Goal: Task Accomplishment & Management: Manage account settings

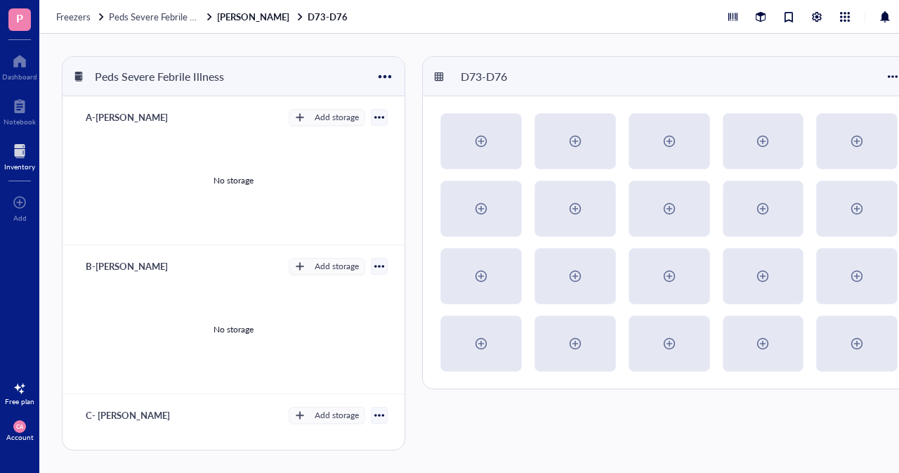
scroll to position [423, 0]
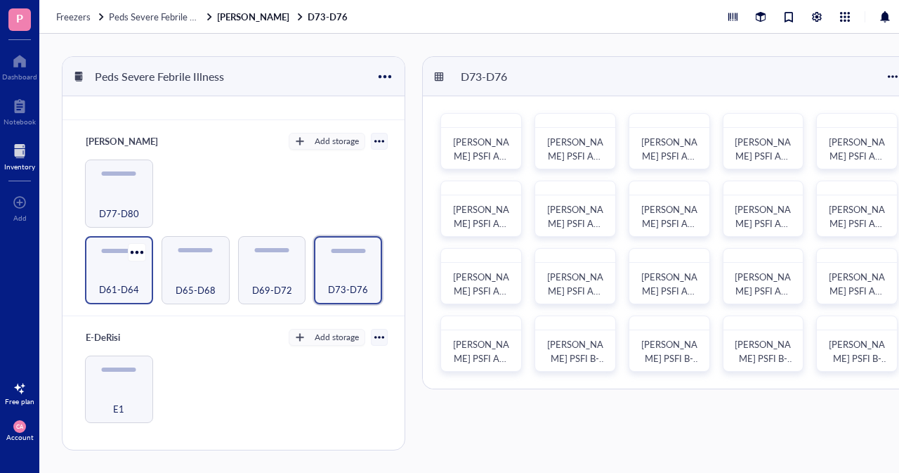
click at [110, 258] on div "D61-D64" at bounding box center [119, 270] width 68 height 68
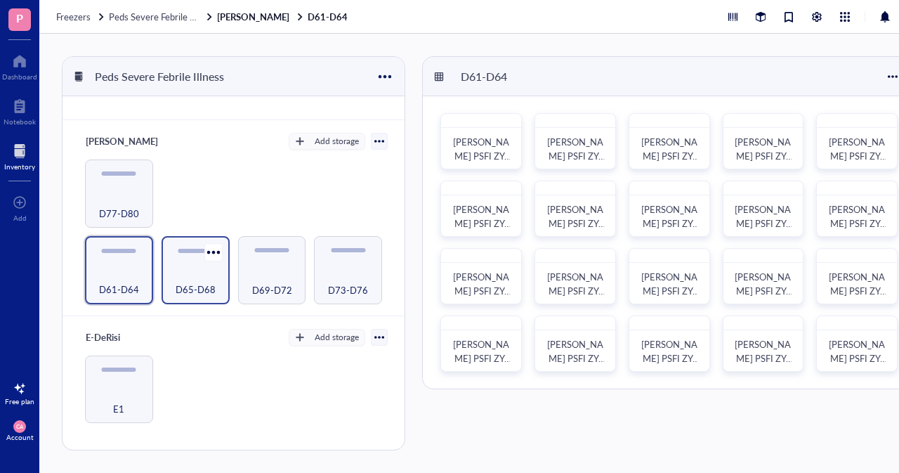
click at [181, 266] on div "D65-D68" at bounding box center [196, 281] width 54 height 31
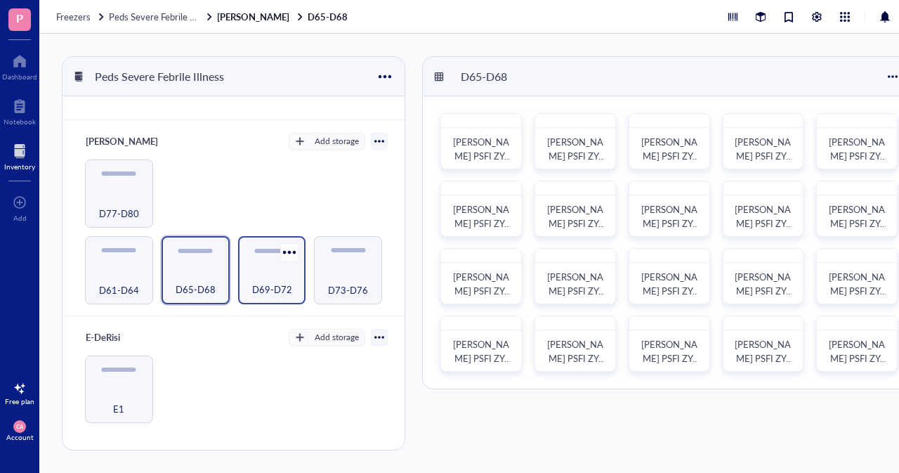
click at [279, 275] on div "D69-D72" at bounding box center [272, 281] width 54 height 31
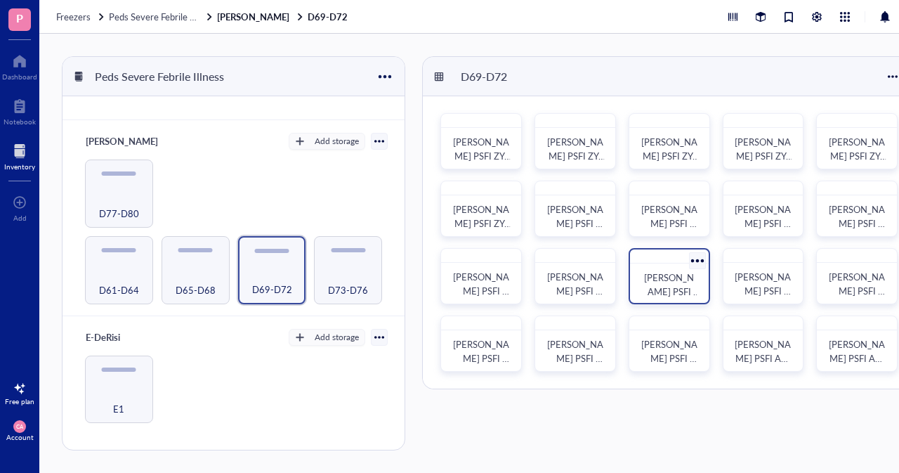
click at [681, 284] on span "[PERSON_NAME] PSFI NGS-A-07" at bounding box center [672, 290] width 56 height 41
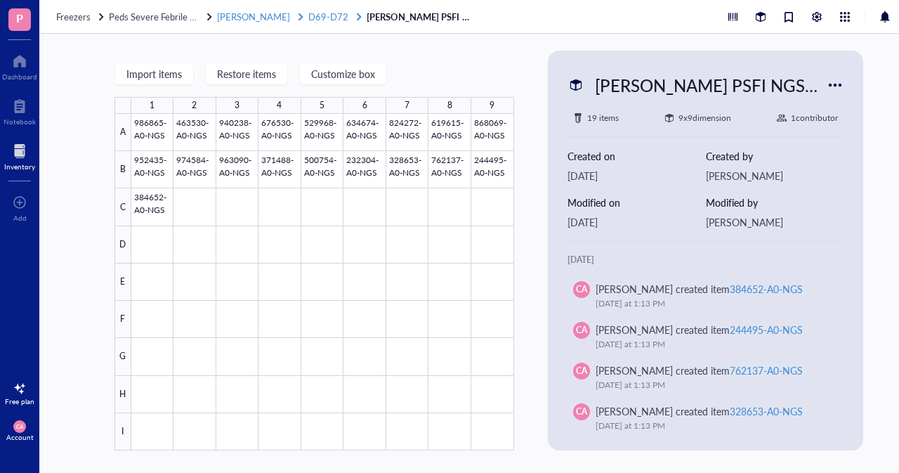
click at [308, 16] on span "D69-D72" at bounding box center [328, 16] width 40 height 13
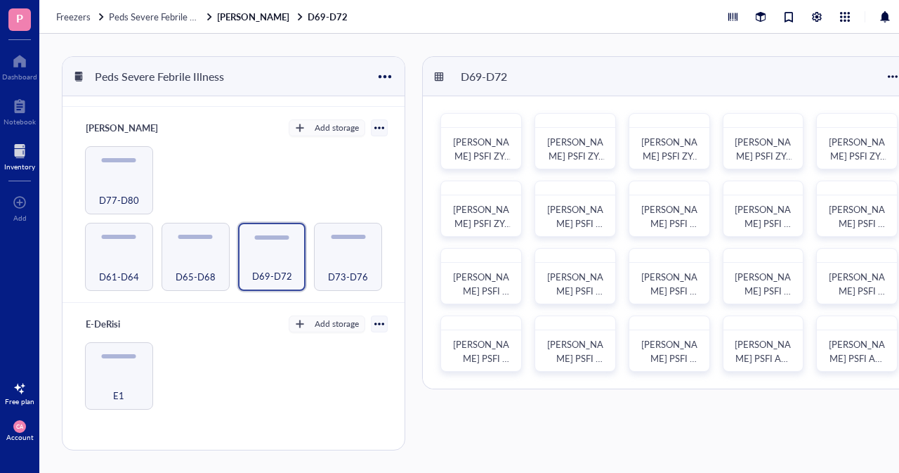
scroll to position [391, 0]
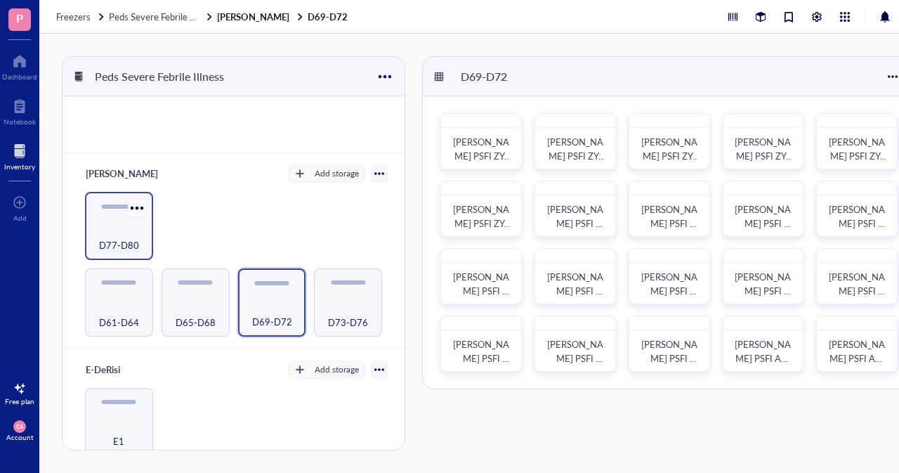
click at [137, 254] on div "D77-D80" at bounding box center [119, 226] width 68 height 68
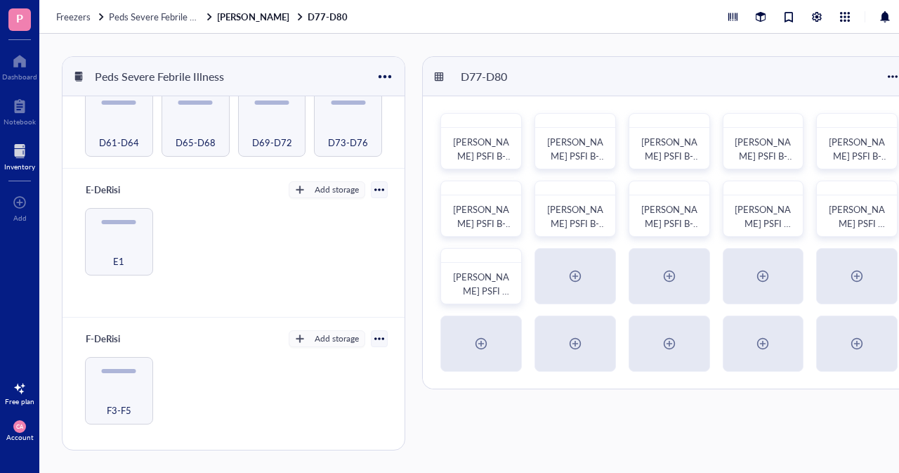
scroll to position [572, 0]
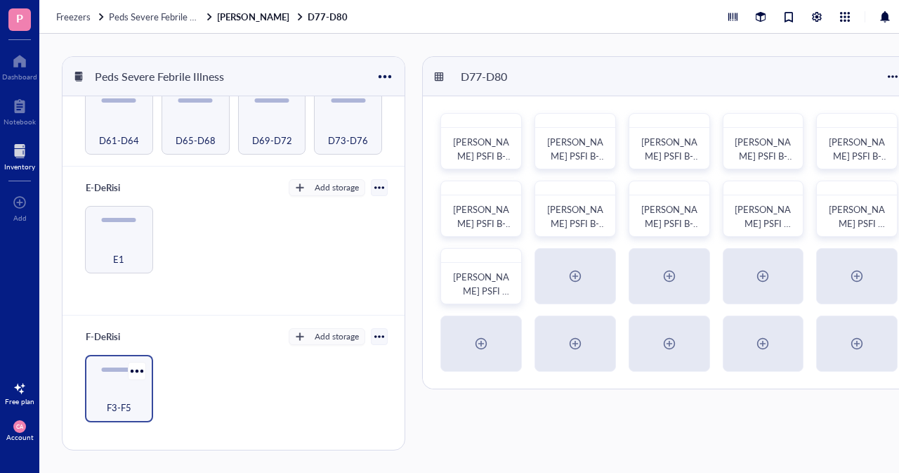
click at [110, 408] on span "F3-F5" at bounding box center [119, 407] width 25 height 15
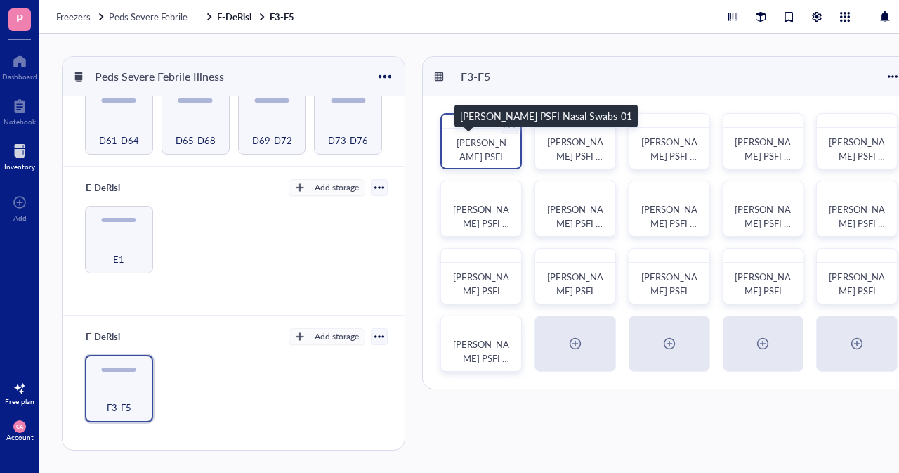
click at [499, 154] on span "[PERSON_NAME] PSFI Nasal Swabs-01" at bounding box center [484, 163] width 58 height 55
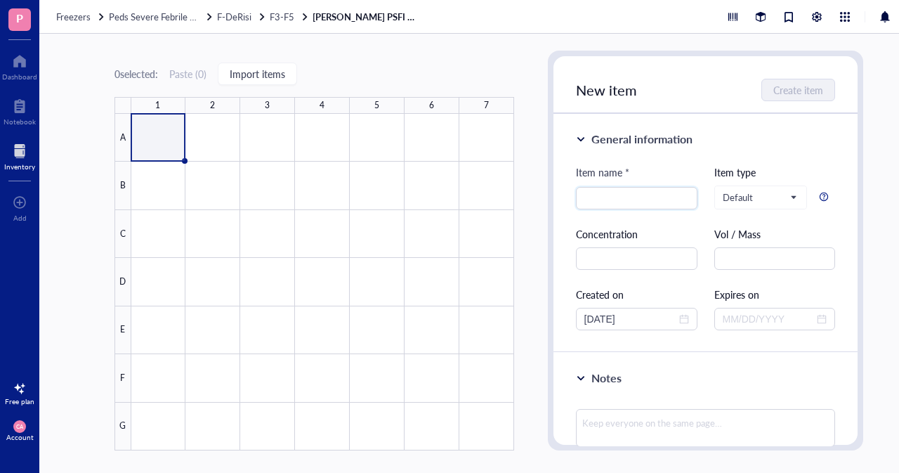
click at [265, 22] on div "Freezers Peds Severe Febrile Illness F-DeRisi F3-F5 [PERSON_NAME] PSFI Nasal Sw…" at bounding box center [488, 17] width 899 height 34
click at [256, 11] on div "F-DeRisi" at bounding box center [242, 17] width 50 height 13
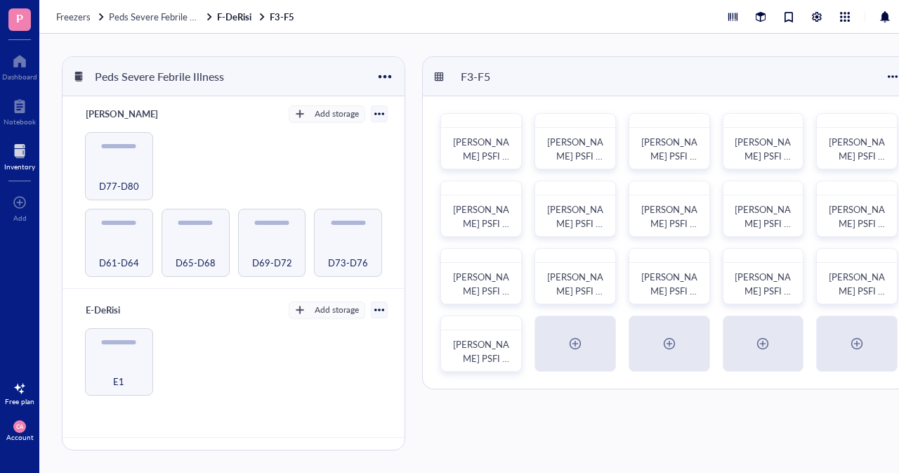
scroll to position [450, 0]
click at [203, 247] on div "D65-D68" at bounding box center [196, 255] width 54 height 31
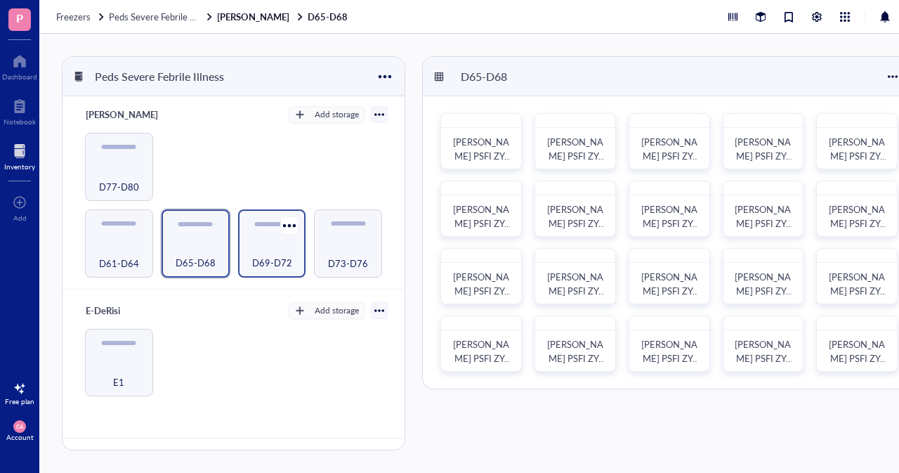
click at [270, 240] on div "D69-D72" at bounding box center [272, 255] width 54 height 31
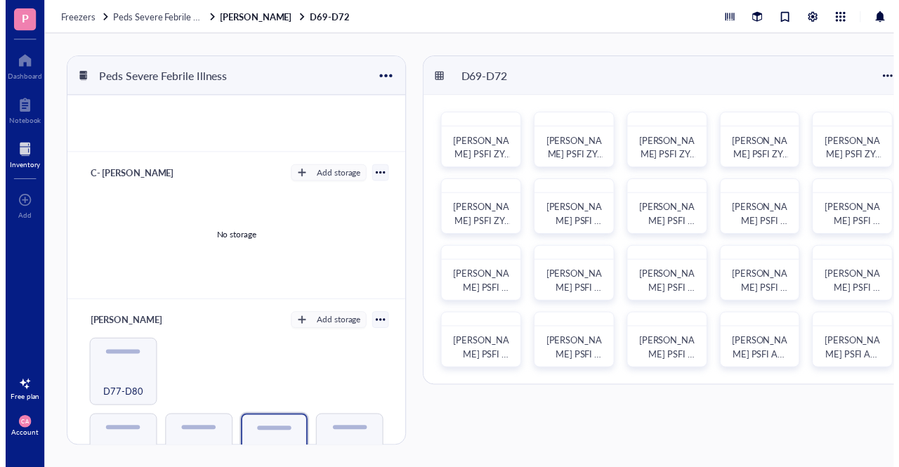
scroll to position [572, 0]
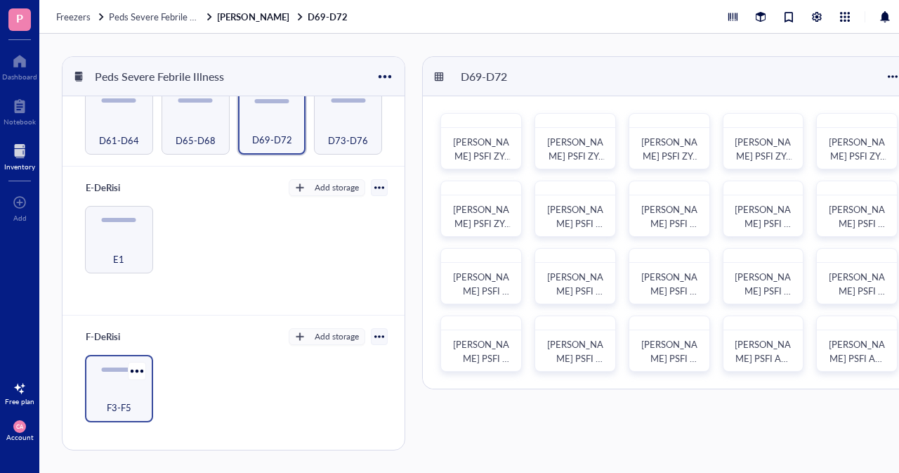
click at [124, 372] on div "F3-F5" at bounding box center [119, 389] width 68 height 68
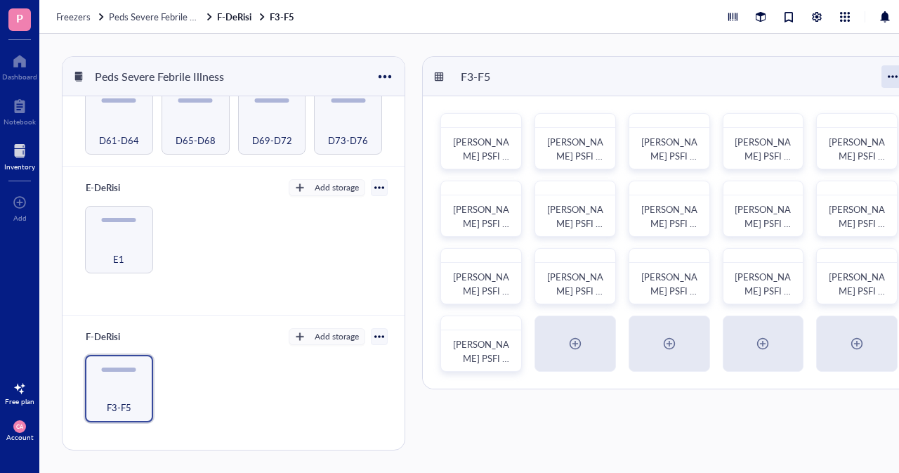
click at [896, 77] on div at bounding box center [892, 76] width 22 height 22
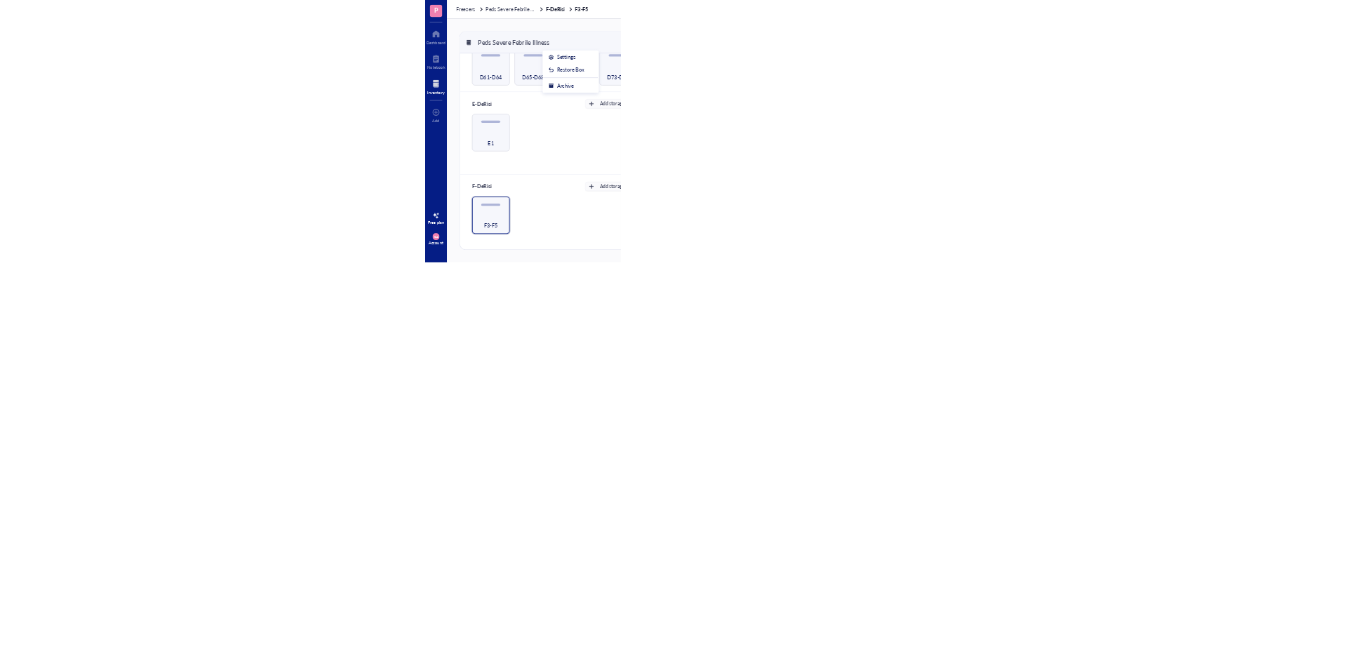
scroll to position [409, 0]
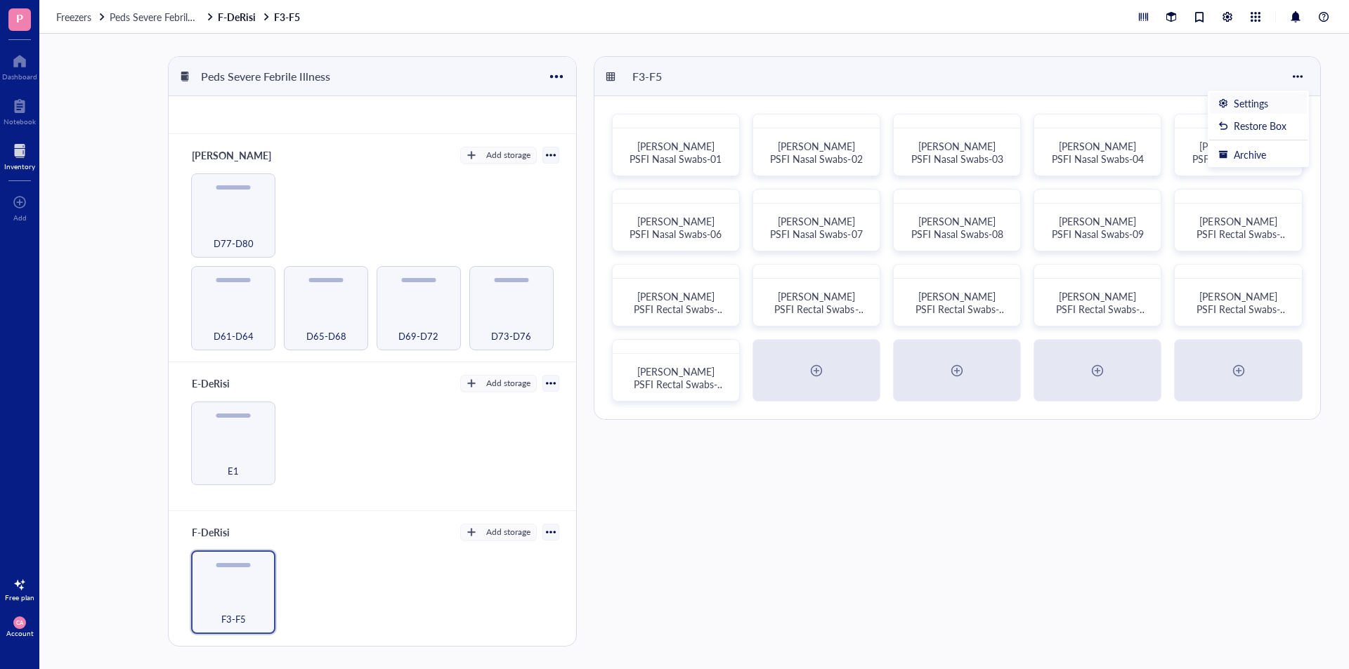
click at [898, 110] on div "Settings" at bounding box center [1250, 103] width 34 height 13
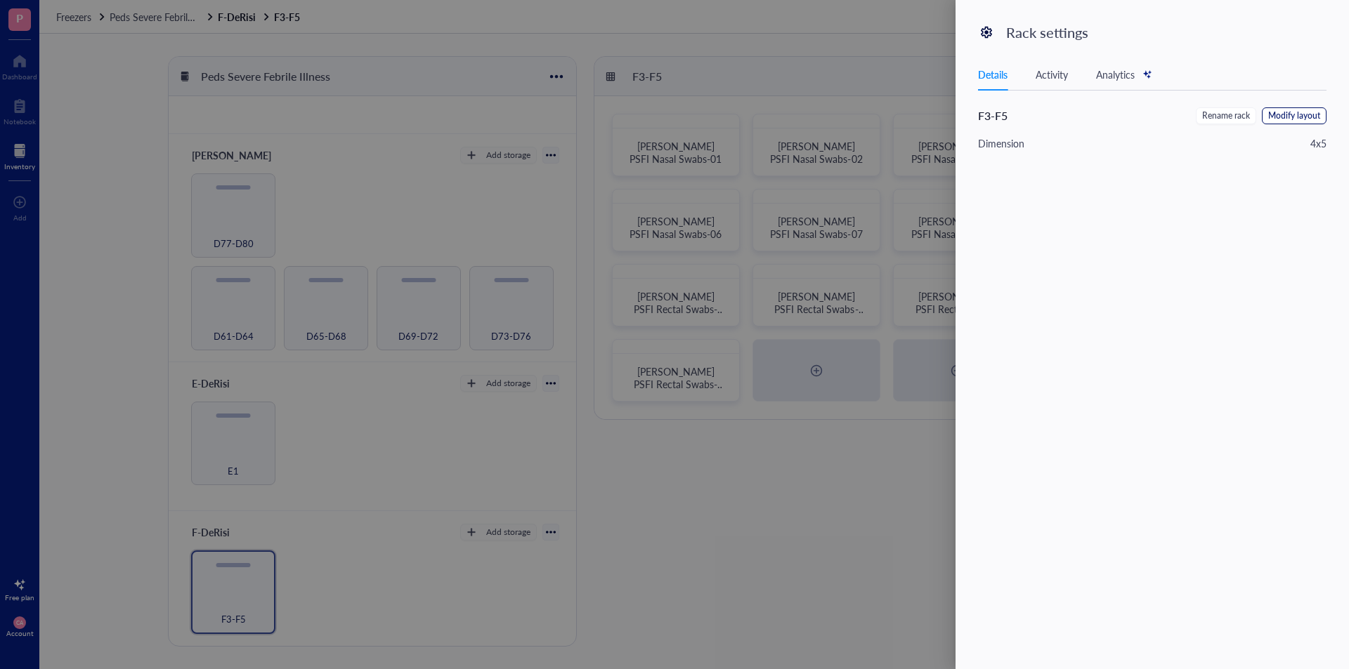
click at [898, 114] on span "Modify layout" at bounding box center [1294, 116] width 52 height 13
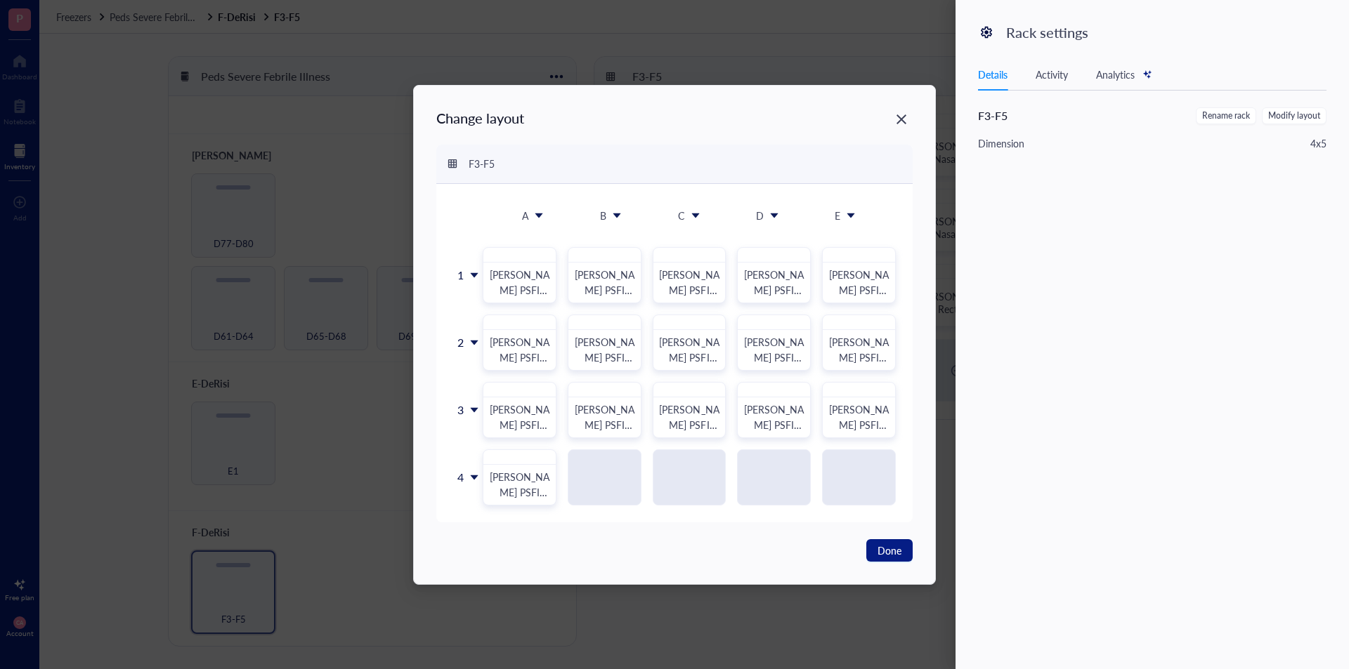
click at [852, 214] on icon at bounding box center [851, 215] width 8 height 5
click at [865, 245] on div "Insert 1 left" at bounding box center [862, 246] width 80 height 13
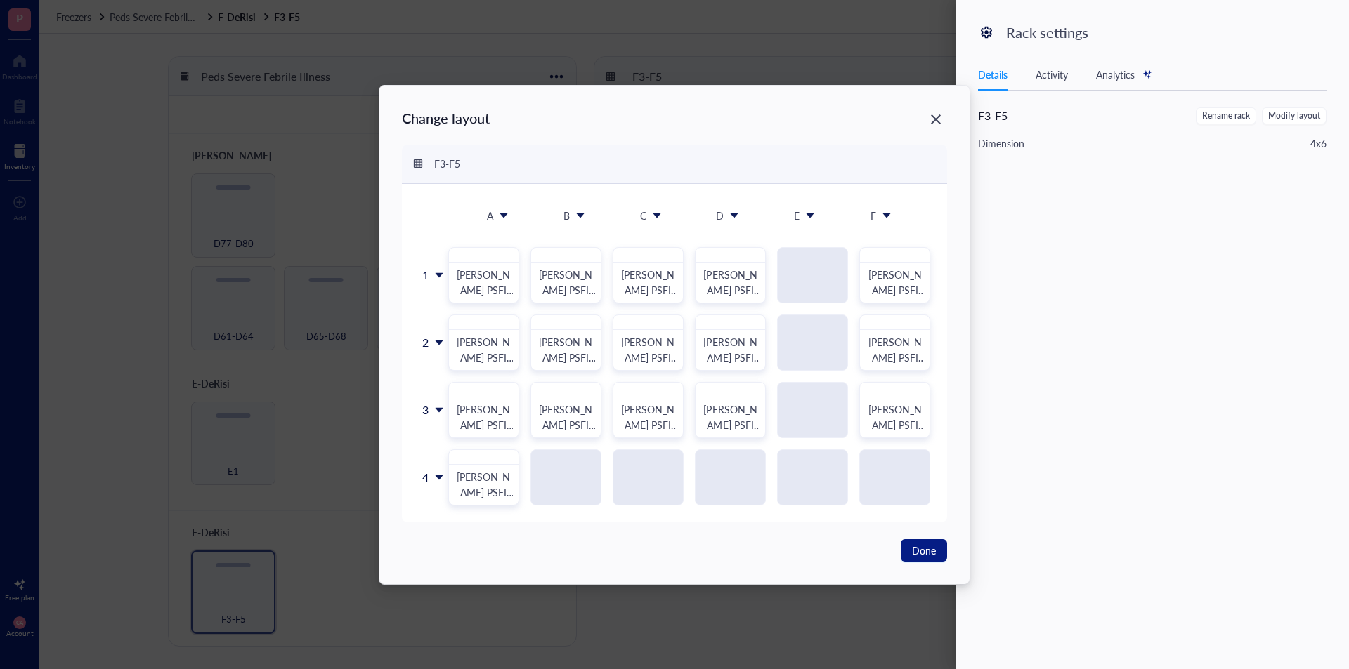
drag, startPoint x: 810, startPoint y: 215, endPoint x: 797, endPoint y: 216, distance: 12.7
click at [797, 216] on div "E" at bounding box center [797, 215] width 6 height 15
click at [801, 216] on div "E" at bounding box center [803, 215] width 65 height 29
click at [820, 296] on div "Delete column" at bounding box center [822, 297] width 80 height 13
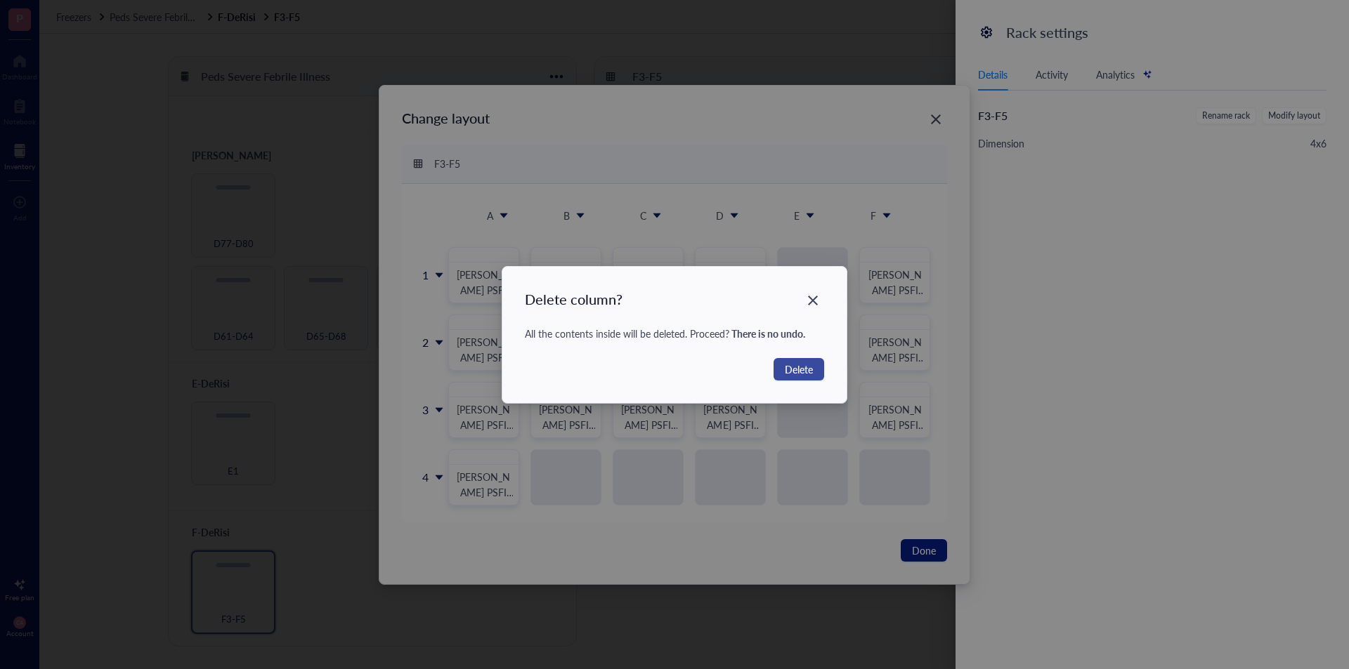
click at [817, 360] on button "Delete" at bounding box center [798, 369] width 51 height 22
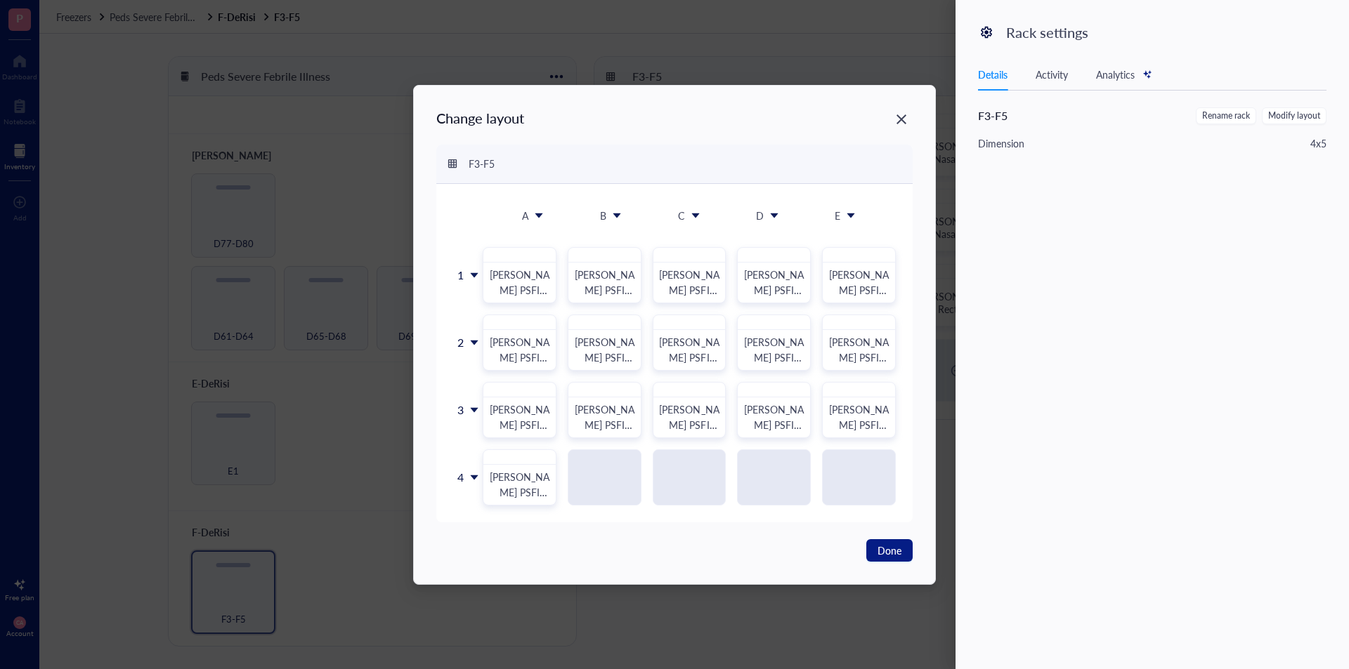
click at [838, 218] on div "E" at bounding box center [837, 215] width 6 height 15
click at [844, 270] on div "Insert 1 right" at bounding box center [862, 268] width 80 height 13
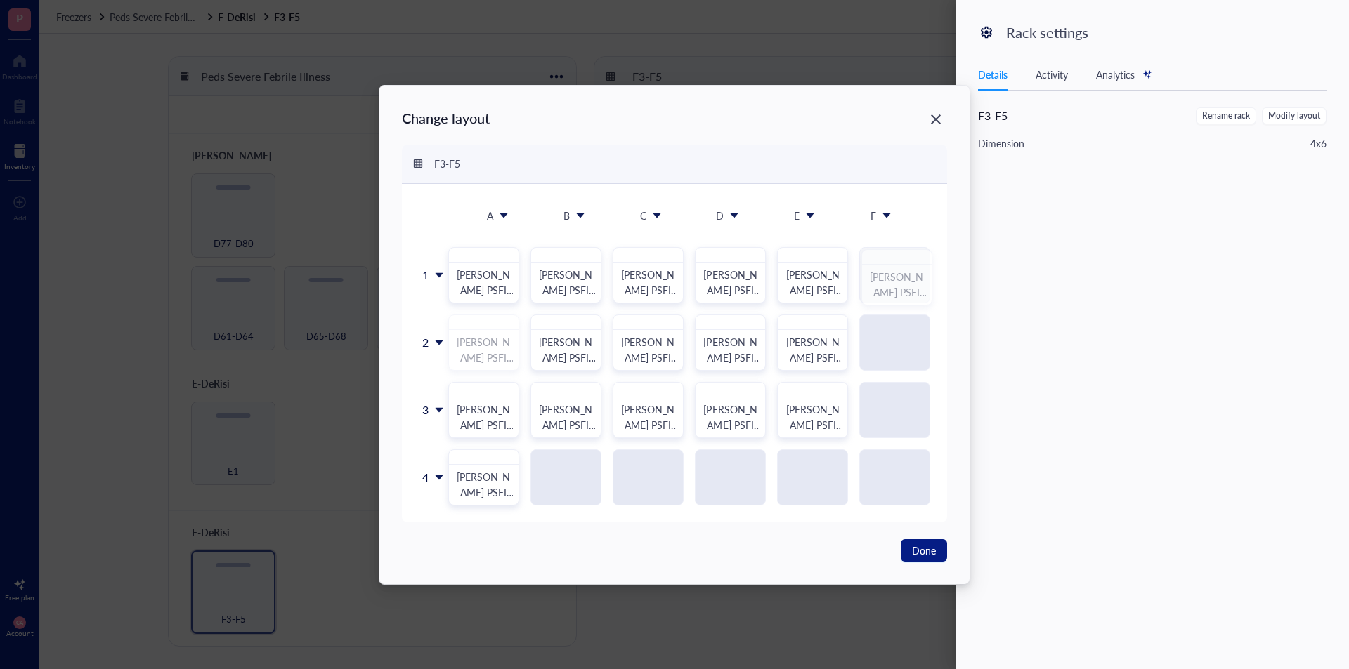
drag, startPoint x: 483, startPoint y: 332, endPoint x: 895, endPoint y: 265, distance: 417.5
drag, startPoint x: 569, startPoint y: 336, endPoint x: 475, endPoint y: 336, distance: 94.1
drag, startPoint x: 633, startPoint y: 328, endPoint x: 553, endPoint y: 334, distance: 79.6
drag, startPoint x: 743, startPoint y: 340, endPoint x: 655, endPoint y: 339, distance: 88.5
drag, startPoint x: 823, startPoint y: 332, endPoint x: 731, endPoint y: 324, distance: 92.3
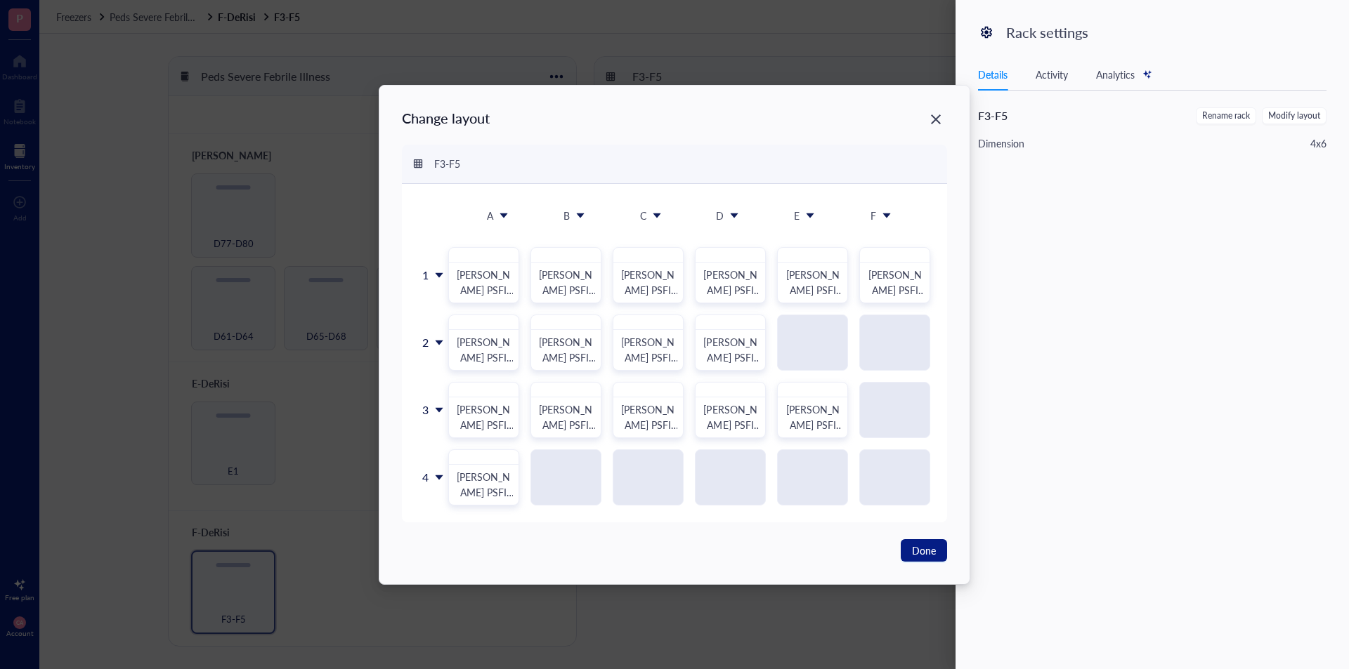
click at [886, 216] on icon at bounding box center [886, 215] width 8 height 5
click at [898, 270] on div "Insert 1 right" at bounding box center [898, 268] width 80 height 13
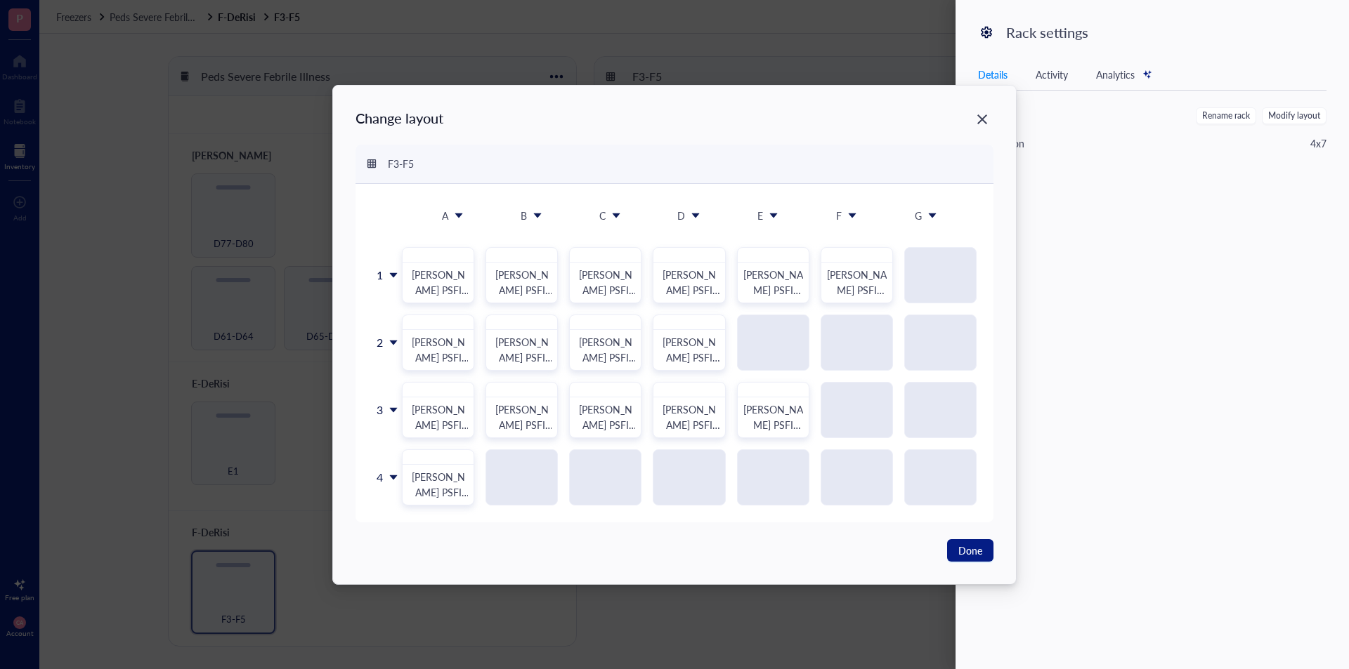
click at [898, 214] on icon at bounding box center [932, 216] width 10 height 10
click at [898, 269] on div "Insert 1 right" at bounding box center [943, 268] width 80 height 13
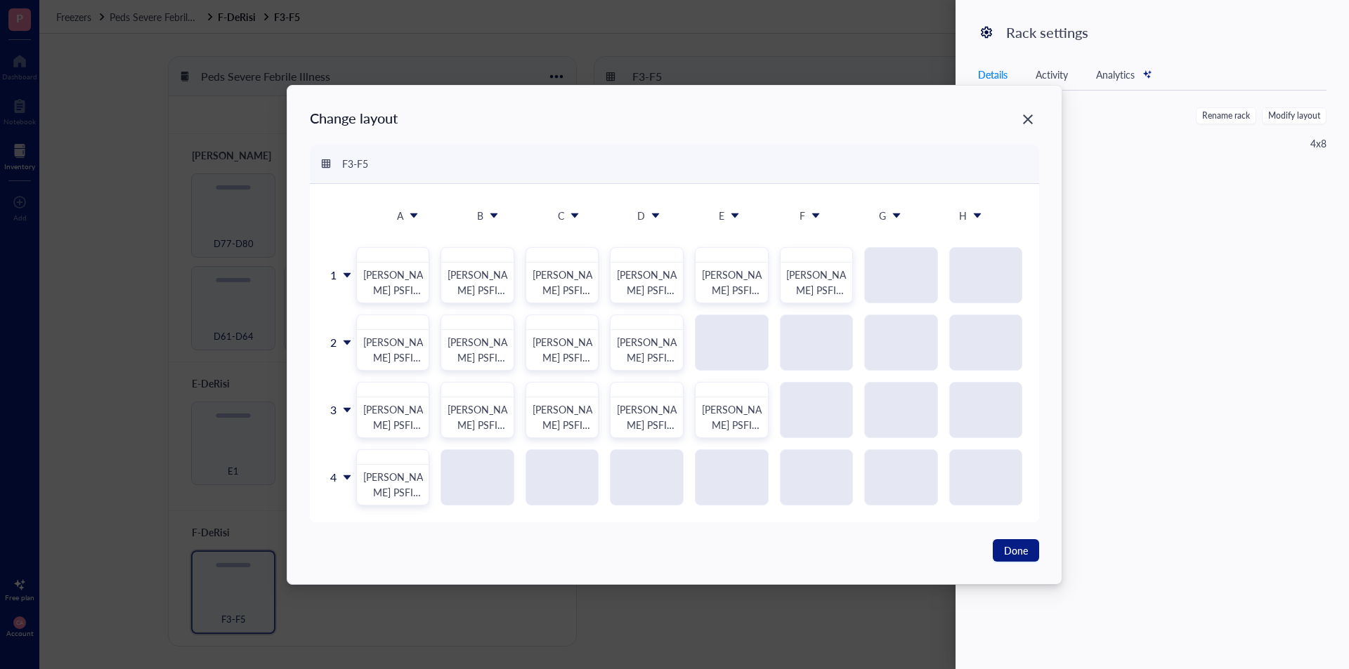
click at [898, 212] on icon at bounding box center [977, 216] width 10 height 10
click at [898, 275] on li "Insert 1 right" at bounding box center [987, 268] width 98 height 22
drag, startPoint x: 417, startPoint y: 339, endPoint x: 933, endPoint y: 265, distance: 521.4
drag, startPoint x: 469, startPoint y: 349, endPoint x: 1004, endPoint y: 277, distance: 539.4
drag, startPoint x: 572, startPoint y: 336, endPoint x: 390, endPoint y: 329, distance: 182.8
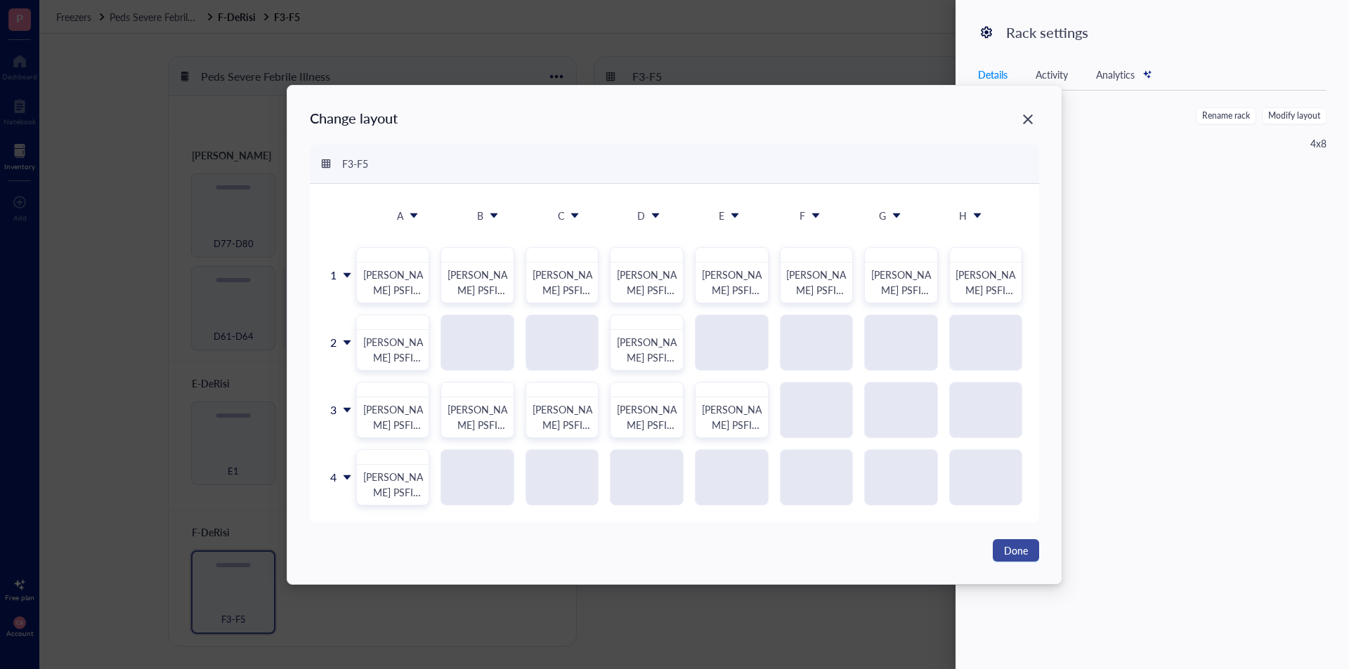
click at [898, 472] on span "Done" at bounding box center [1016, 550] width 24 height 15
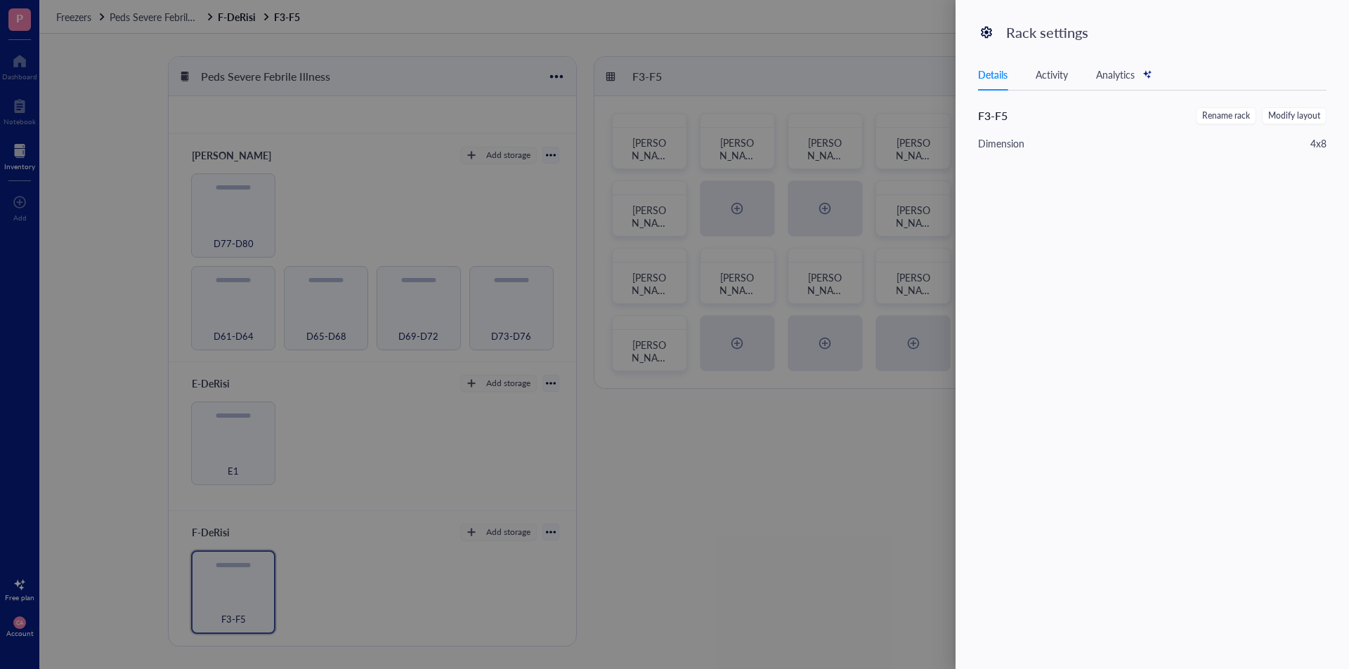
click at [691, 472] on div at bounding box center [674, 334] width 1349 height 669
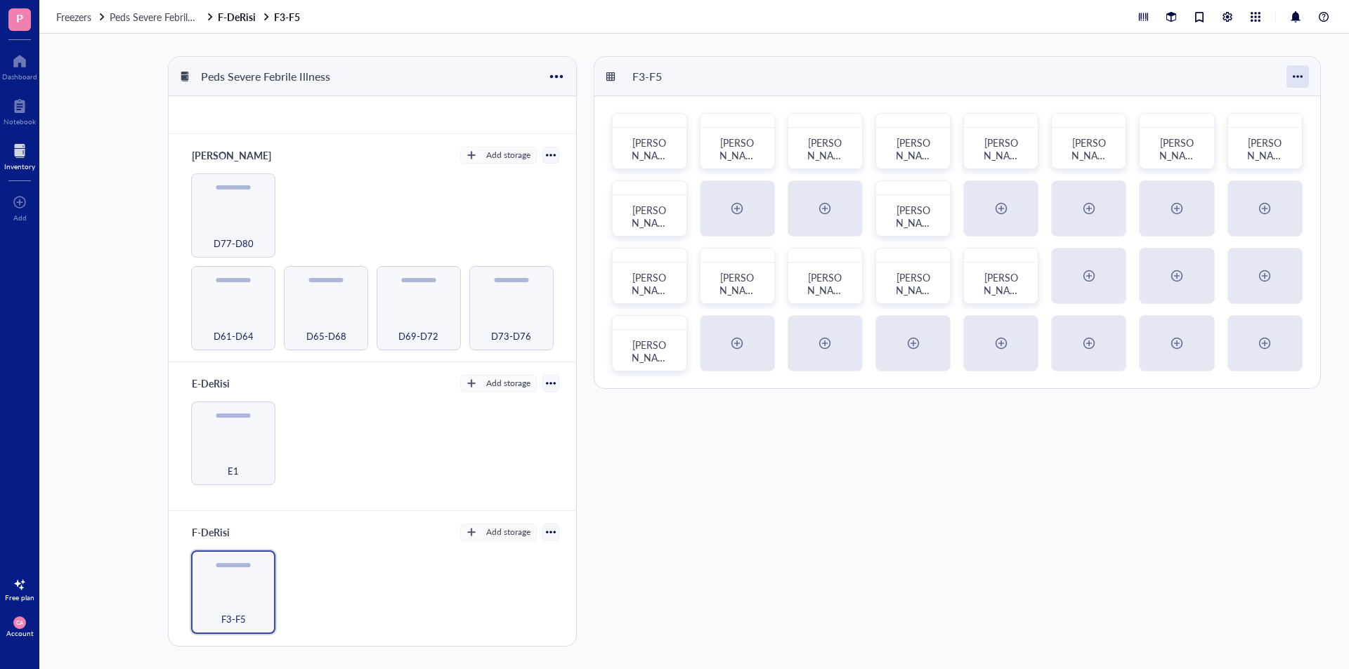
click at [898, 84] on div at bounding box center [1297, 76] width 22 height 22
click at [898, 102] on div "Settings" at bounding box center [1250, 103] width 34 height 13
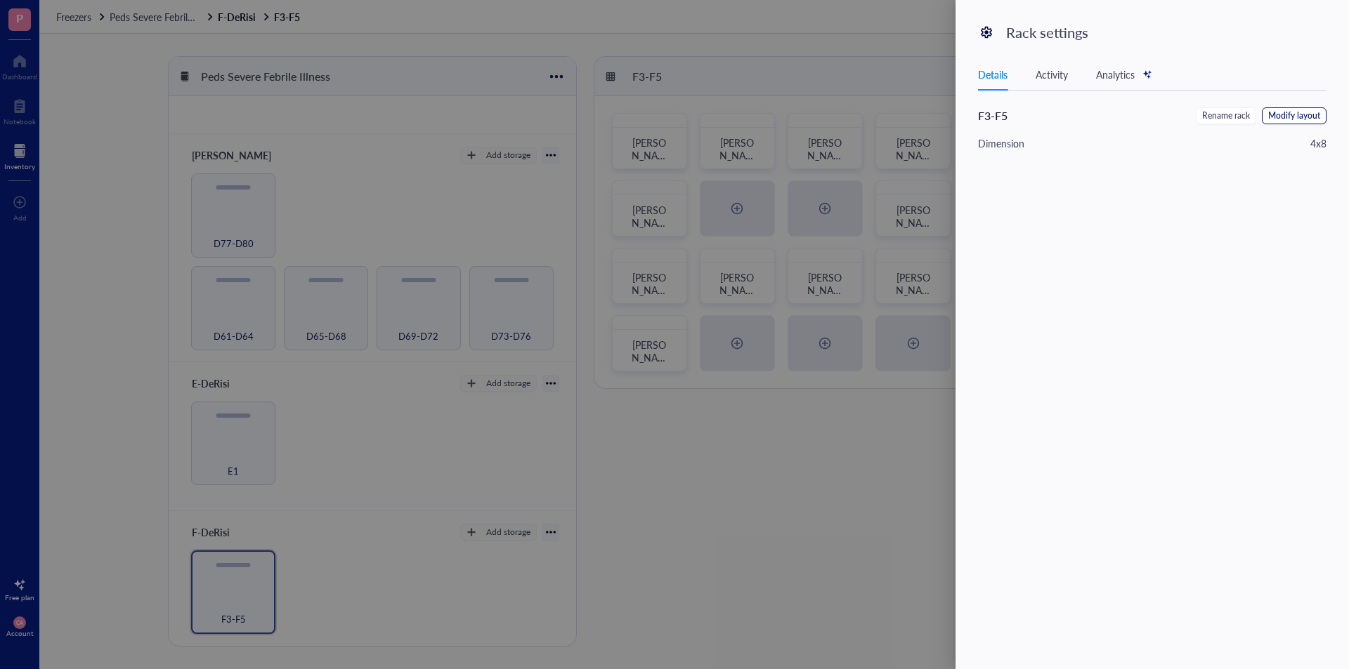
click at [898, 115] on span "Modify layout" at bounding box center [1294, 116] width 52 height 13
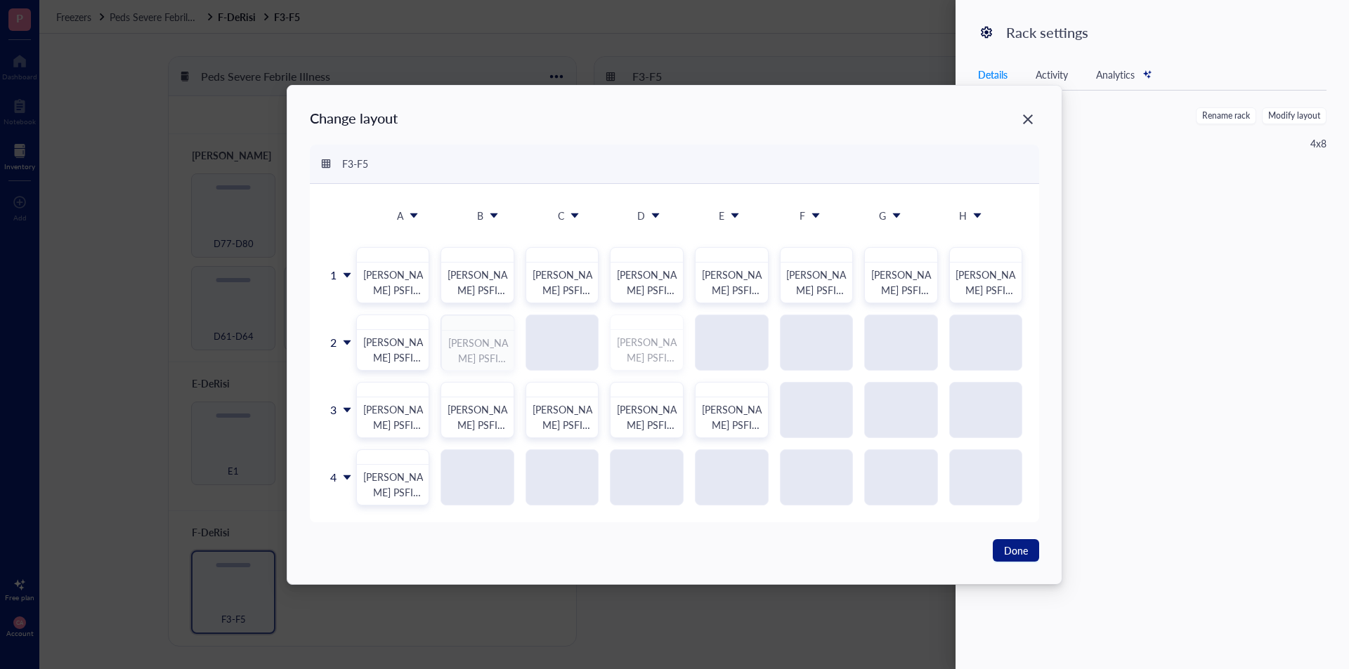
drag, startPoint x: 652, startPoint y: 342, endPoint x: 490, endPoint y: 346, distance: 161.6
drag, startPoint x: 374, startPoint y: 395, endPoint x: 556, endPoint y: 329, distance: 192.9
drag, startPoint x: 484, startPoint y: 414, endPoint x: 622, endPoint y: 353, distance: 151.0
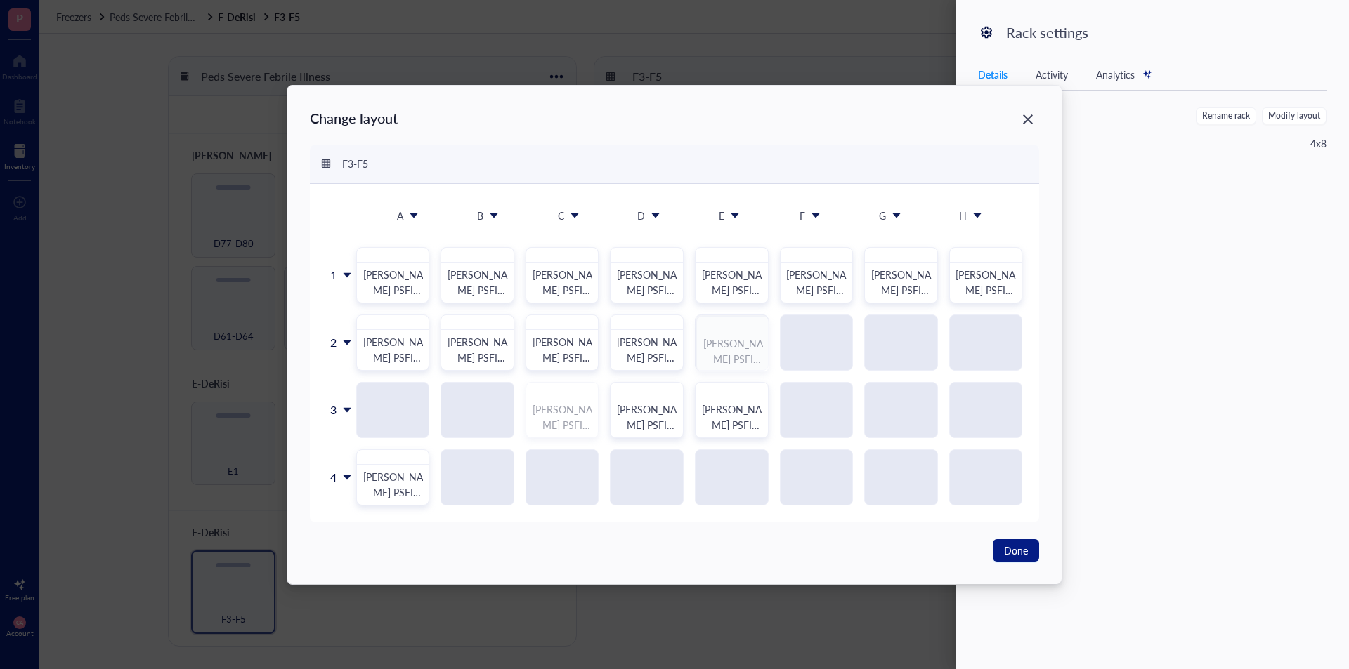
drag, startPoint x: 560, startPoint y: 413, endPoint x: 720, endPoint y: 334, distance: 178.1
drag, startPoint x: 652, startPoint y: 409, endPoint x: 829, endPoint y: 342, distance: 189.2
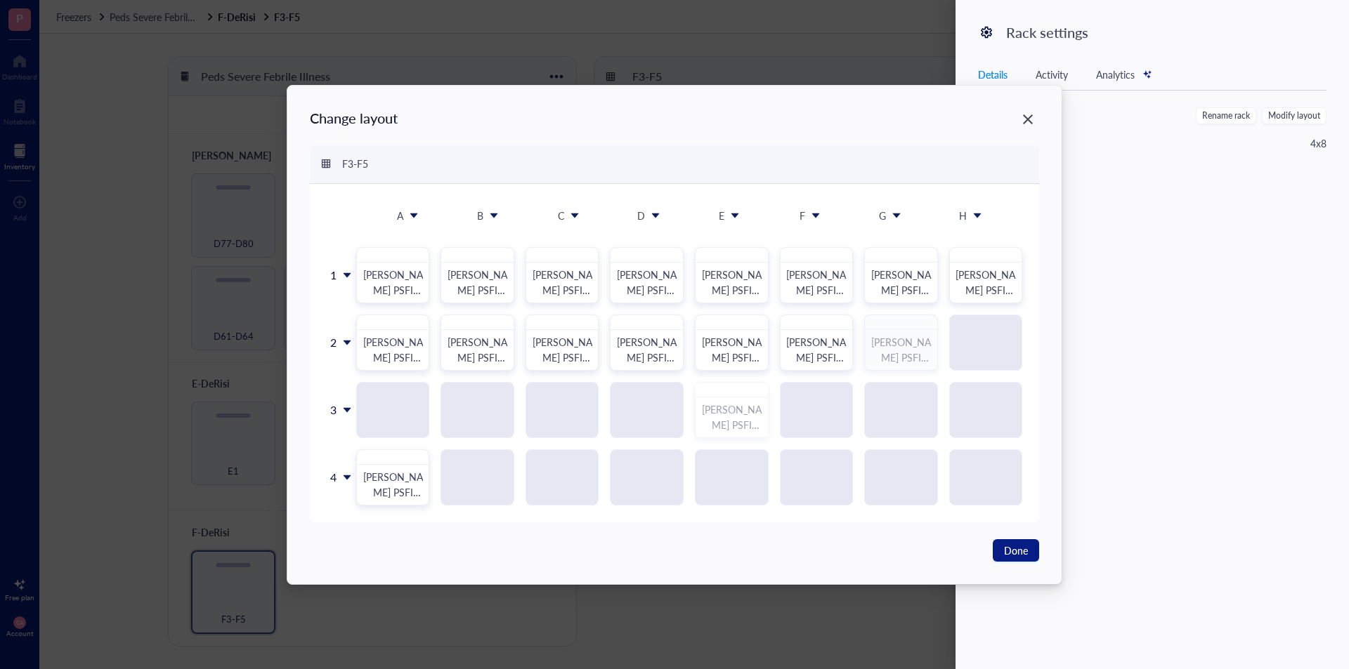
drag, startPoint x: 726, startPoint y: 421, endPoint x: 907, endPoint y: 335, distance: 201.4
drag, startPoint x: 393, startPoint y: 466, endPoint x: 975, endPoint y: 331, distance: 597.7
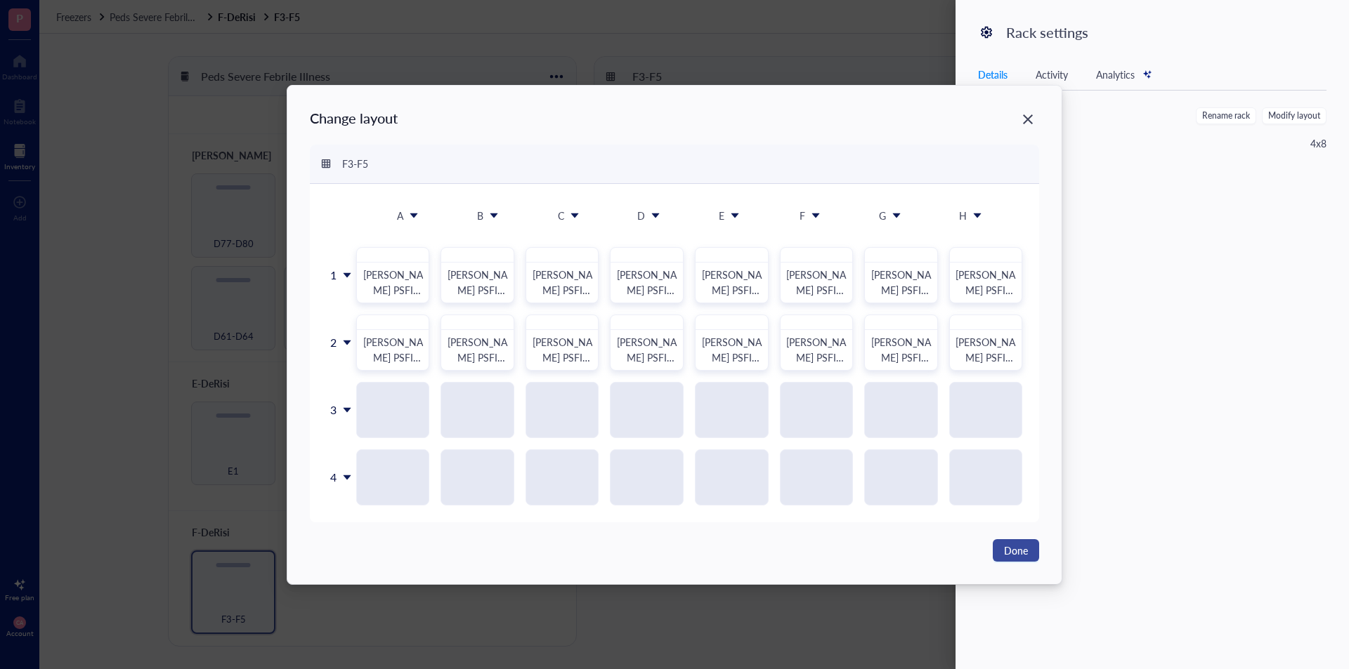
click at [898, 472] on button "Done" at bounding box center [1015, 550] width 46 height 22
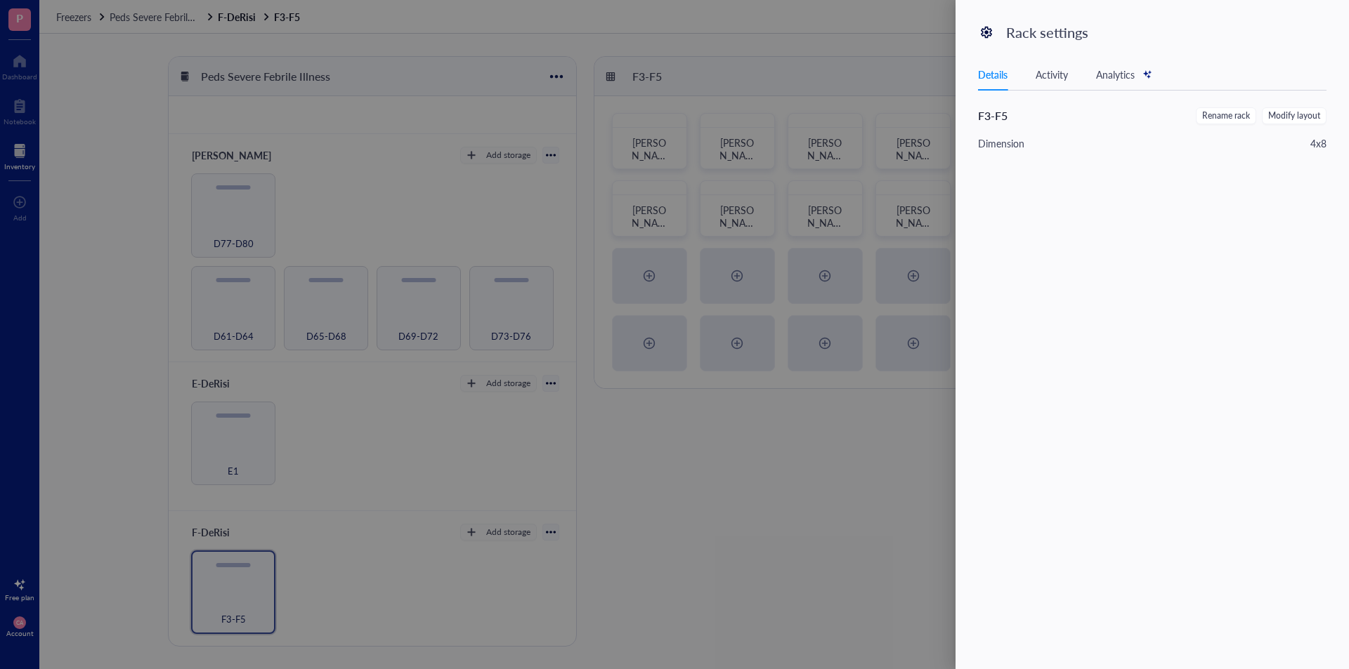
click at [674, 442] on div at bounding box center [674, 334] width 1349 height 669
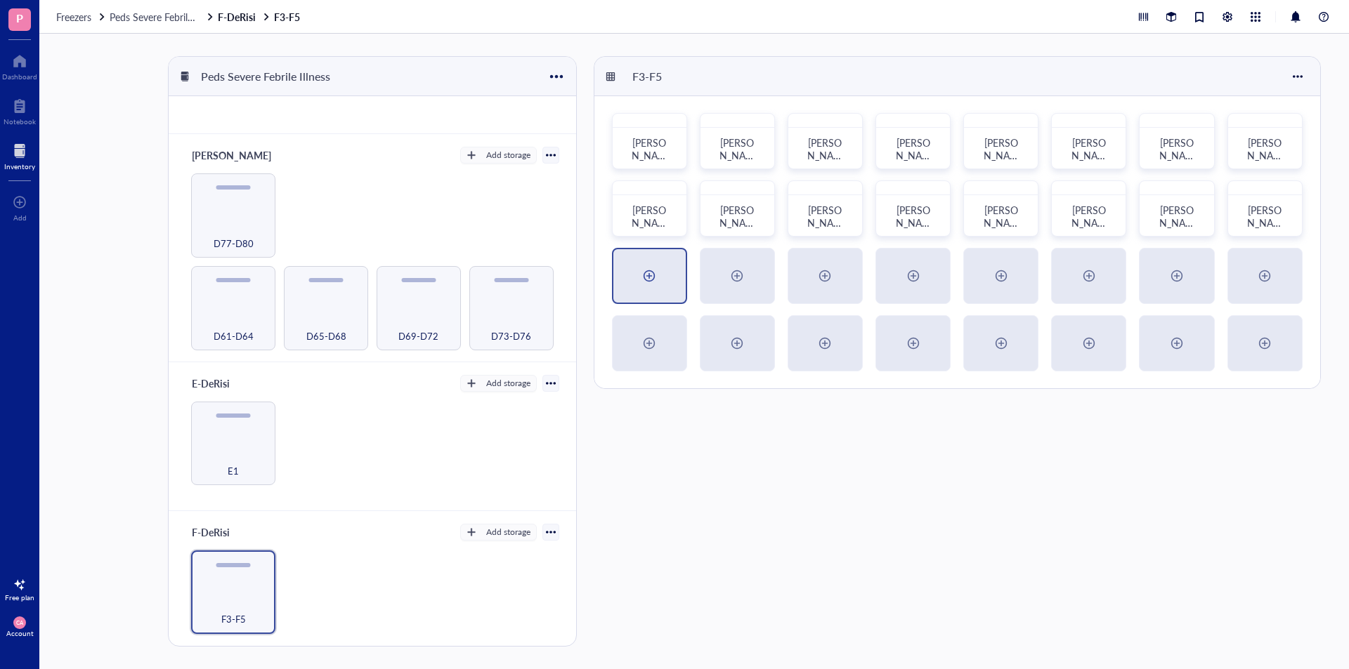
click at [652, 289] on div at bounding box center [649, 275] width 72 height 53
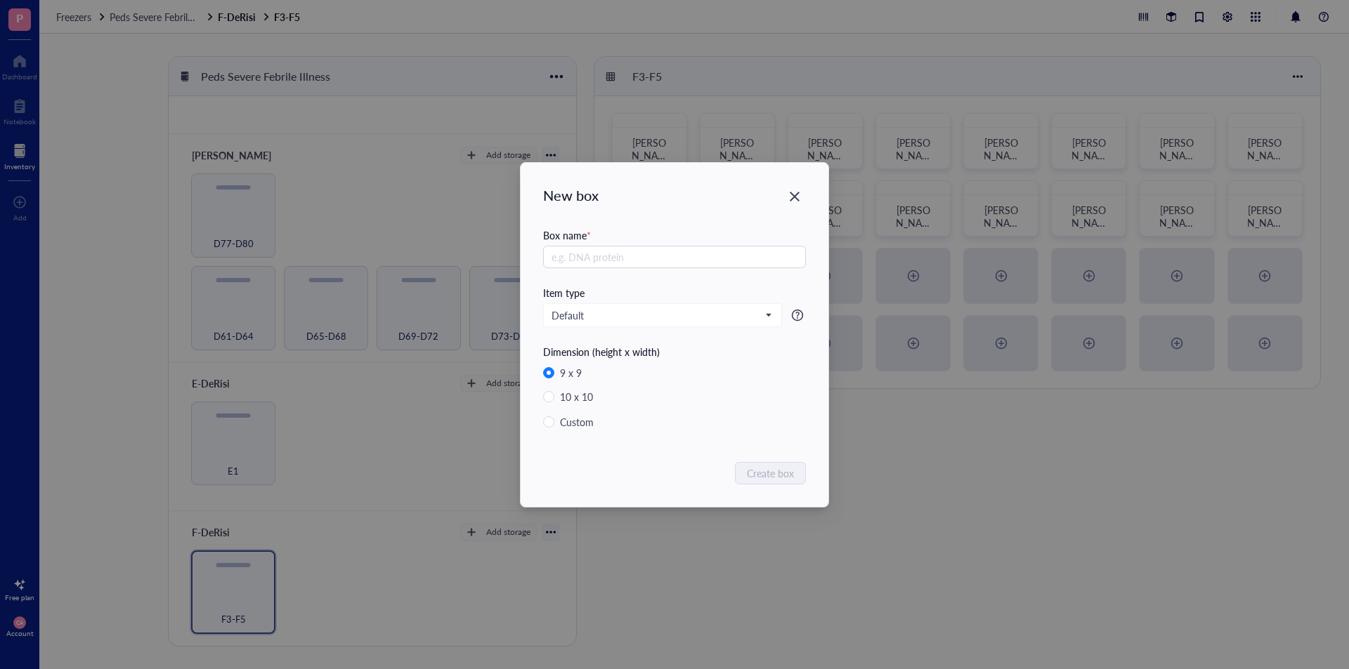
radio input "false"
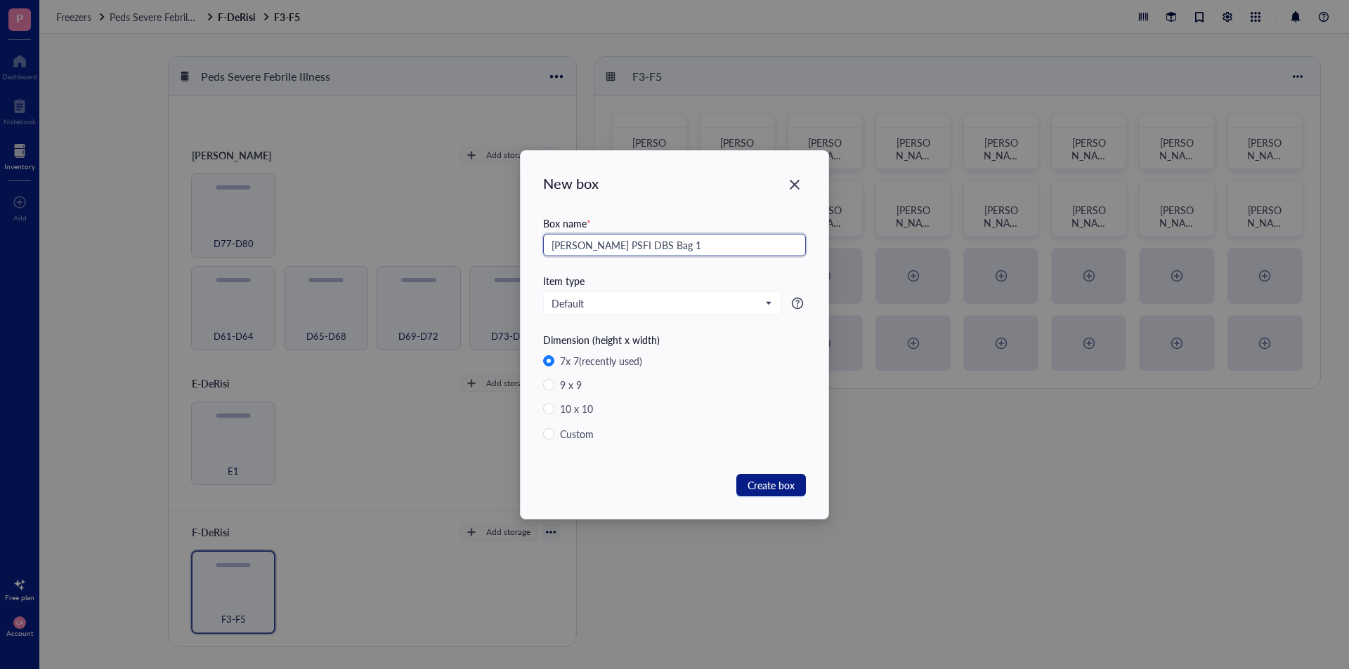
click at [622, 242] on input "[PERSON_NAME] PSFI DBS Bag 1" at bounding box center [674, 245] width 263 height 22
type input "[PERSON_NAME] PSFI DBS Bag 1"
click at [551, 431] on input "Custom" at bounding box center [548, 433] width 11 height 11
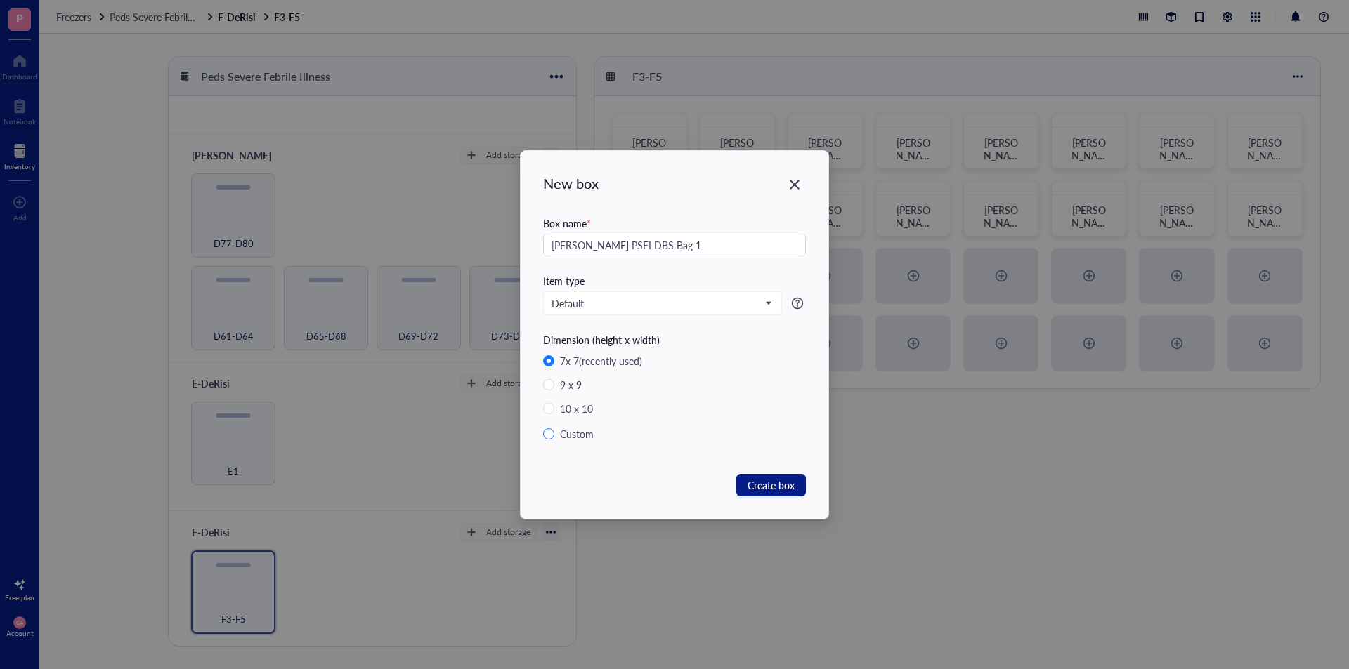
radio input "true"
radio input "false"
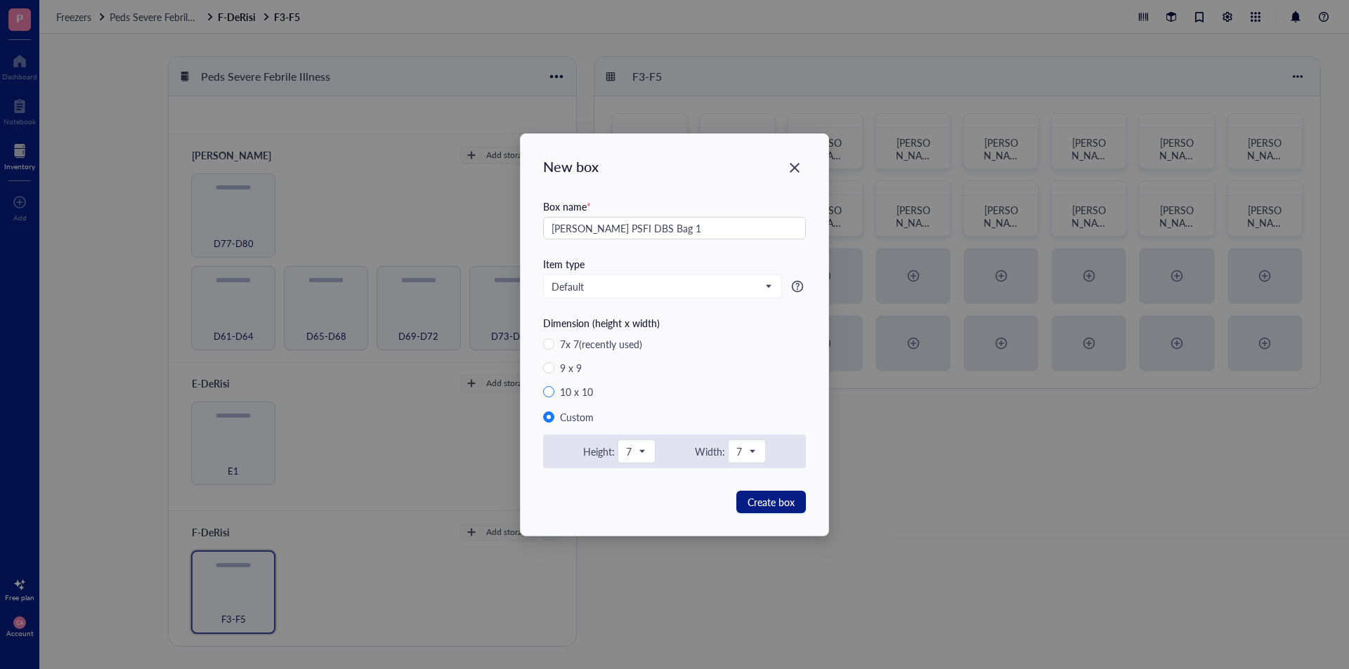
click at [549, 395] on input "10 x 10" at bounding box center [548, 391] width 11 height 11
radio input "true"
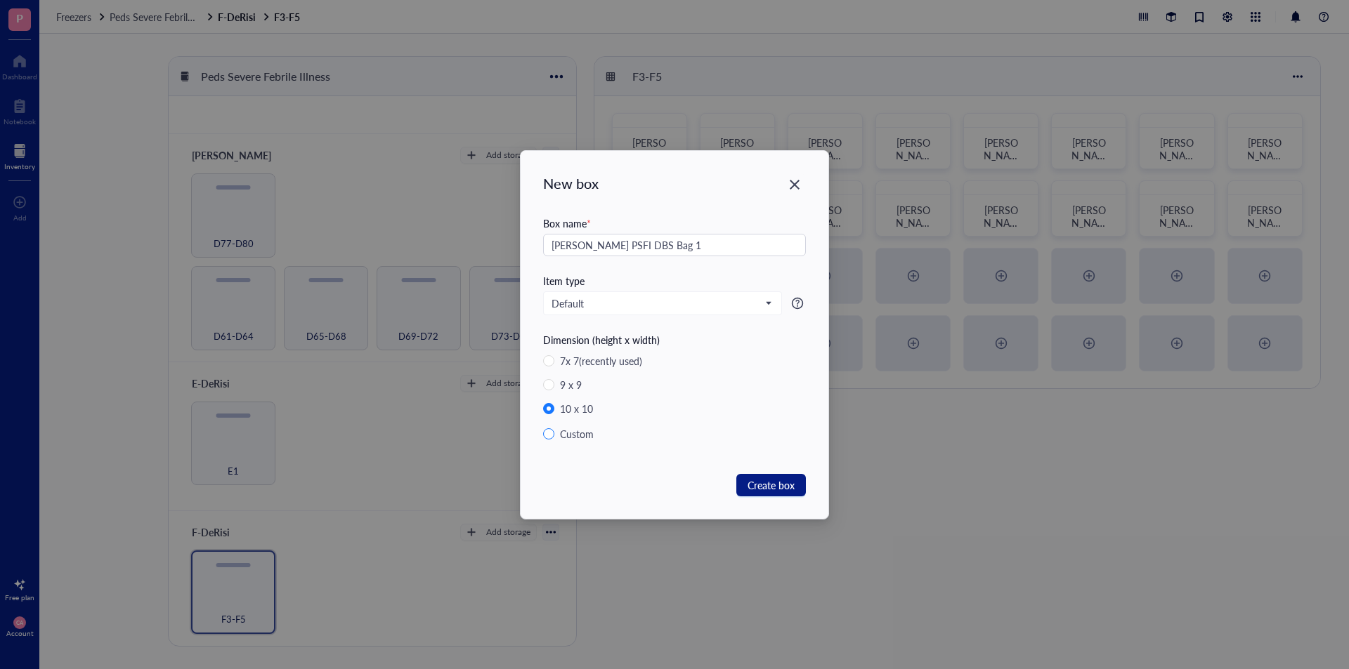
click at [552, 432] on input "Custom" at bounding box center [548, 433] width 11 height 11
radio input "true"
radio input "false"
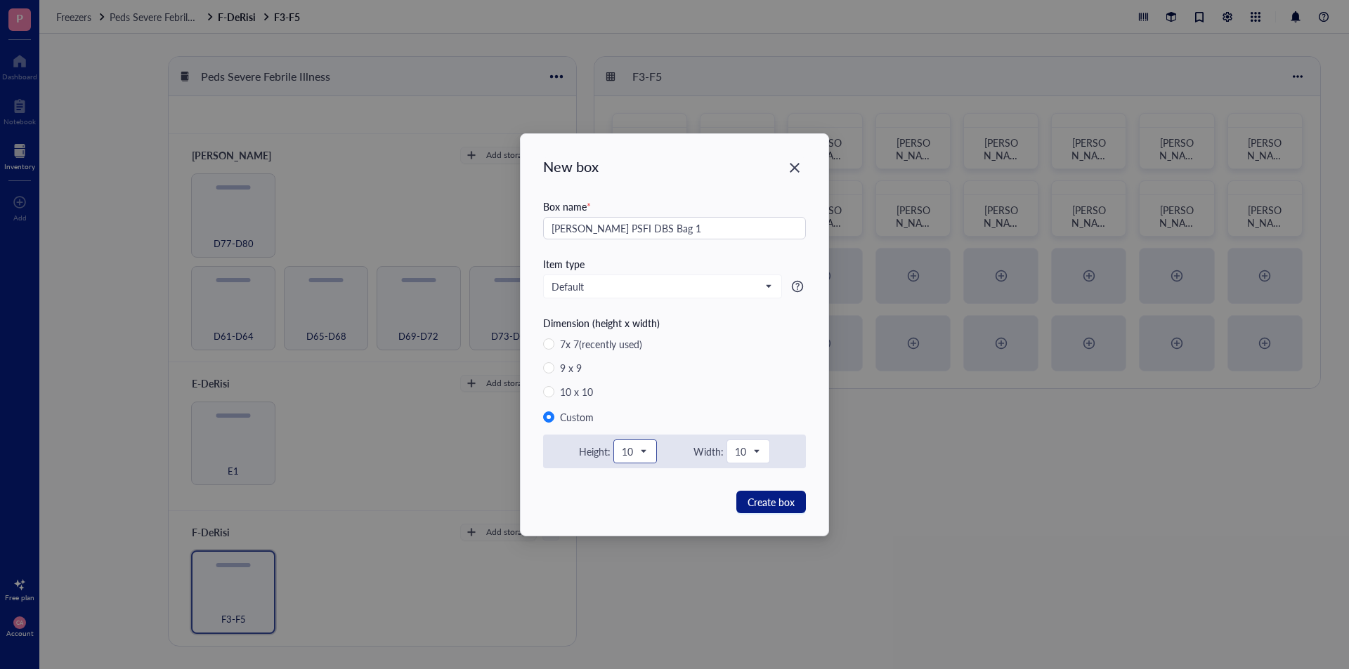
click at [637, 449] on span "10" at bounding box center [634, 451] width 24 height 13
click at [620, 472] on div "7" at bounding box center [635, 535] width 41 height 29
click at [551, 366] on input "9 x 9" at bounding box center [548, 367] width 11 height 11
radio input "true"
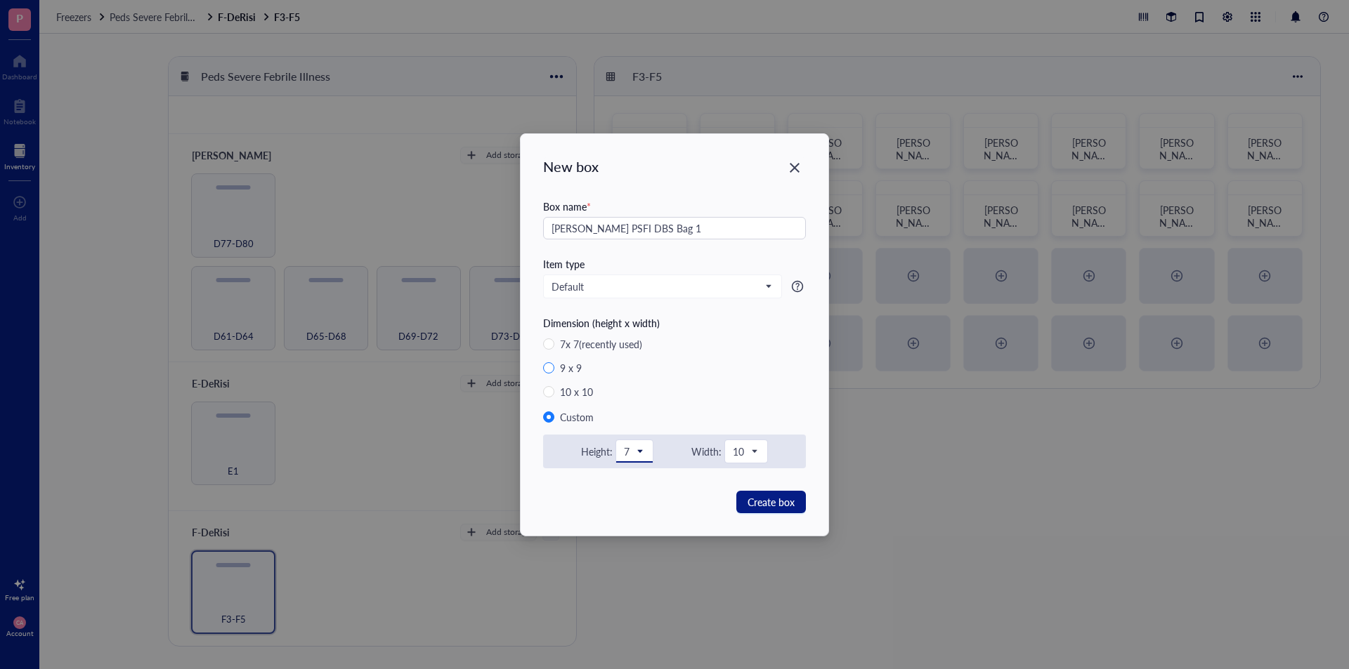
radio input "false"
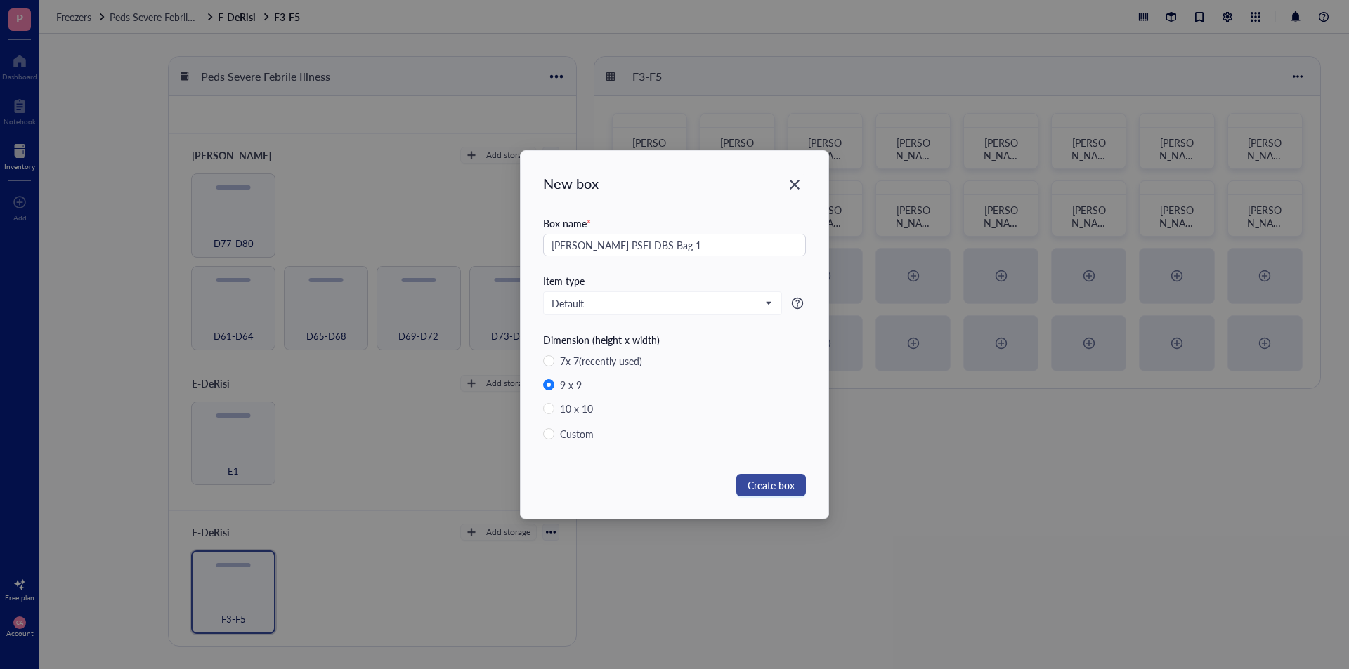
click at [778, 472] on span "Create box" at bounding box center [770, 485] width 47 height 15
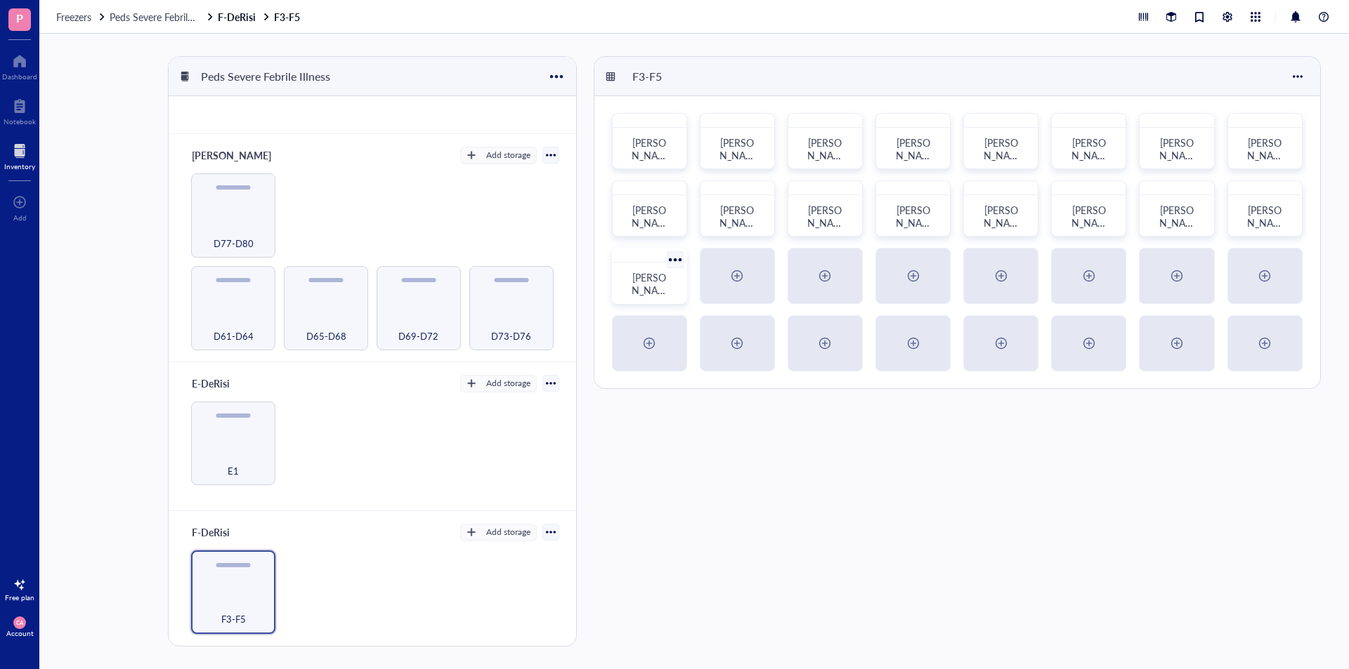
click at [643, 290] on span "[PERSON_NAME] PSFI DBS Bag 1" at bounding box center [650, 302] width 41 height 65
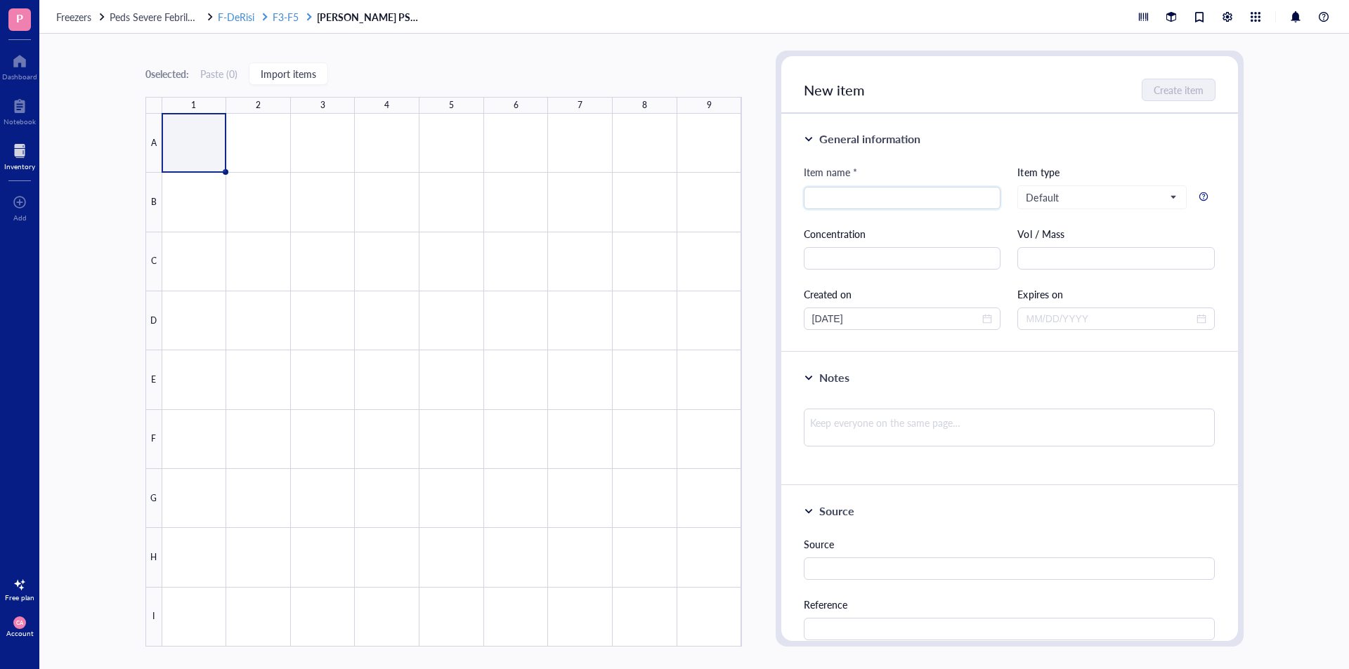
click at [267, 11] on div "F-DeRisi" at bounding box center [244, 17] width 52 height 13
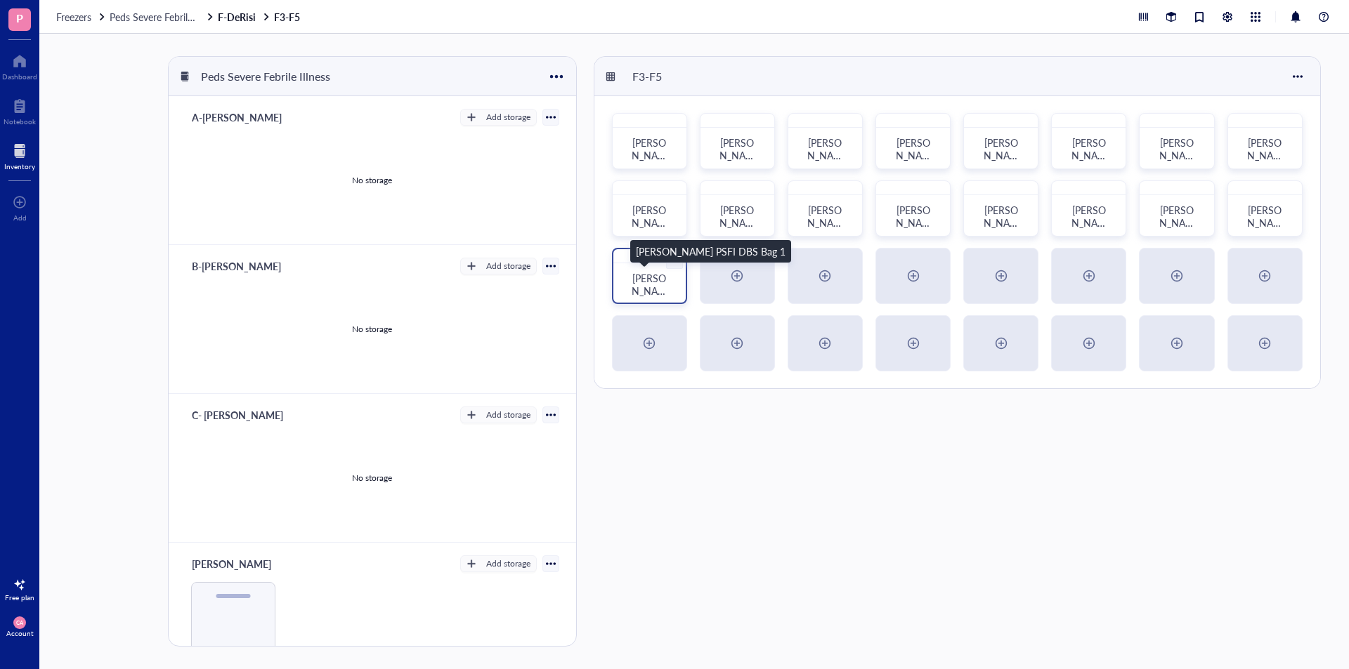
click at [659, 284] on span "[PERSON_NAME] PSFI DBS Bag 1" at bounding box center [650, 303] width 41 height 65
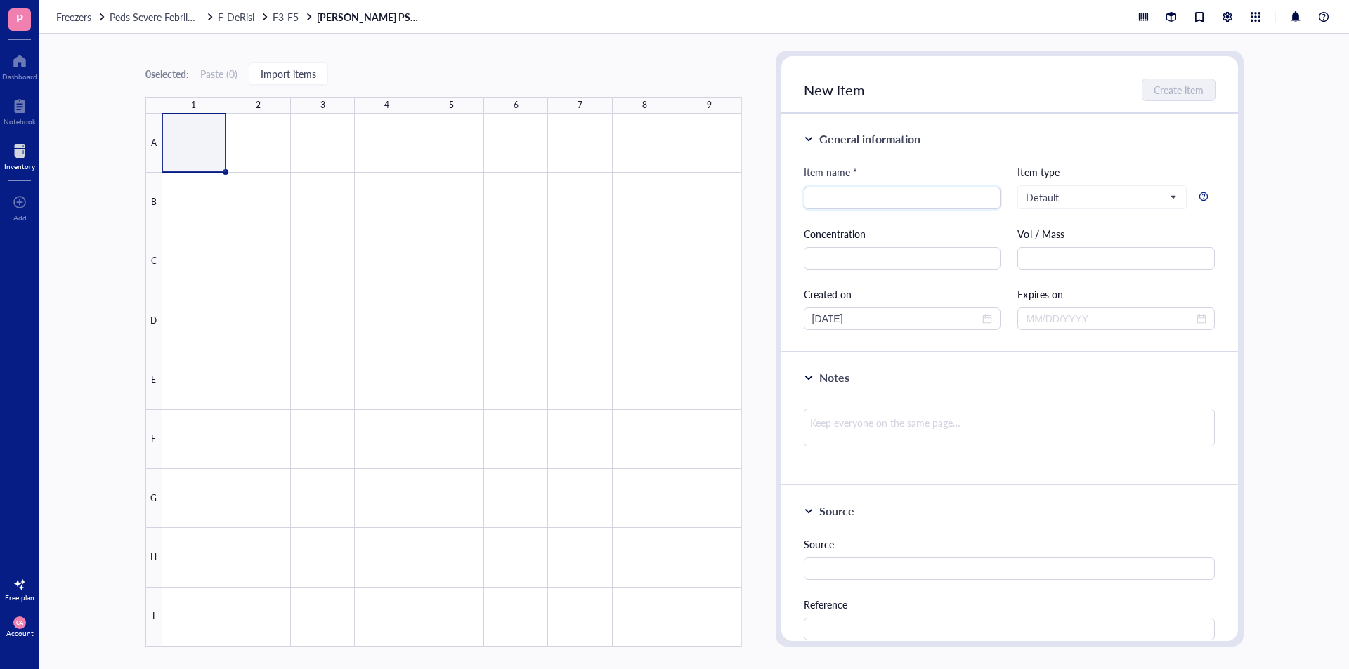
click at [386, 20] on link "[PERSON_NAME] PSFI DBS Bag 1" at bounding box center [369, 17] width 105 height 13
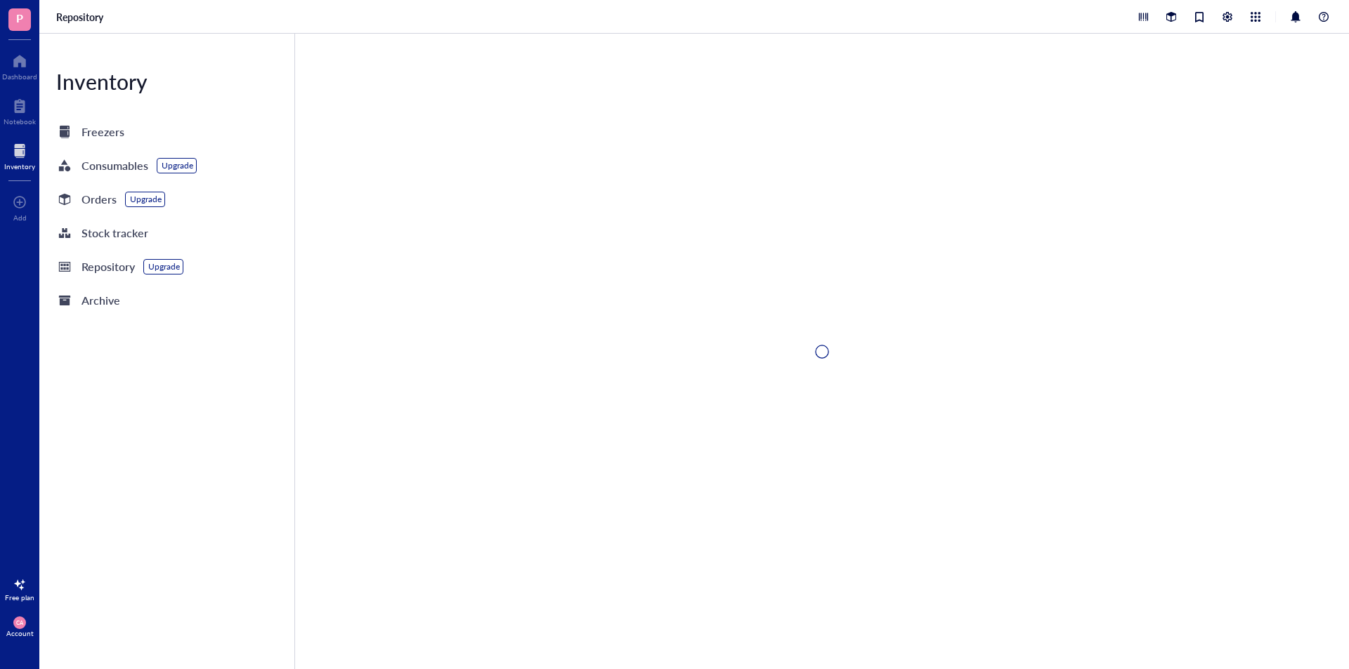
click at [386, 20] on div "Repository" at bounding box center [693, 17] width 1309 height 34
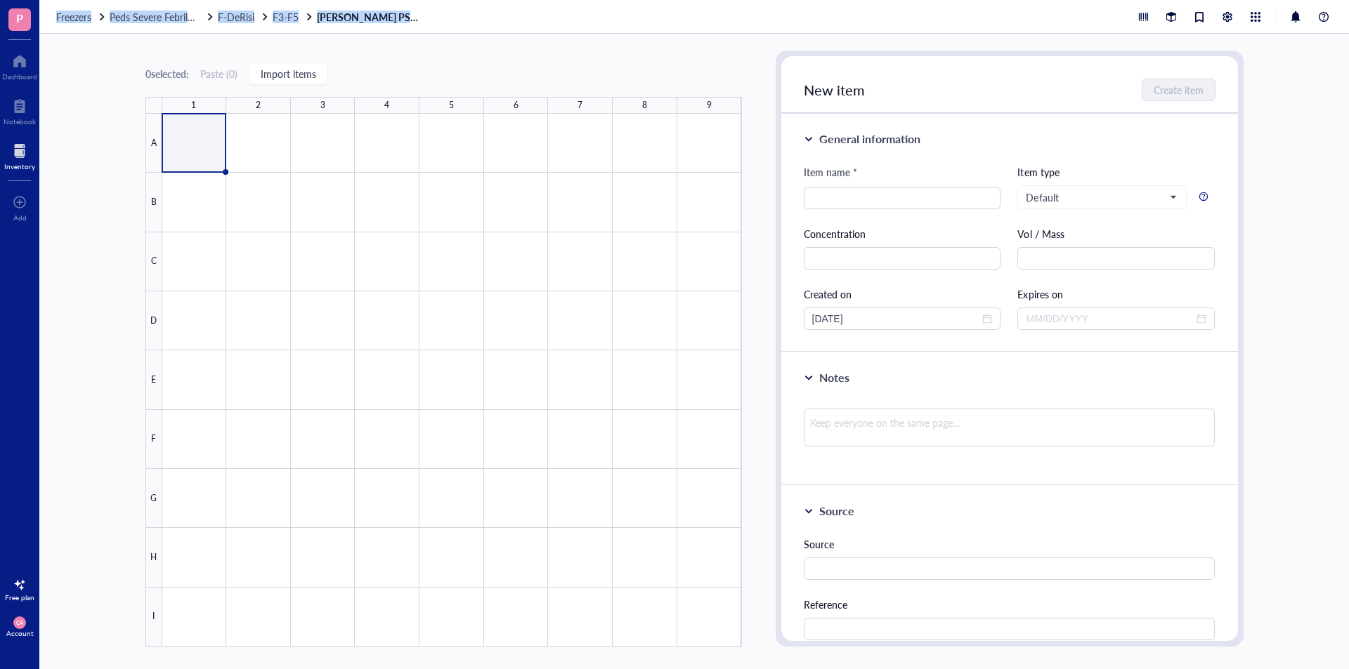
click at [386, 20] on link "[PERSON_NAME] PSFI DBS Bag 1" at bounding box center [369, 17] width 105 height 13
drag, startPoint x: 466, startPoint y: 20, endPoint x: 320, endPoint y: 31, distance: 145.8
click at [320, 31] on div "Freezers Peds Severe Febrile Illness F-DeRisi F3-F5 [PERSON_NAME] PSFI DBS Bag 1" at bounding box center [693, 17] width 1309 height 34
copy span "[PERSON_NAME] PSFI DBS Bag 1"
click at [263, 15] on div at bounding box center [265, 17] width 10 height 10
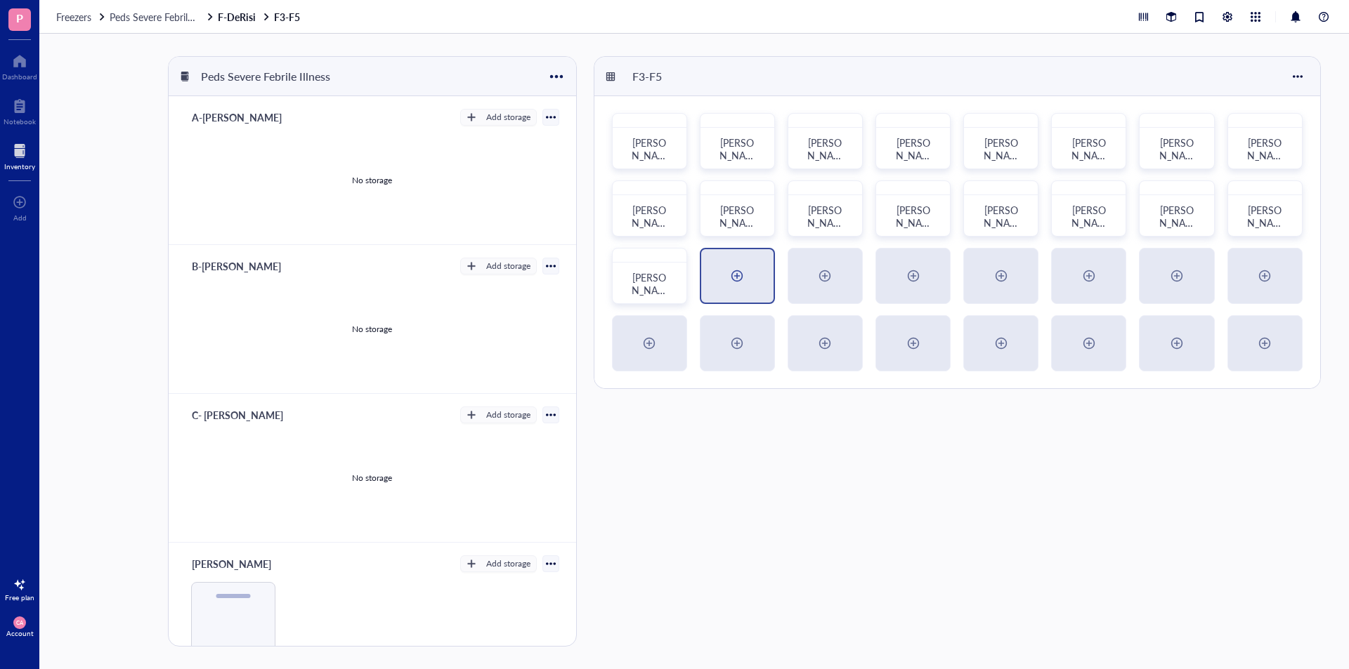
click at [725, 278] on div at bounding box center [737, 275] width 72 height 53
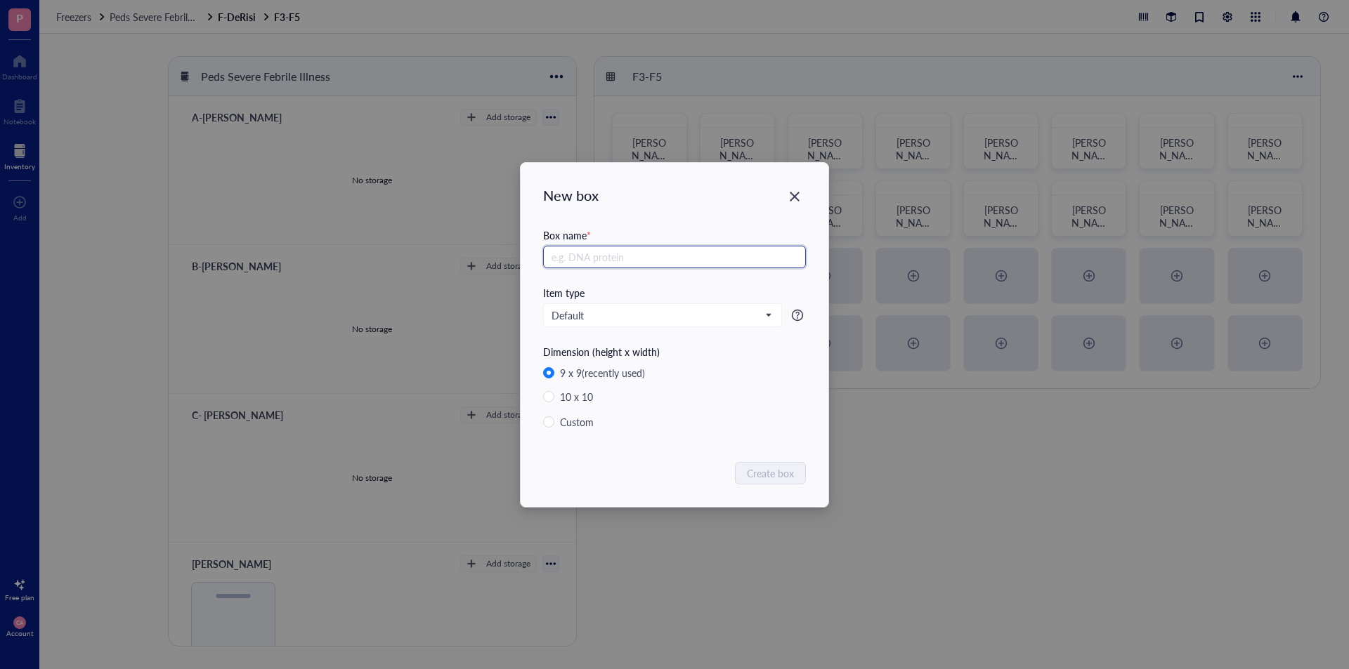
paste input "[PERSON_NAME] PSFI DBS Bag 1"
type input "[PERSON_NAME] PSFI DBS Bag 2"
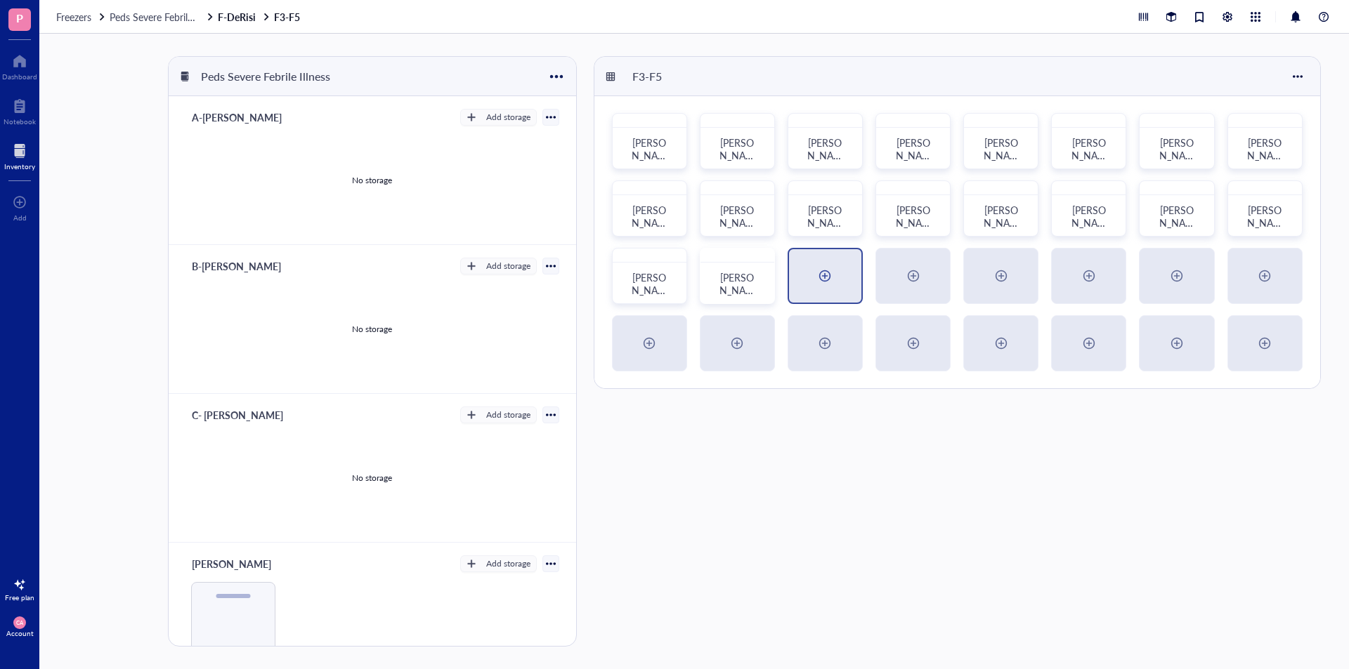
click at [839, 286] on div at bounding box center [825, 275] width 72 height 53
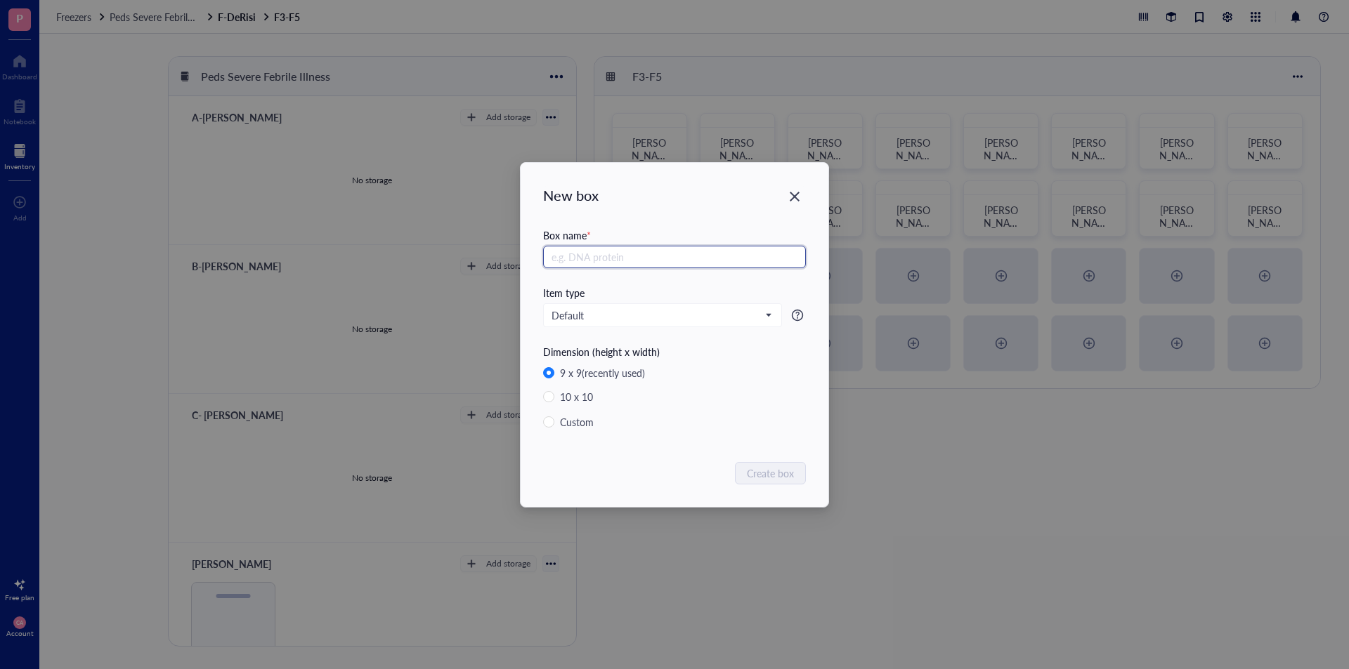
paste input "[PERSON_NAME] PSFI DBS Bag 1"
type input "[PERSON_NAME] PSFI DBS Bag 3"
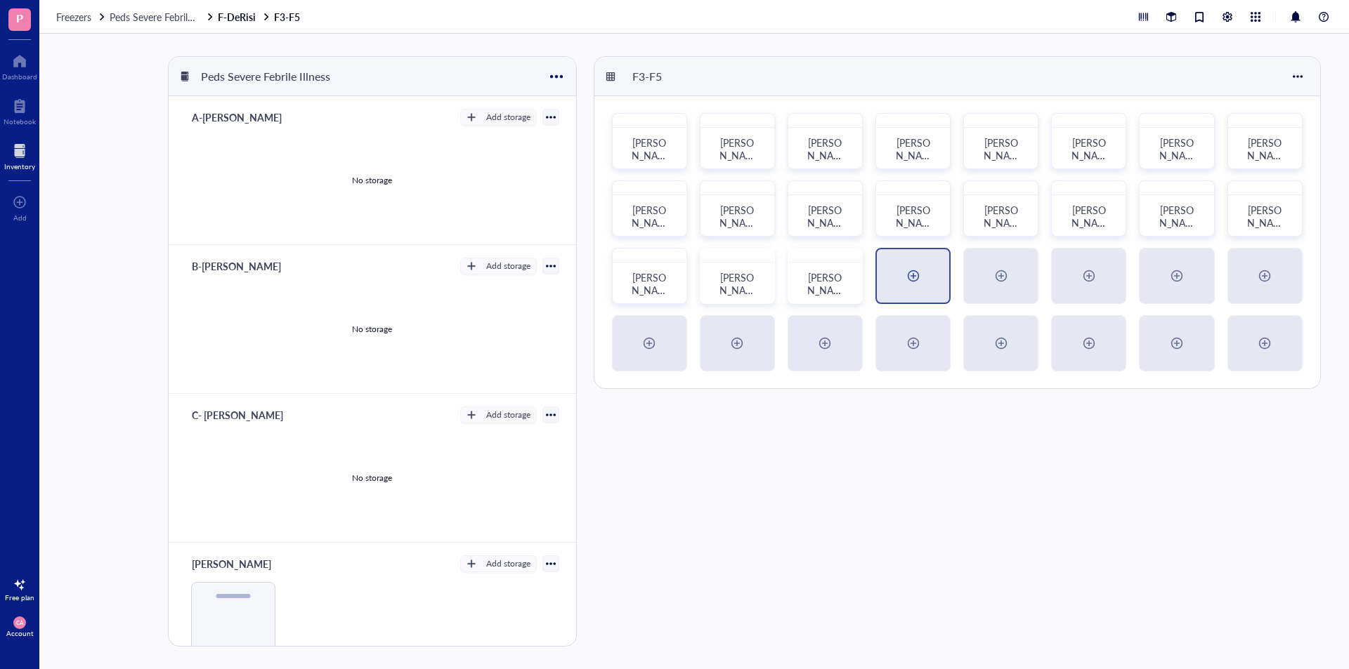
click at [898, 276] on div at bounding box center [913, 275] width 72 height 53
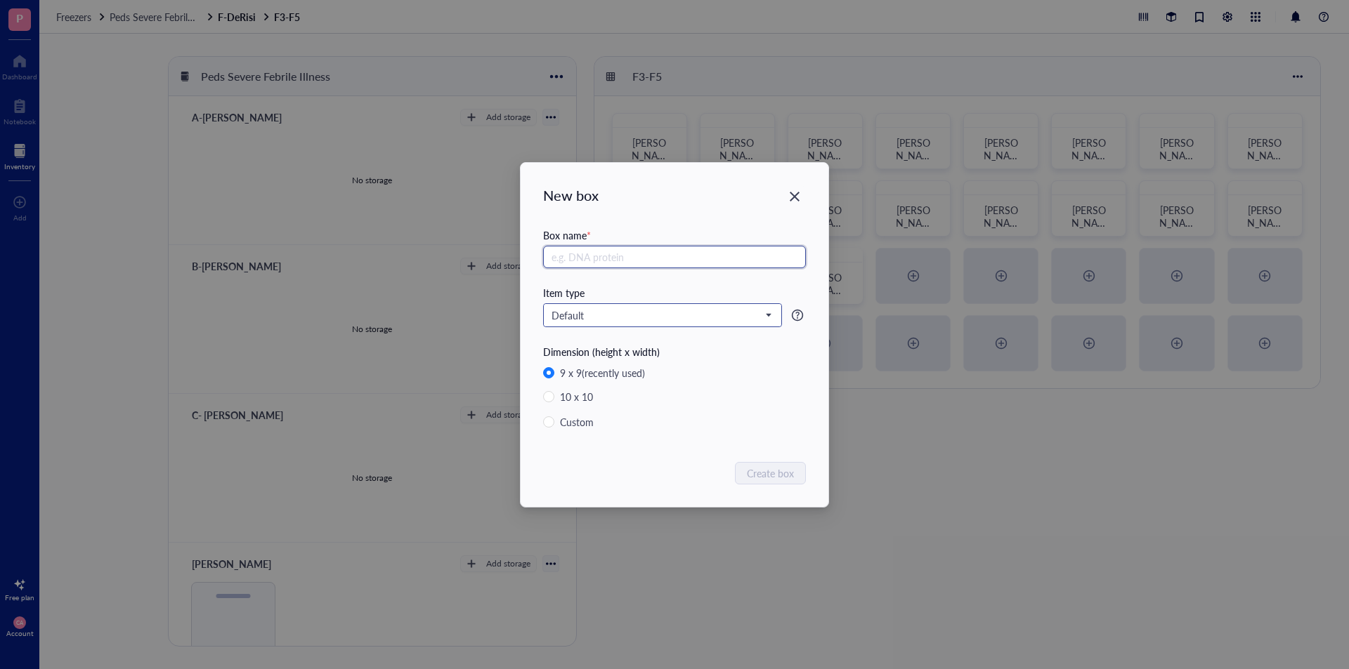
paste input "[PERSON_NAME] PSFI DBS Bag 1"
type input "[PERSON_NAME] PSFI DBS Bag 4"
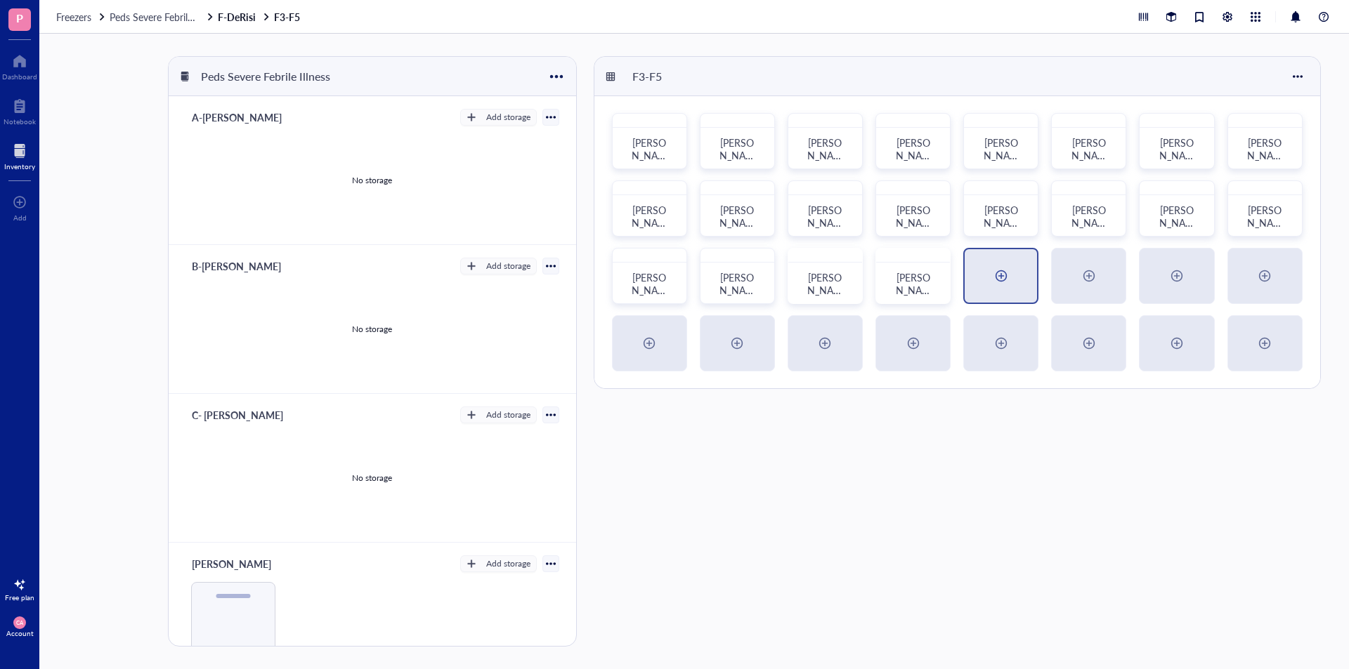
click at [898, 277] on div at bounding box center [1001, 276] width 22 height 22
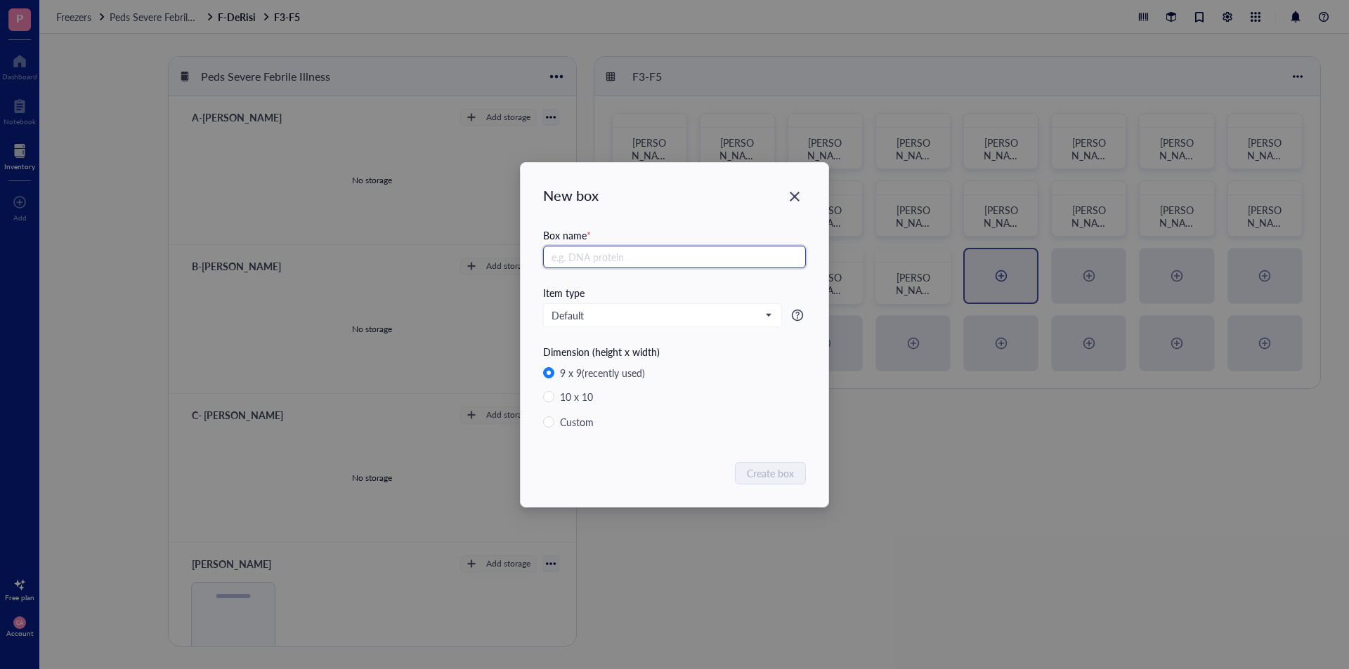
paste input "[PERSON_NAME] PSFI DBS Bag 1"
type input "[PERSON_NAME] PSFI DBS Bag 5"
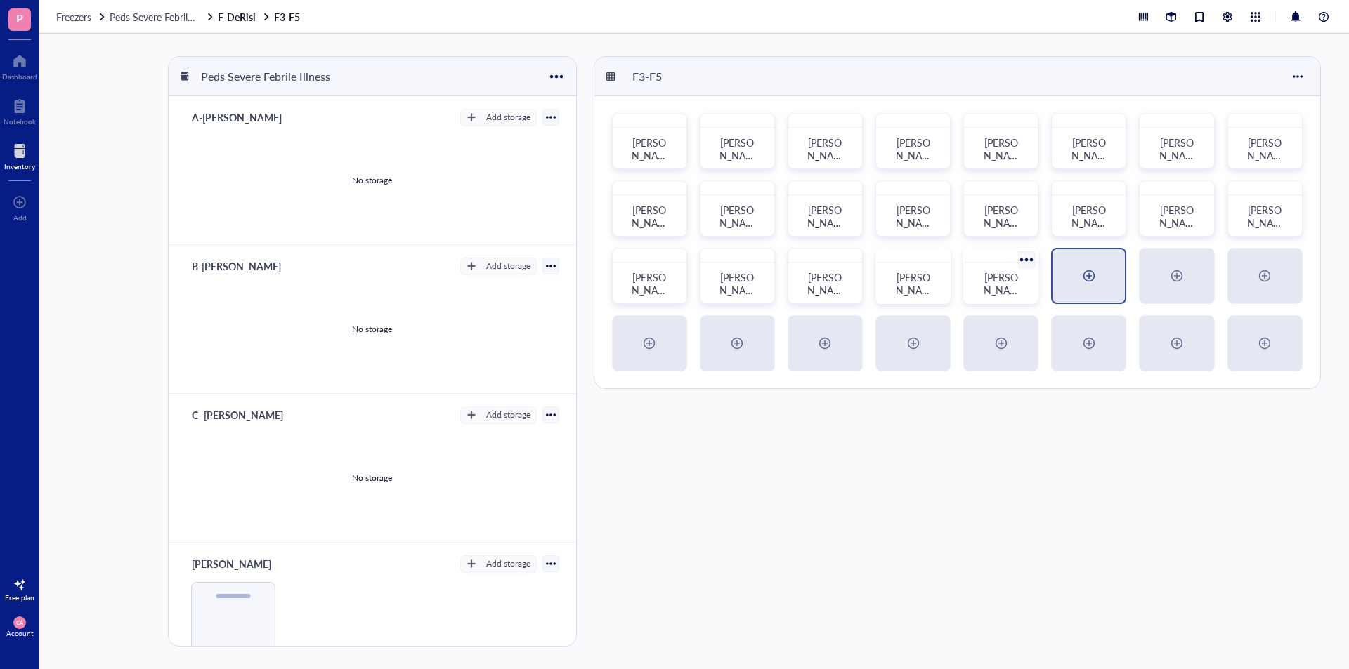
click at [898, 277] on div at bounding box center [1088, 275] width 72 height 53
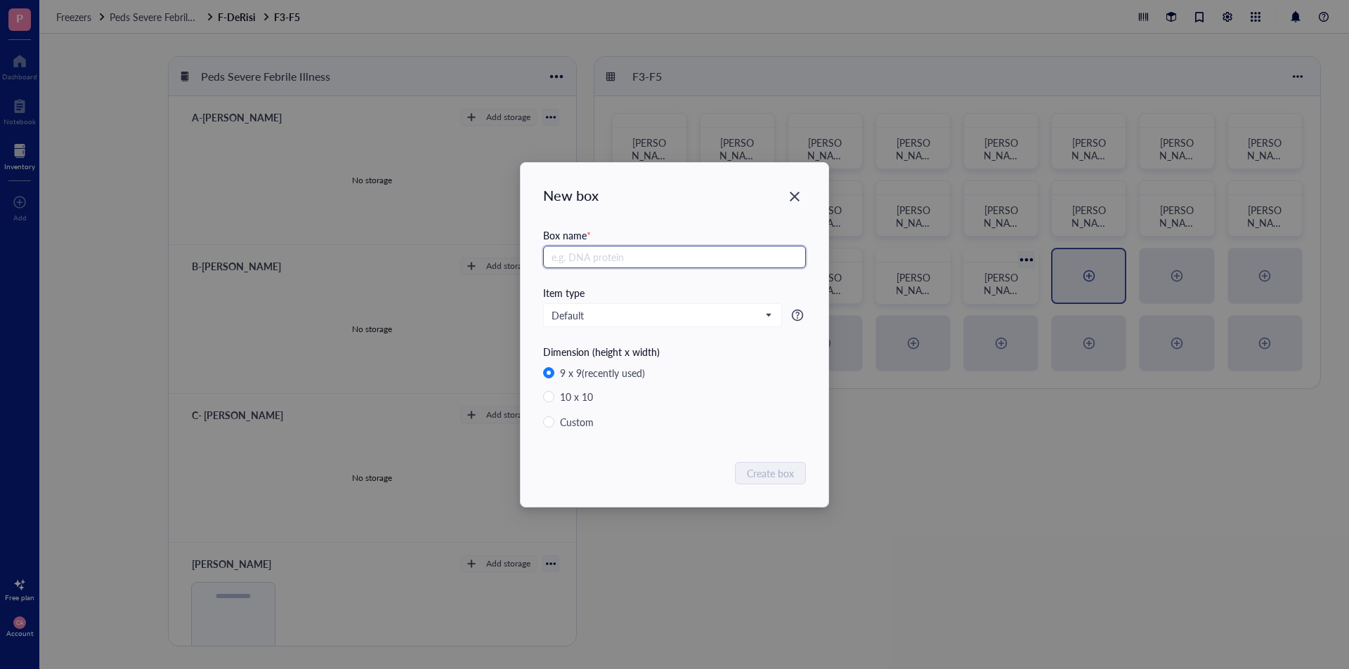
paste input "[PERSON_NAME] PSFI DBS Bag 1"
type input "[PERSON_NAME] PSFI DBS Bag 6"
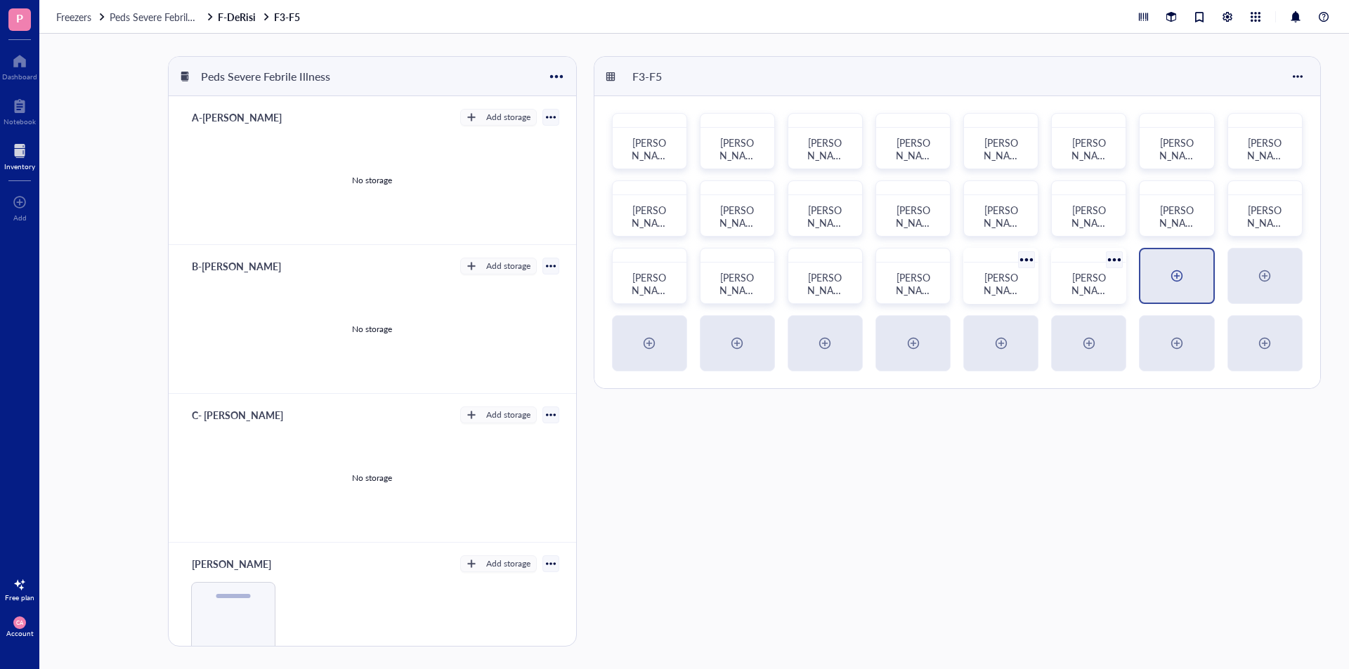
click at [898, 277] on div at bounding box center [1176, 276] width 22 height 22
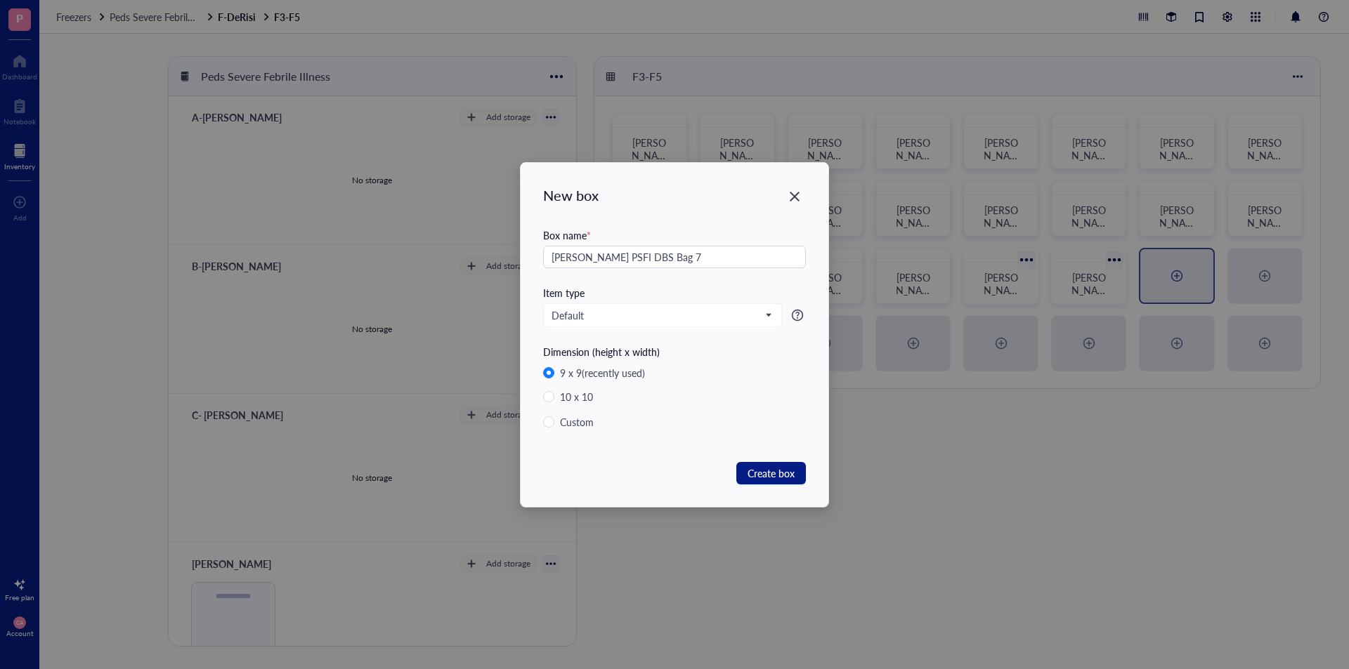
type input "[PERSON_NAME] PSFI DBS Bag 7"
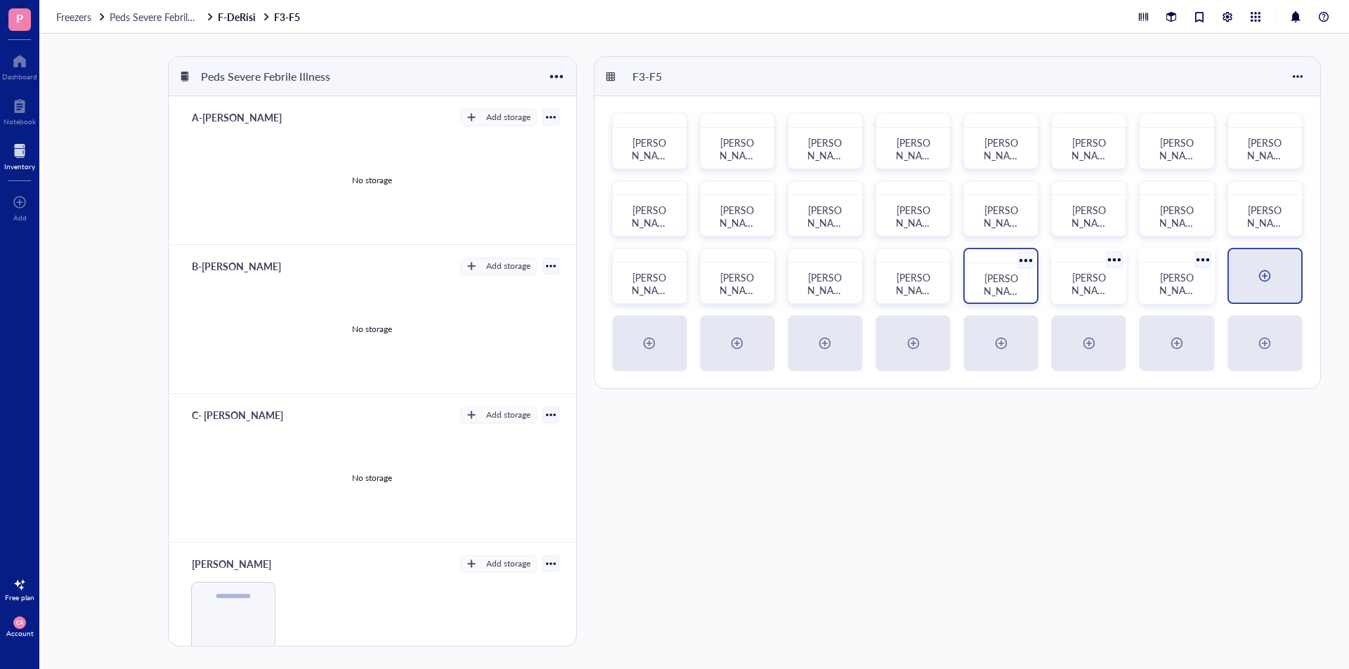
click at [898, 284] on div at bounding box center [1264, 276] width 22 height 22
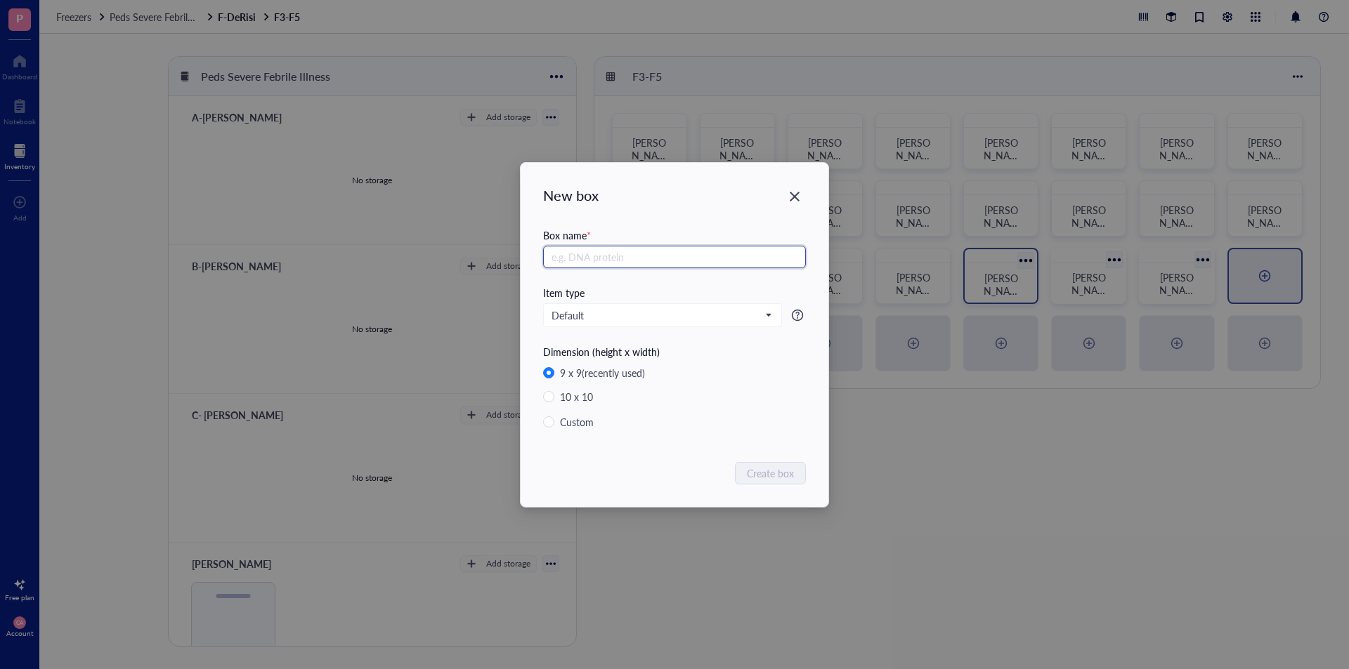
paste input "[PERSON_NAME] PSFI DBS Bag 1"
type input "[PERSON_NAME] PSFI DBS Bag 8"
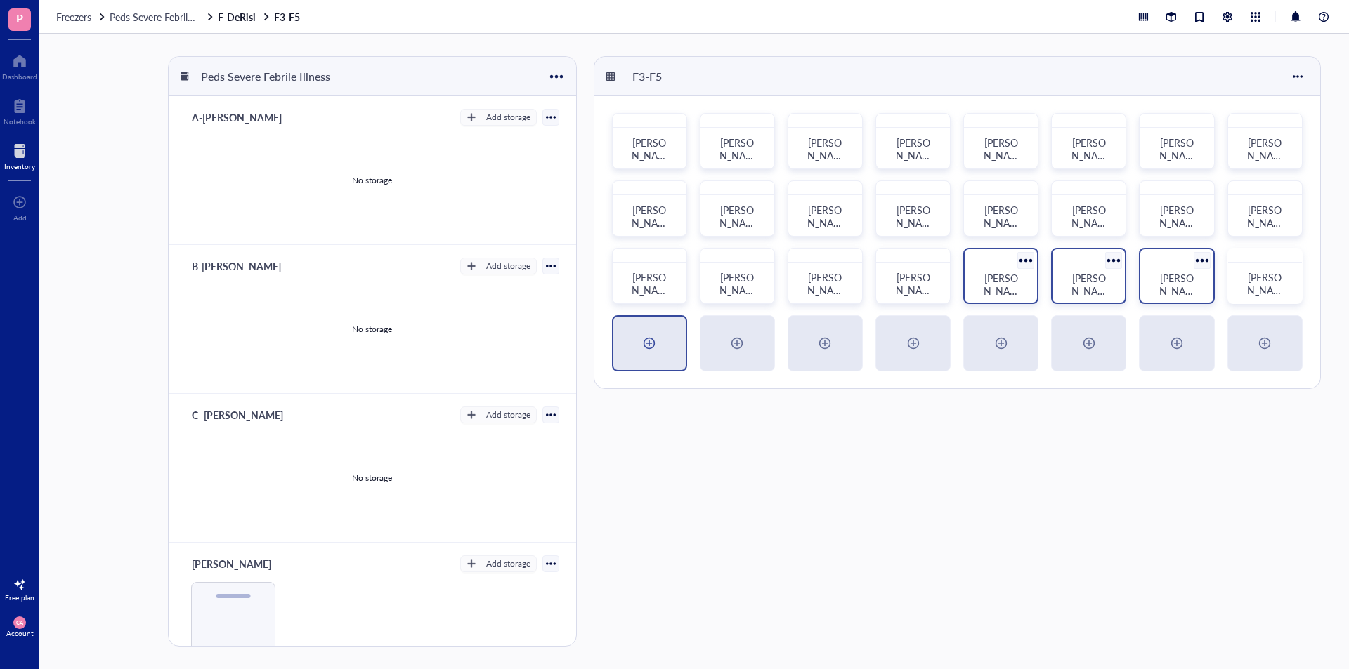
click at [653, 354] on div at bounding box center [649, 343] width 22 height 22
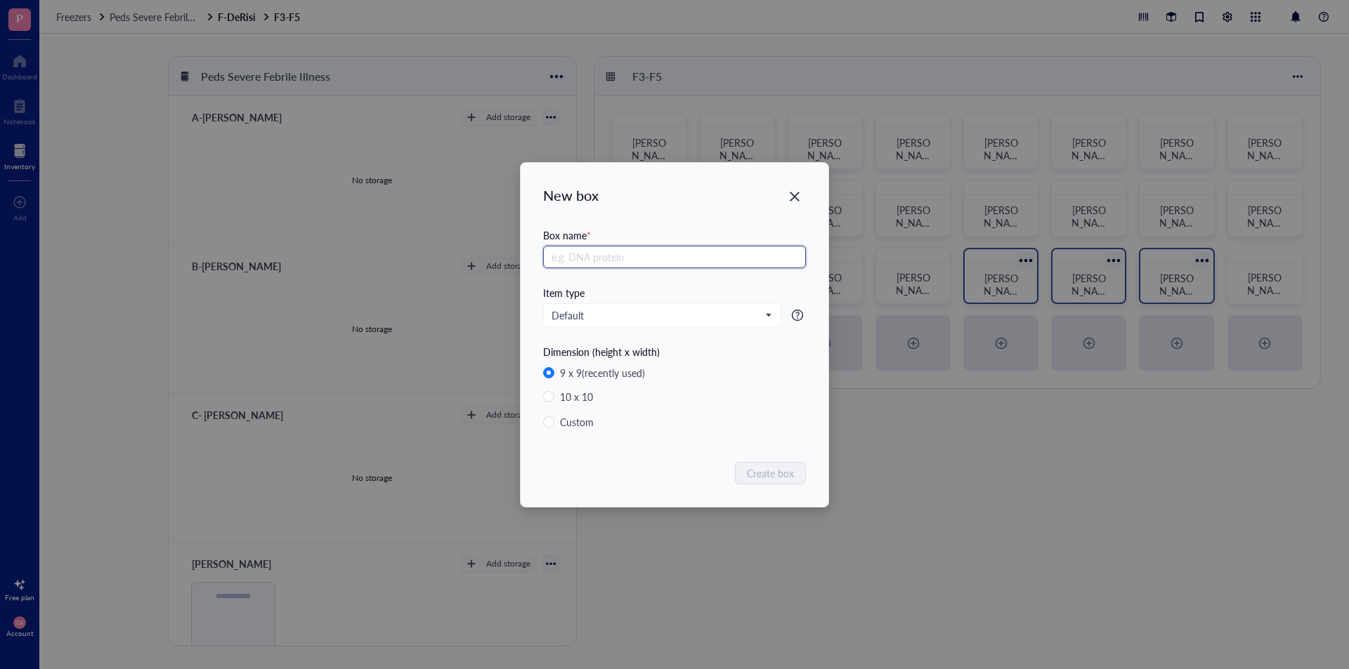
paste input "[PERSON_NAME] PSFI DBS Bag 1"
type input "[PERSON_NAME] PSFI DBS Bag 9"
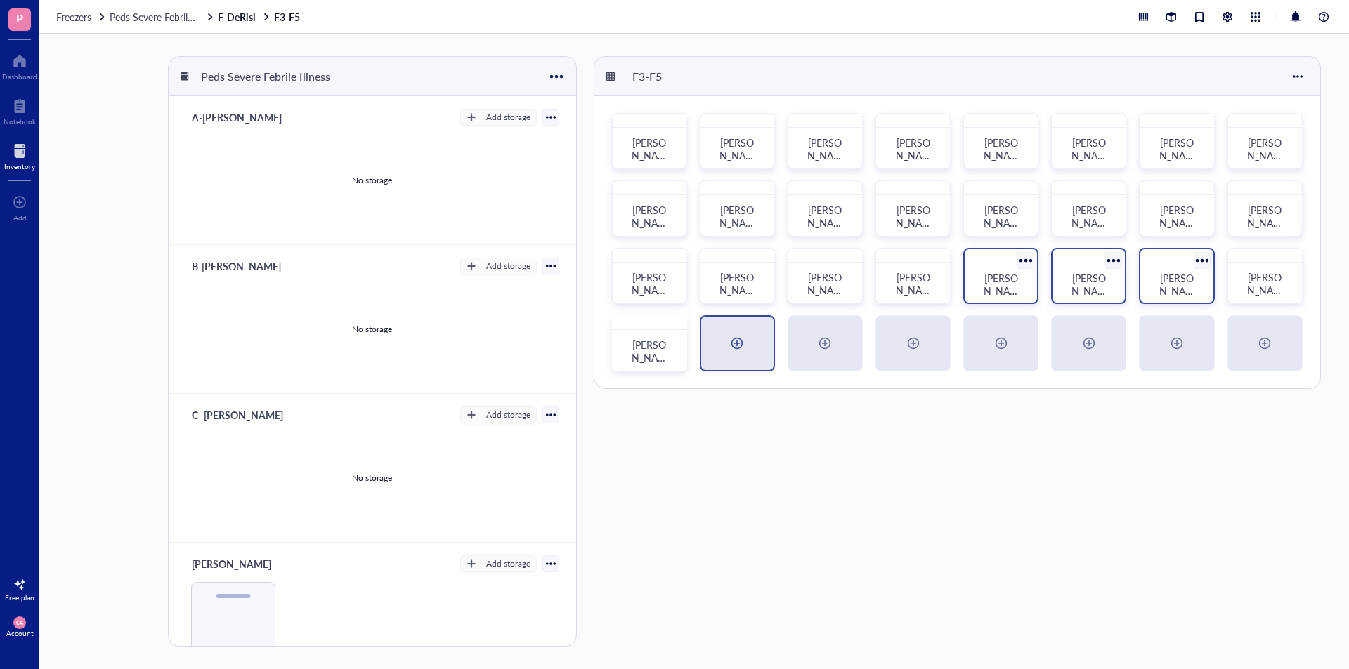
click at [728, 345] on div at bounding box center [737, 343] width 22 height 22
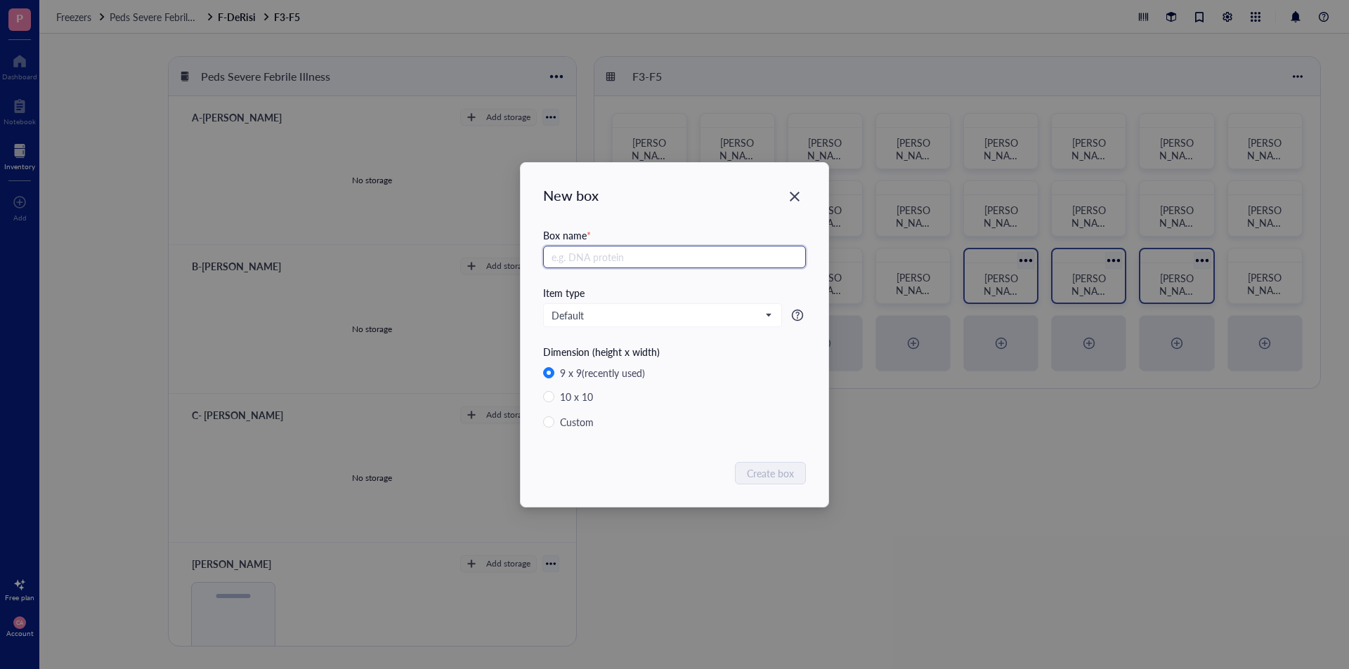
paste input "[PERSON_NAME] PSFI DBS Bag 1"
type input "[PERSON_NAME] PSFI DBS Bag 10"
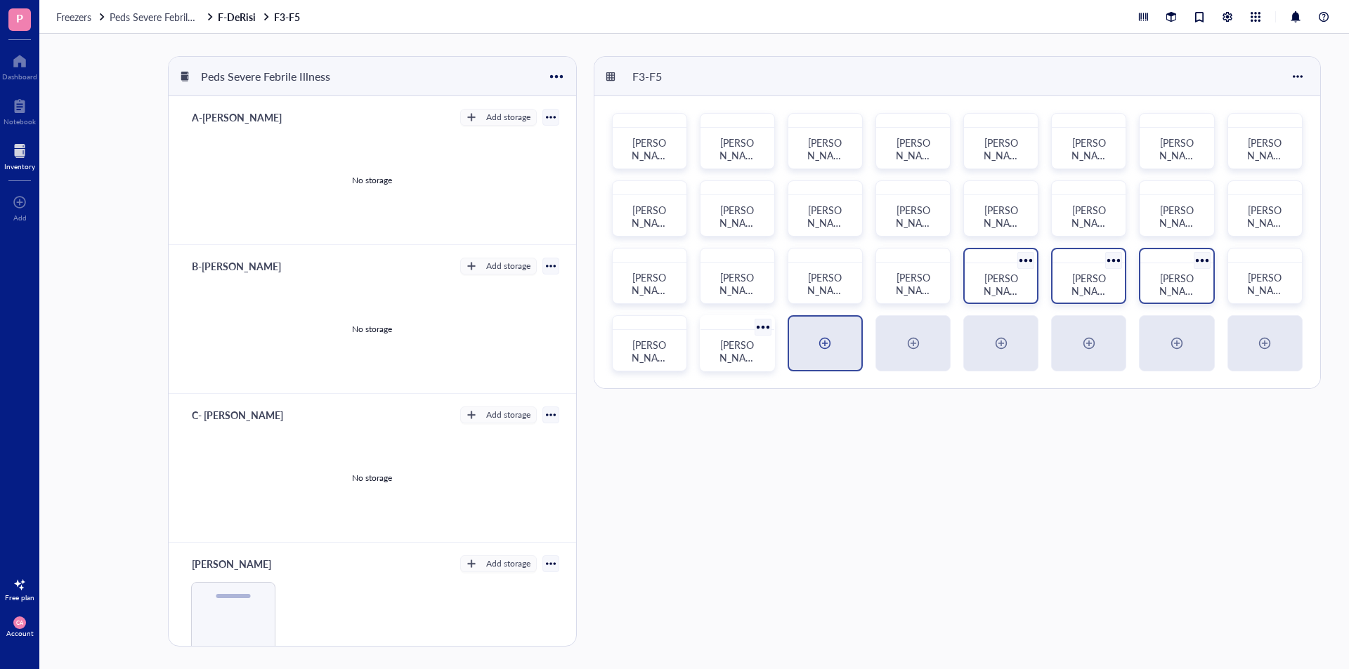
click at [791, 317] on div at bounding box center [825, 343] width 72 height 53
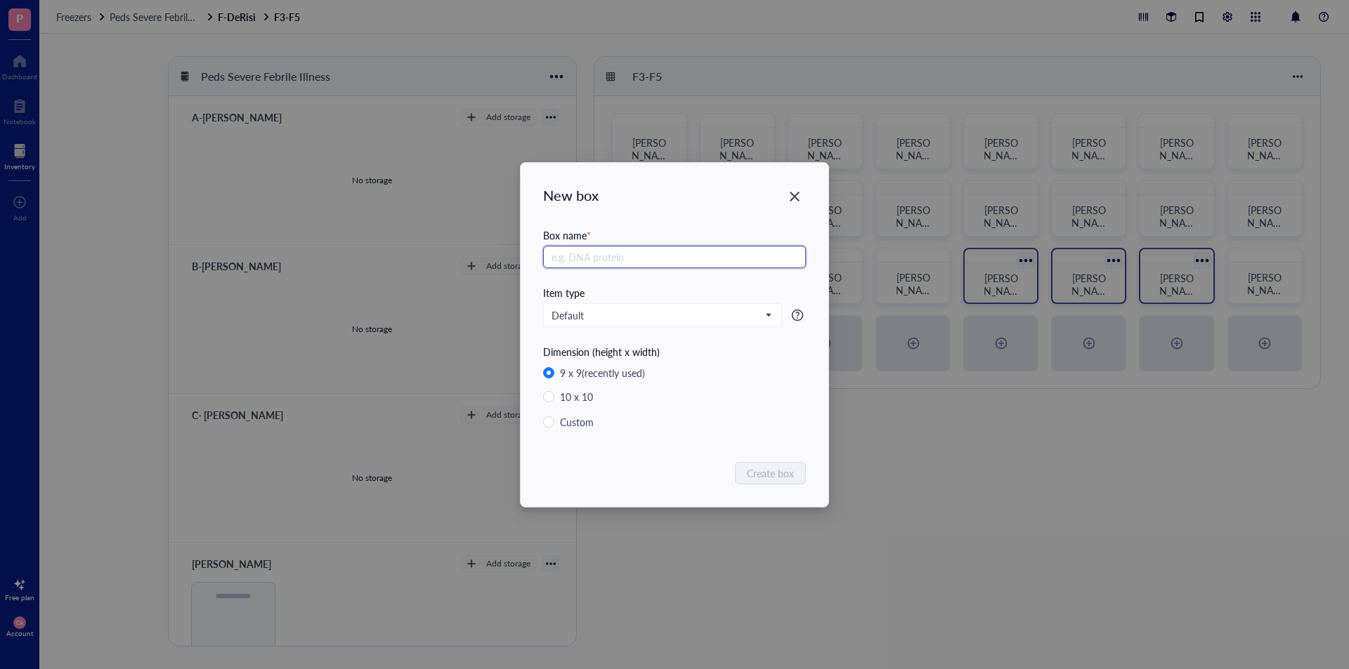
paste input "[PERSON_NAME] PSFI DBS Bag 1"
type input "[PERSON_NAME] PSFI DBS Bag 11"
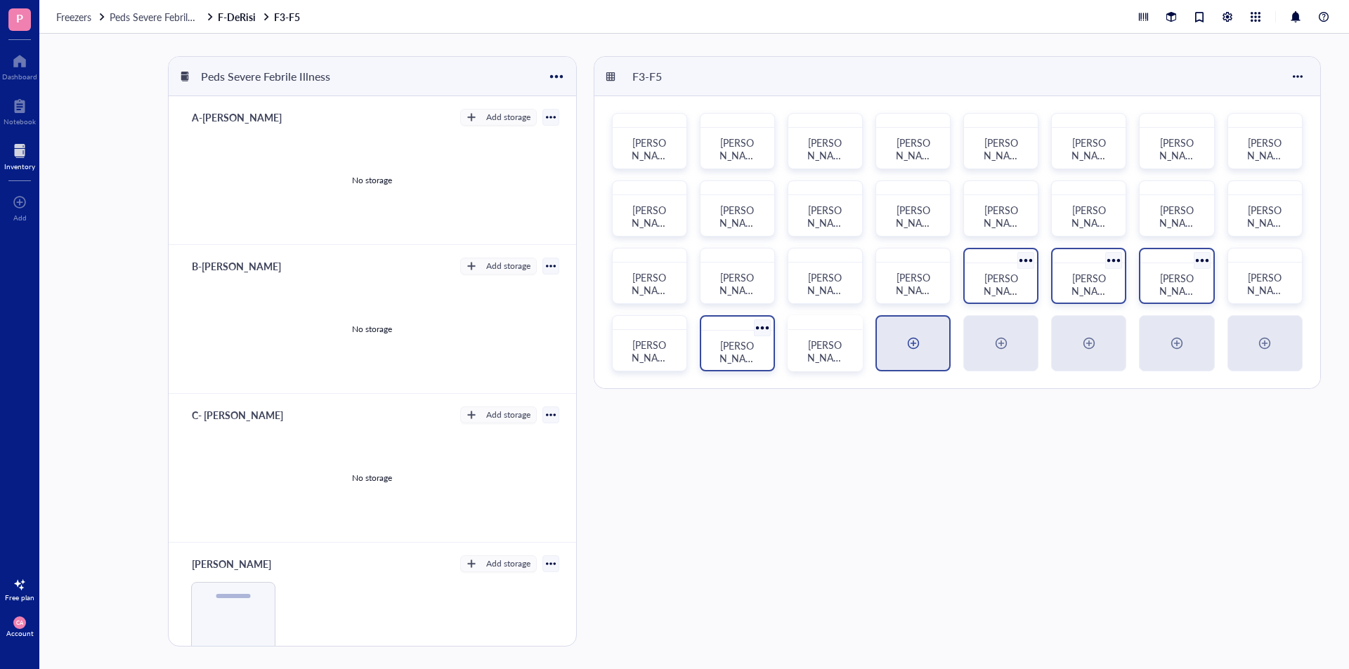
click at [898, 329] on div at bounding box center [913, 343] width 72 height 53
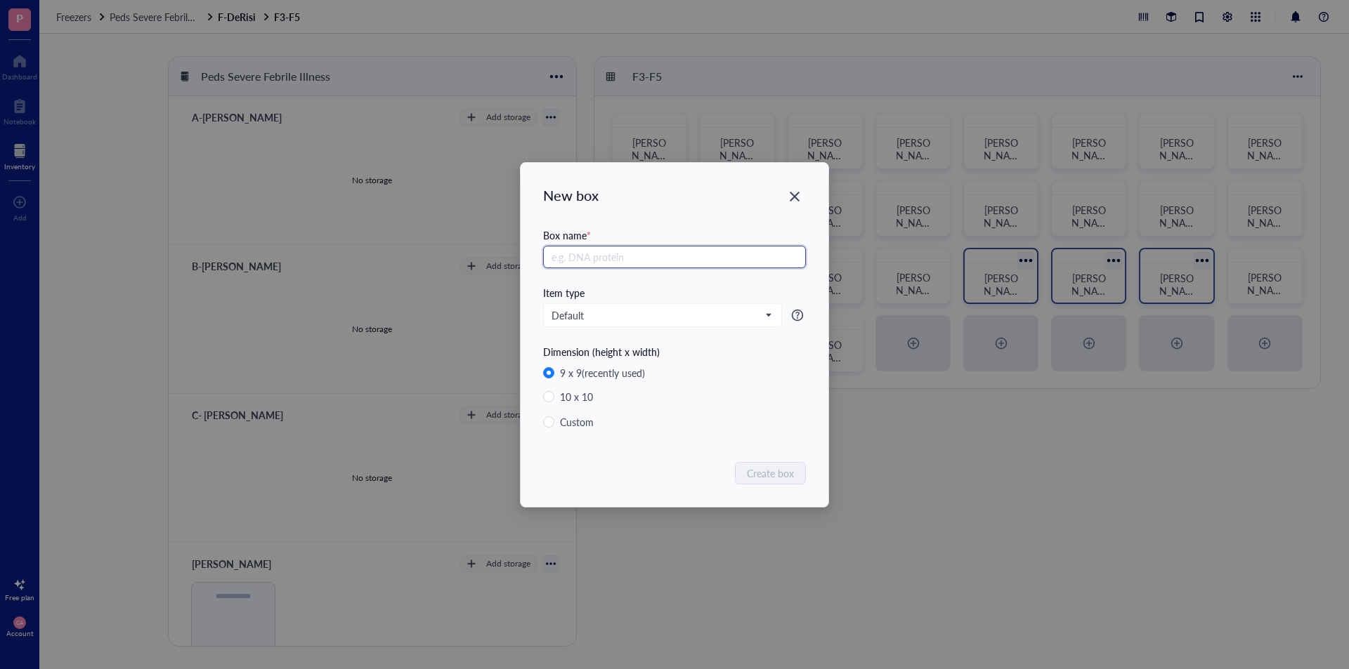
paste input "[PERSON_NAME] PSFI DBS Bag 1"
type input "[PERSON_NAME] PSFI DBS Bag 12"
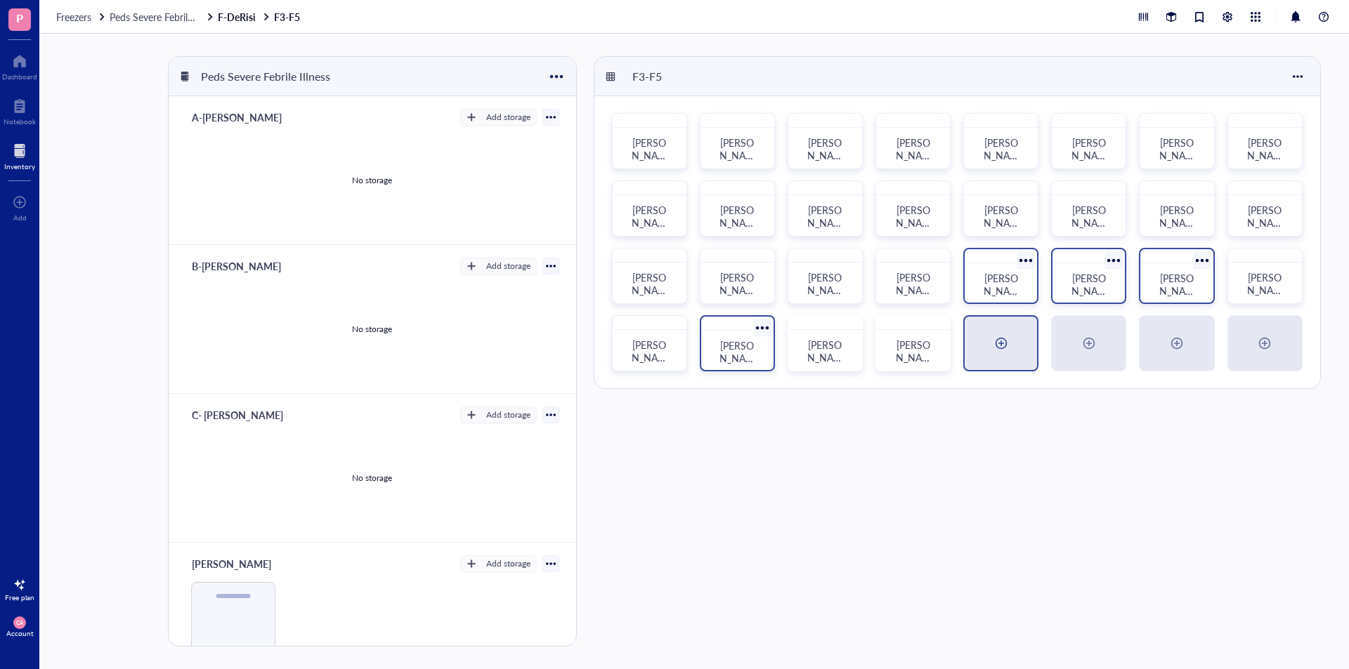
click at [898, 337] on div at bounding box center [1001, 343] width 22 height 22
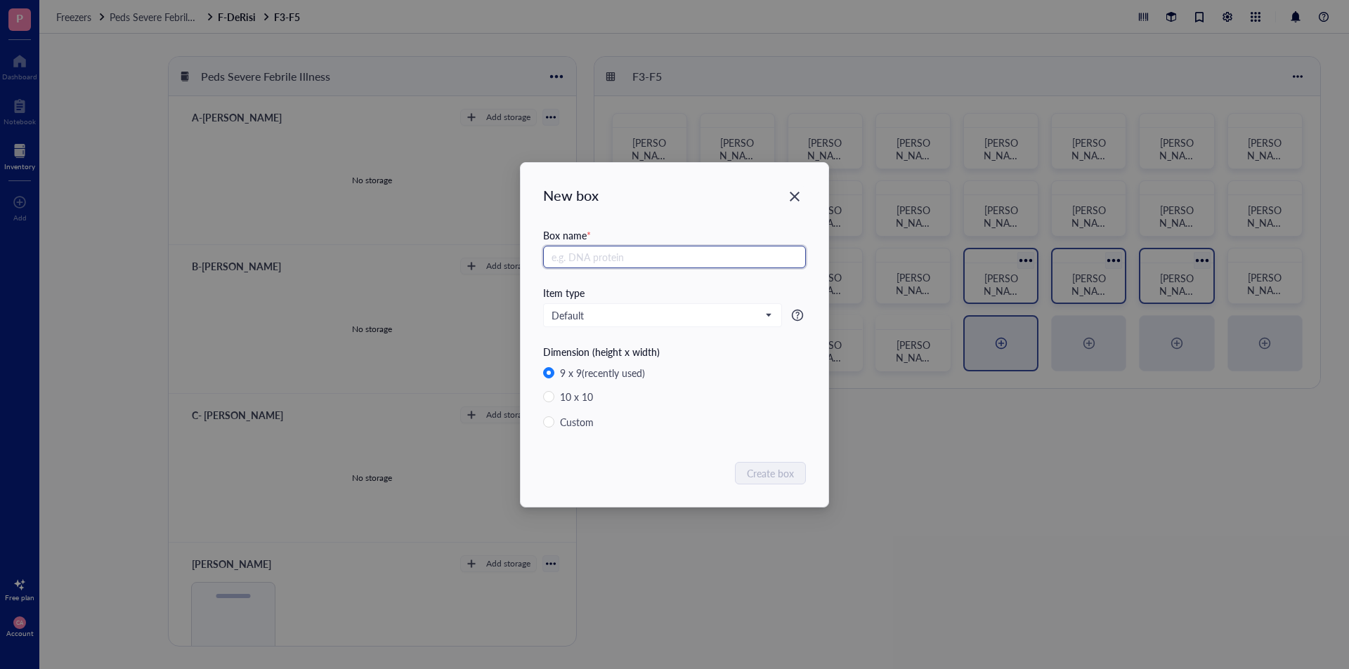
paste input "[PERSON_NAME] PSFI DBS Bag 1"
type input "[PERSON_NAME] PSFI DBS Bag 13"
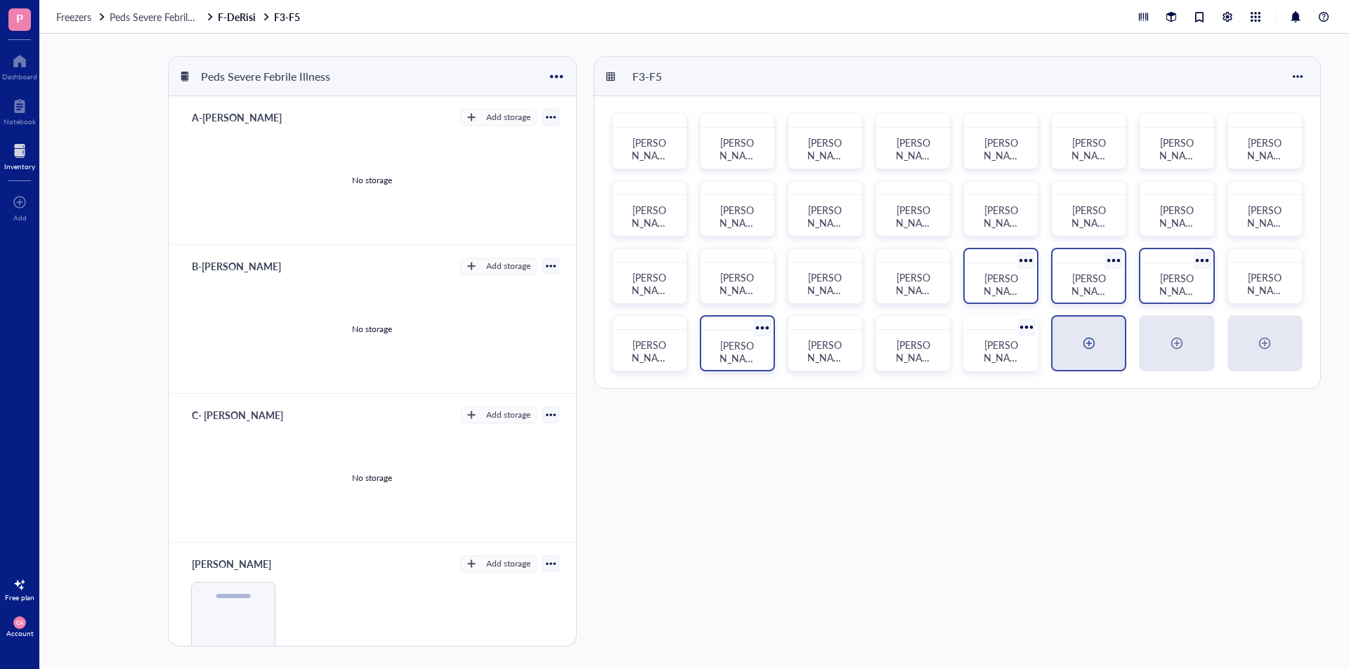
click at [898, 341] on div at bounding box center [1088, 343] width 22 height 22
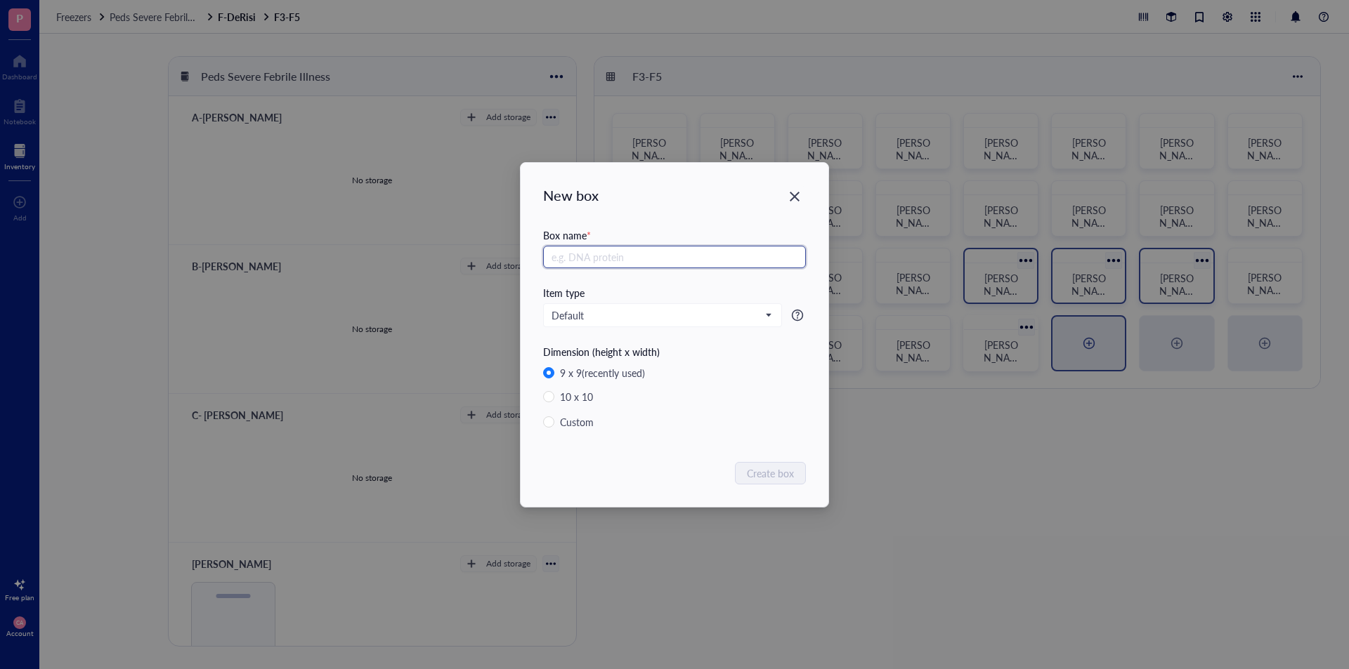
paste input "[PERSON_NAME] PSFI DBS Bag 1"
type input "[PERSON_NAME] PSFI DBS Bag 14"
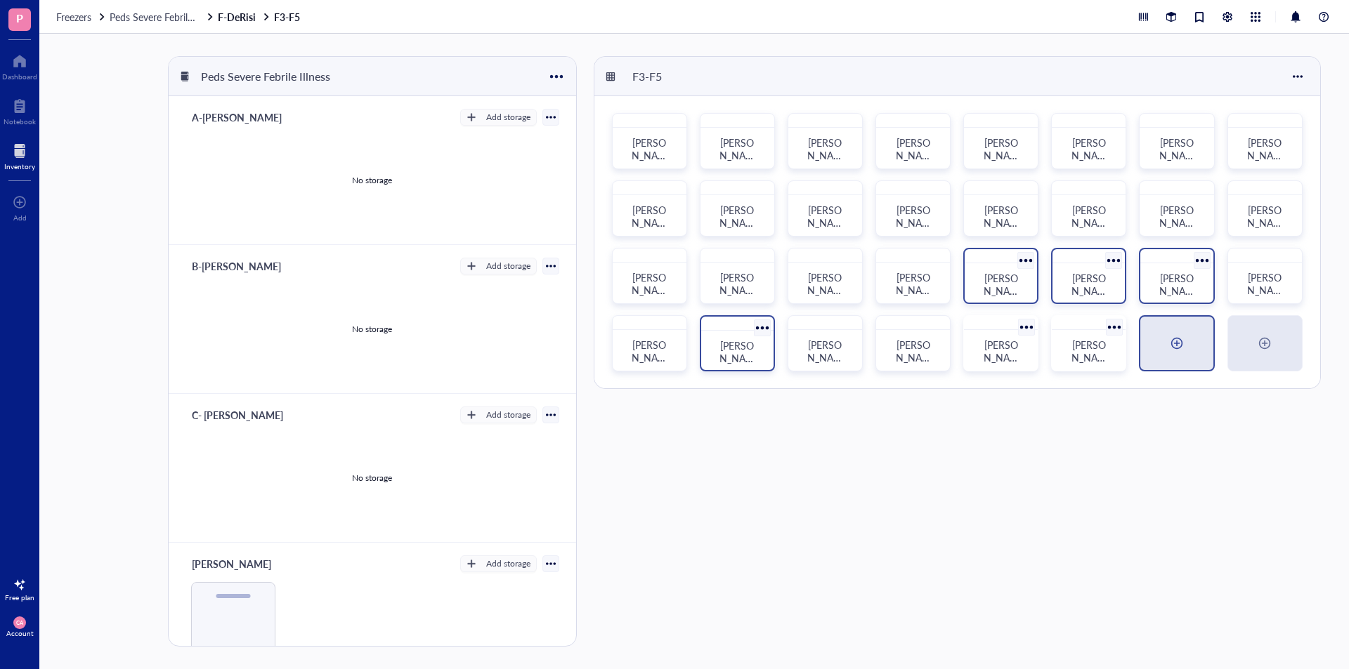
click at [898, 342] on div at bounding box center [1176, 343] width 72 height 53
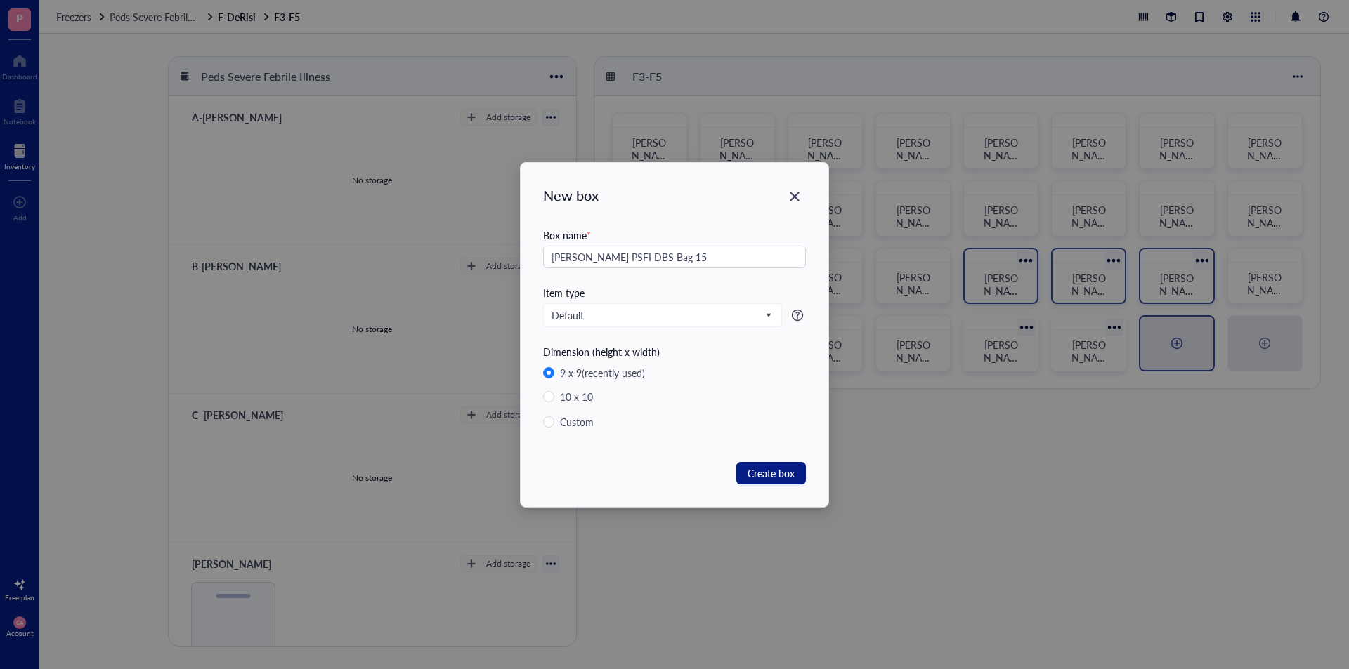
type input "[PERSON_NAME] PSFI DBS Bag 15"
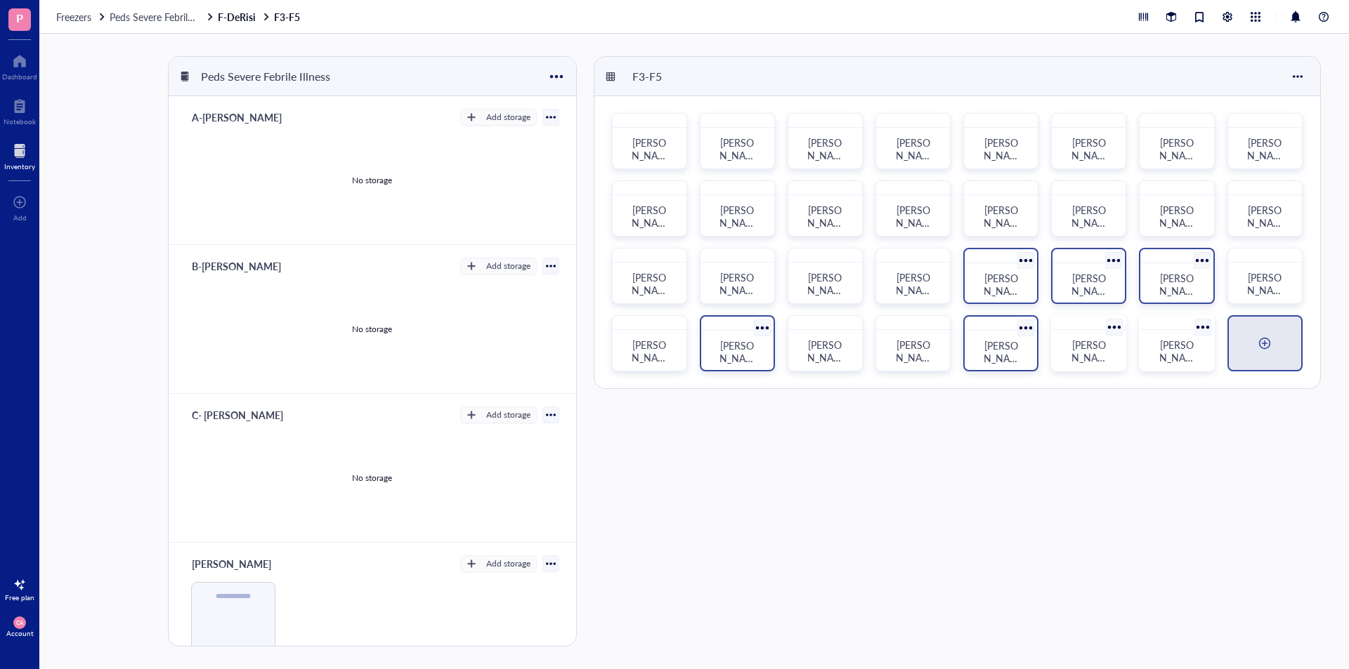
click at [898, 340] on div at bounding box center [1264, 343] width 72 height 53
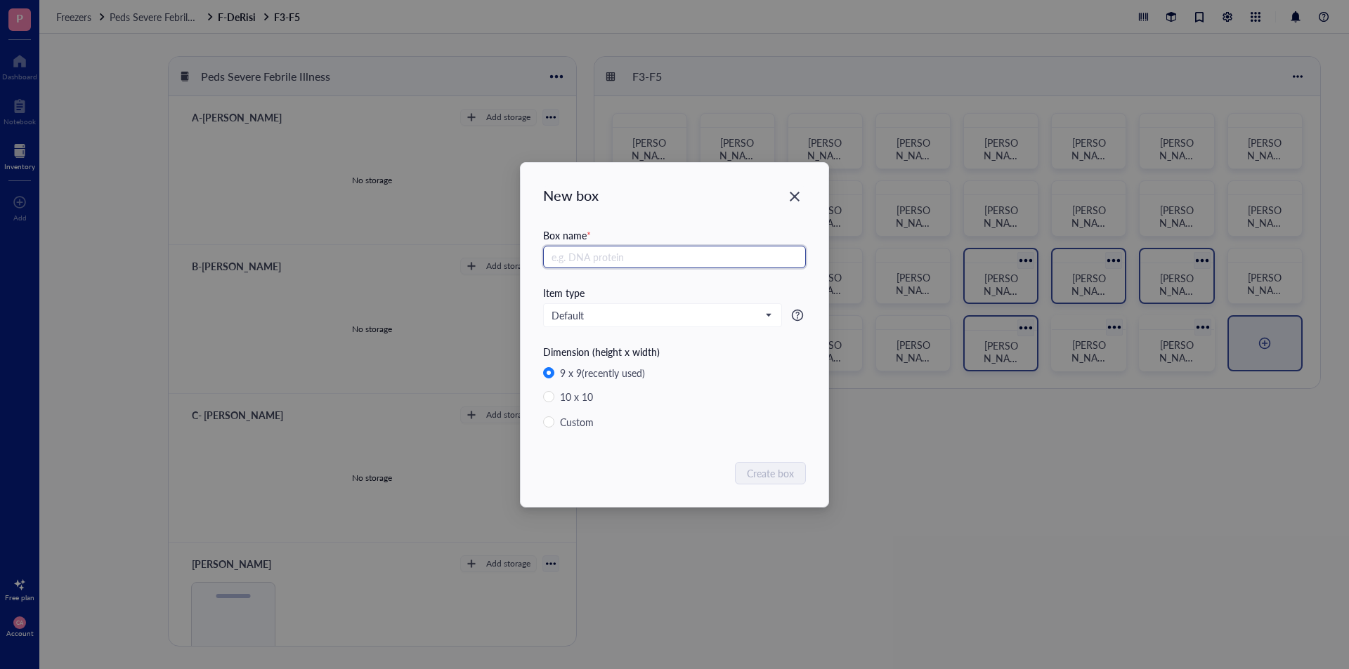
paste input "[PERSON_NAME] PSFI DBS Bag 1"
type input "[PERSON_NAME] PSFI DBS Bag 16"
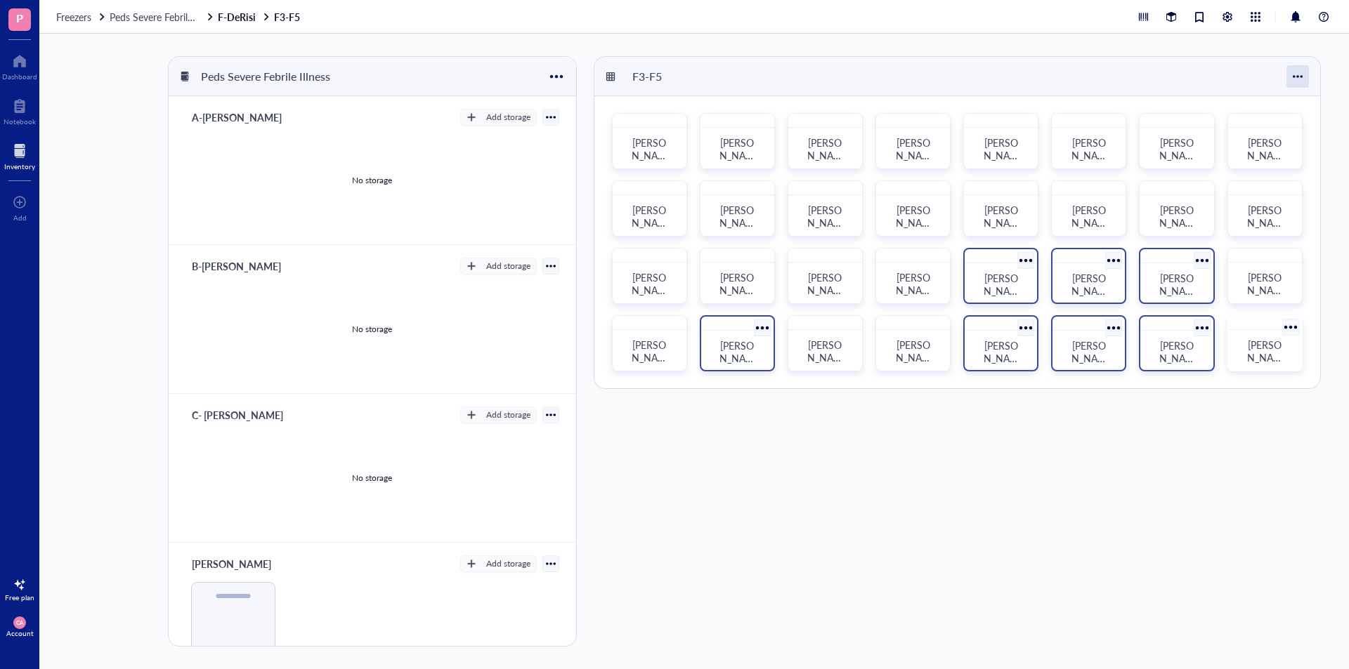
click at [898, 79] on div at bounding box center [1297, 76] width 22 height 22
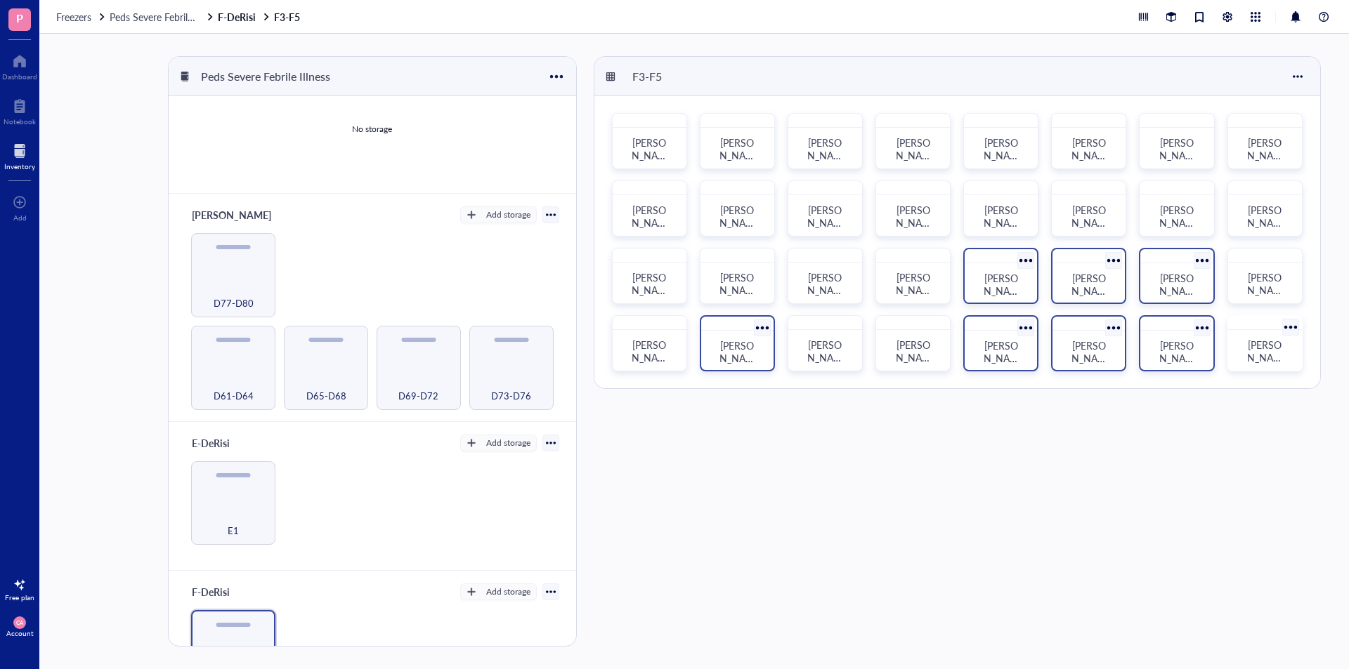
scroll to position [351, 0]
click at [483, 386] on div "D73-D76" at bounding box center [511, 385] width 70 height 31
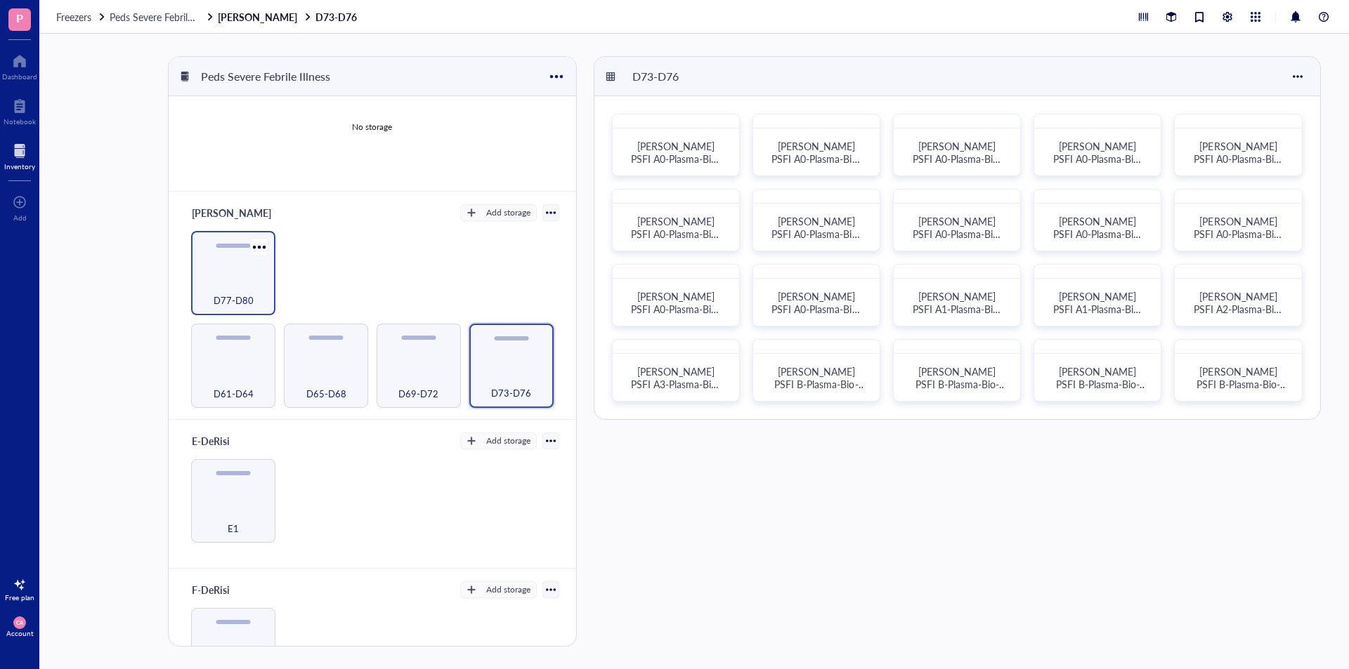
click at [256, 290] on div "D77-D80" at bounding box center [233, 292] width 70 height 31
